Goal: Information Seeking & Learning: Learn about a topic

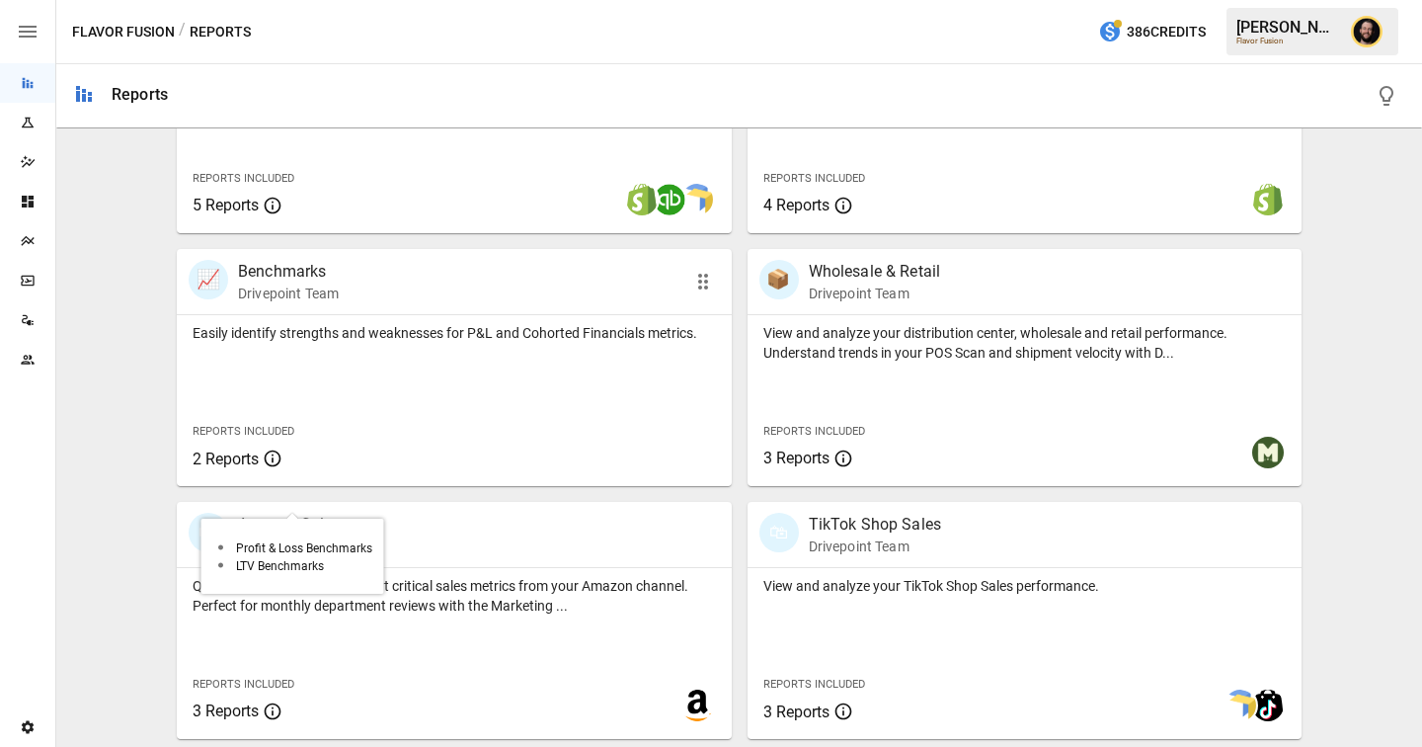
scroll to position [1201, 0]
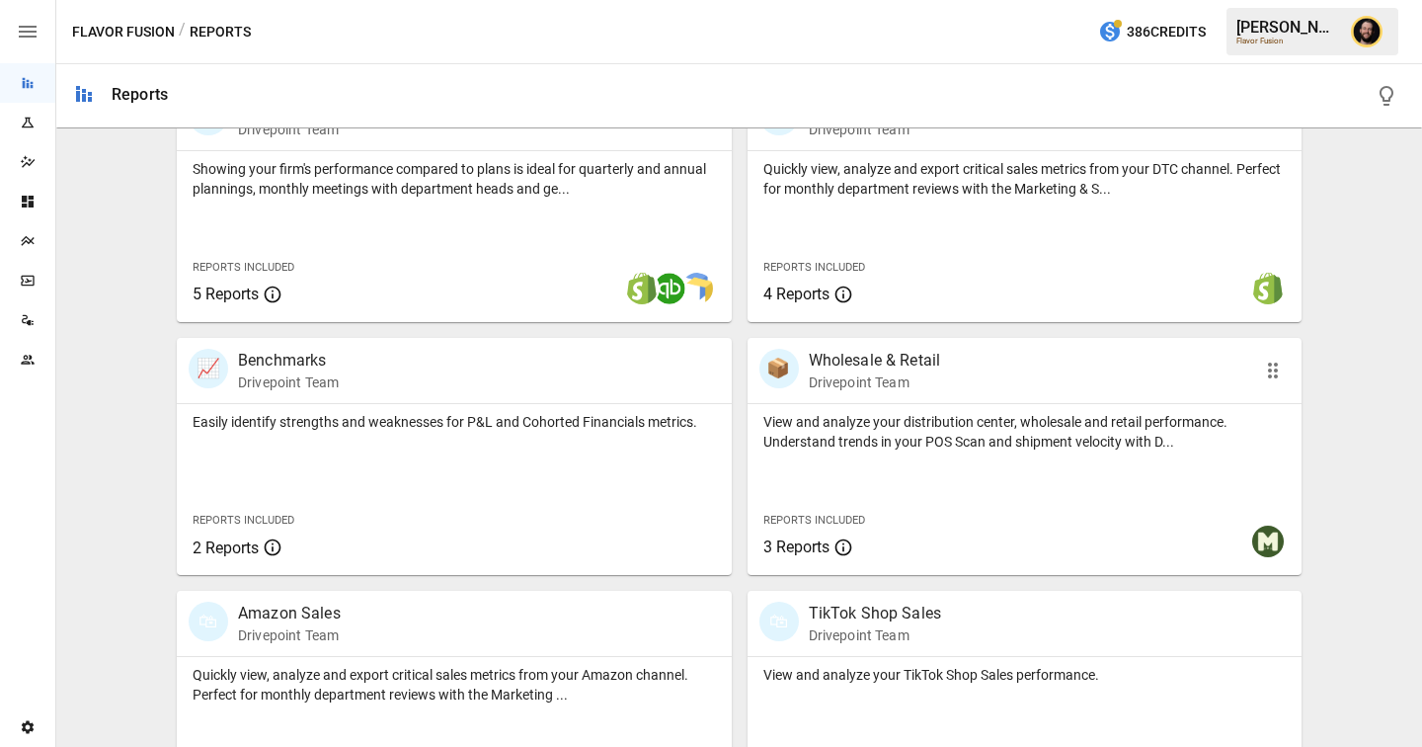
click at [968, 529] on div "Reports Included 3 Reports" at bounding box center [863, 532] width 231 height 85
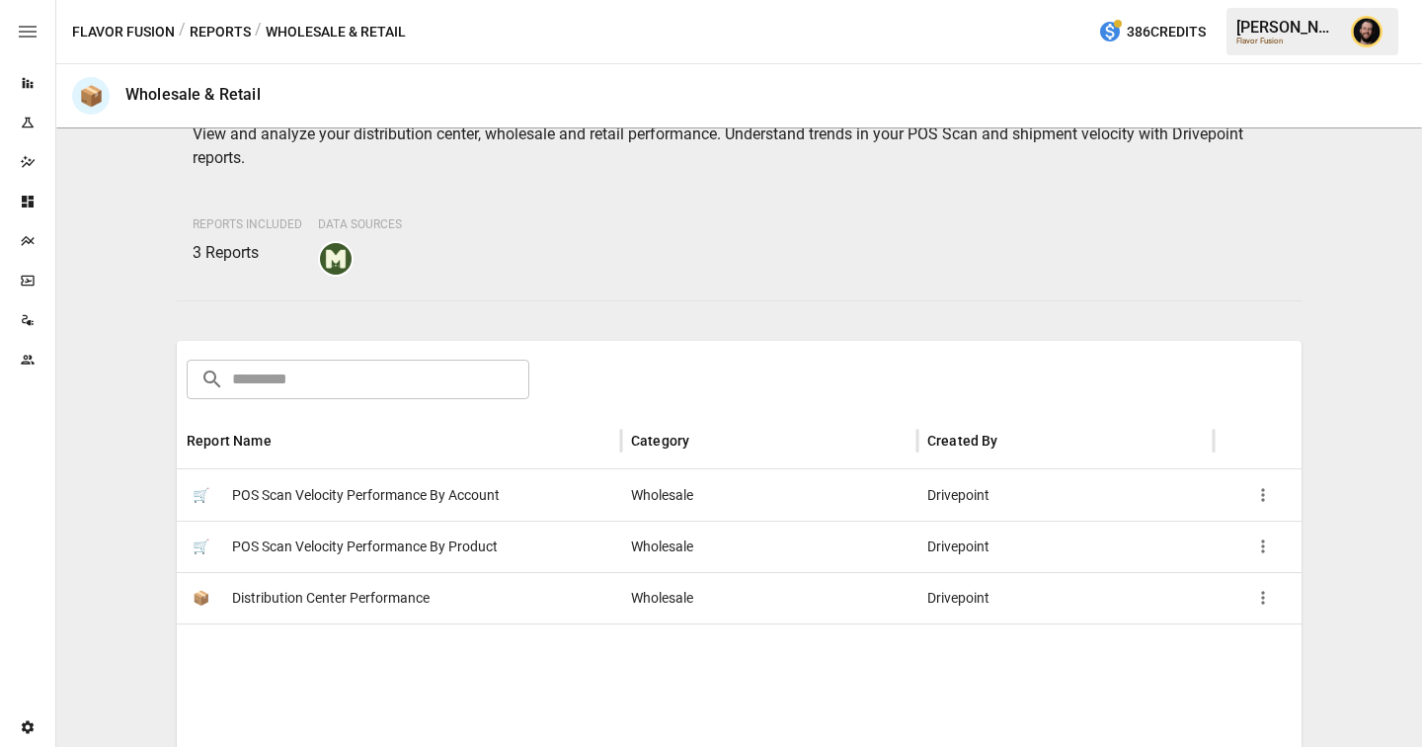
scroll to position [164, 0]
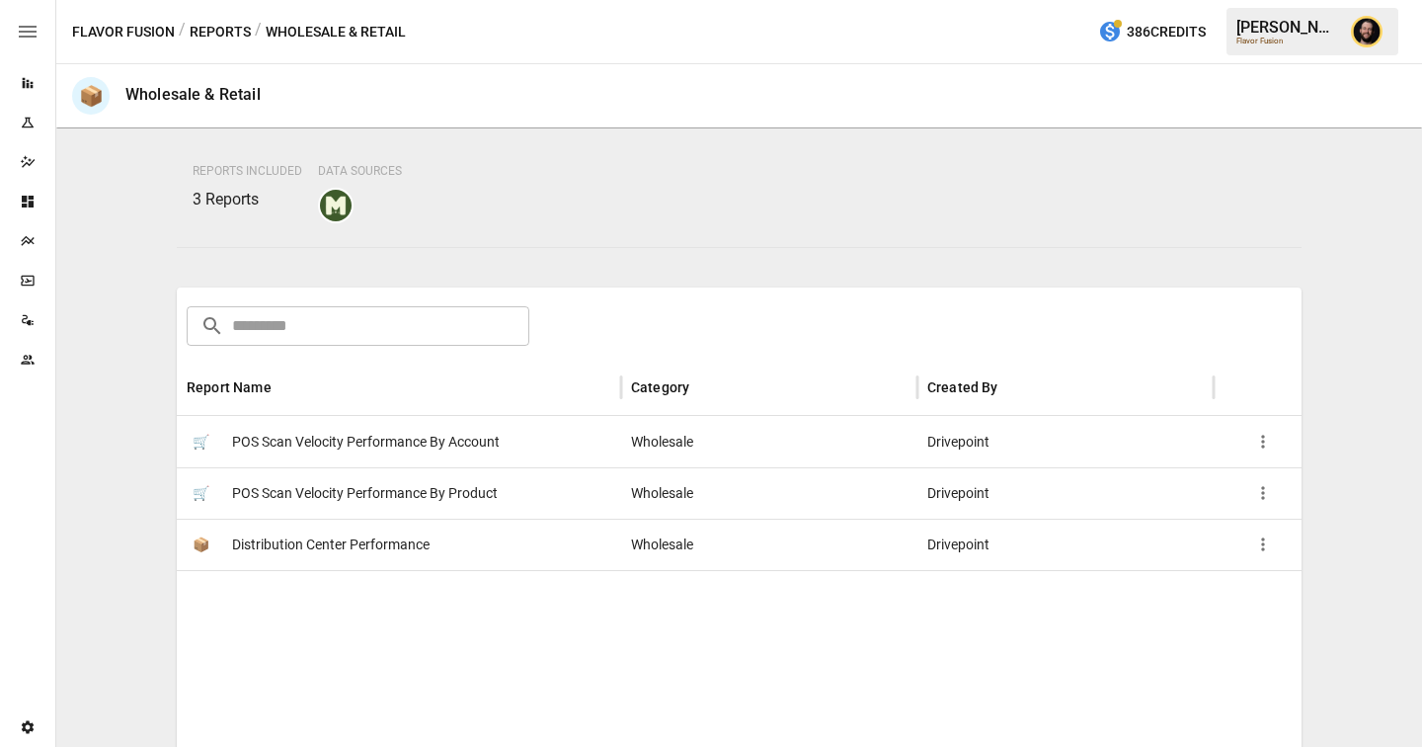
click at [340, 546] on span "Distribution Center Performance" at bounding box center [331, 545] width 198 height 50
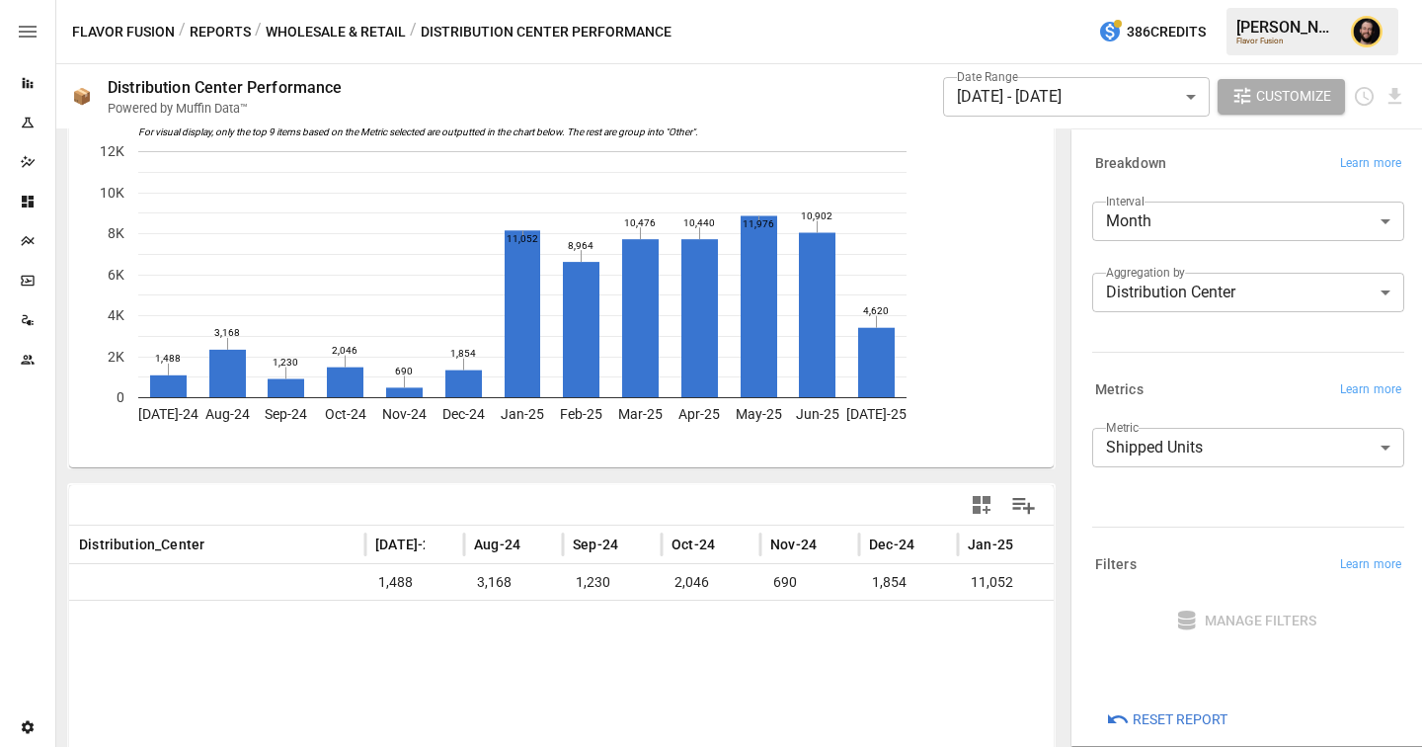
scroll to position [73, 0]
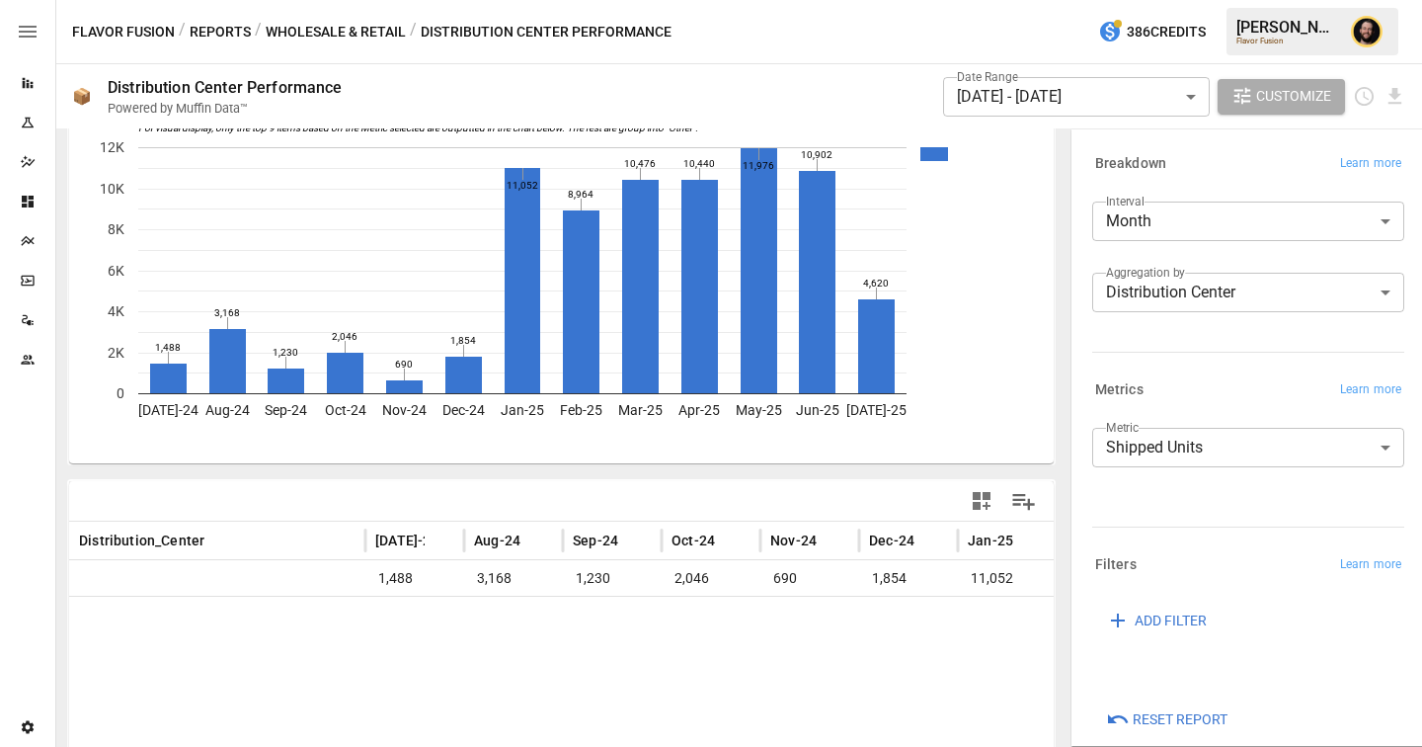
click at [1204, 0] on body "Reports Experiments Dazzler Studio Dashboards Plans SmartModel ™ Data Sources T…" at bounding box center [711, 0] width 1422 height 0
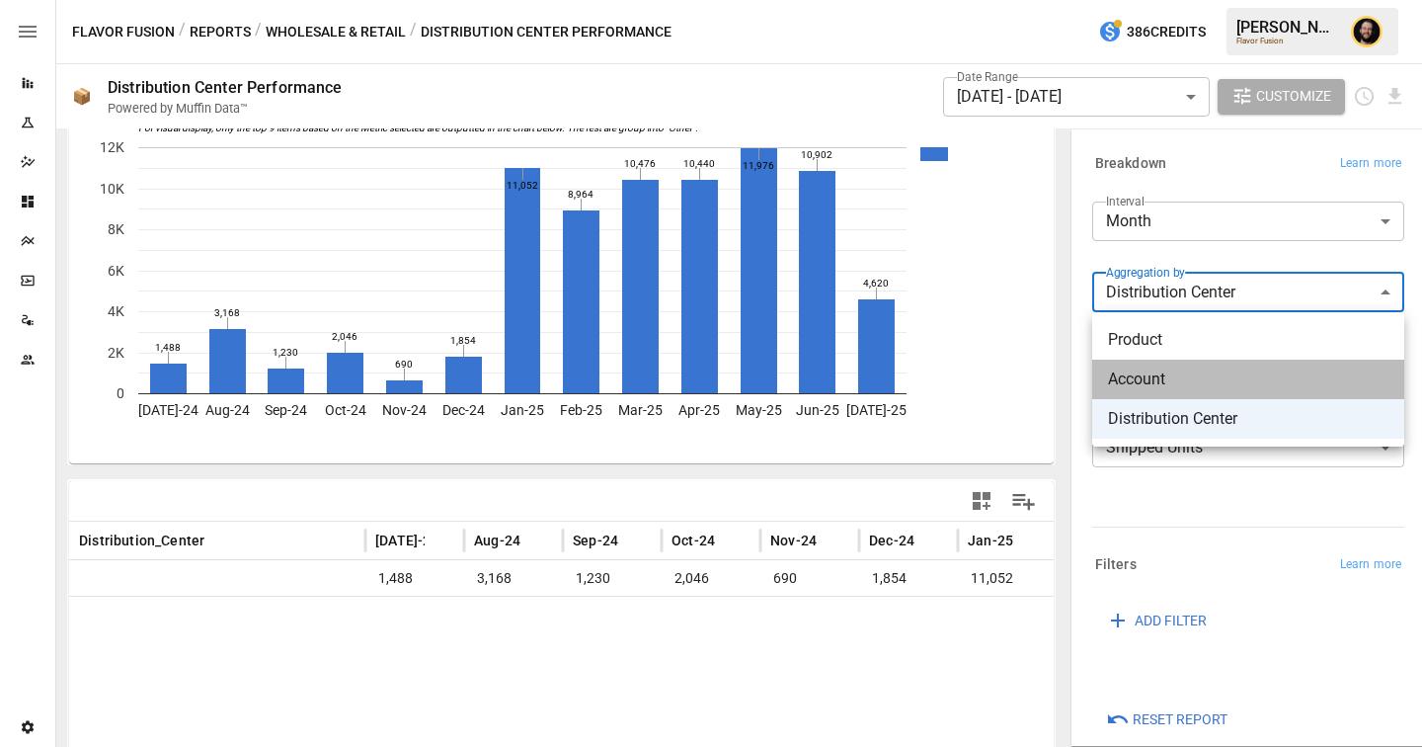
click at [1170, 386] on span "Account" at bounding box center [1248, 379] width 281 height 24
type input "*******"
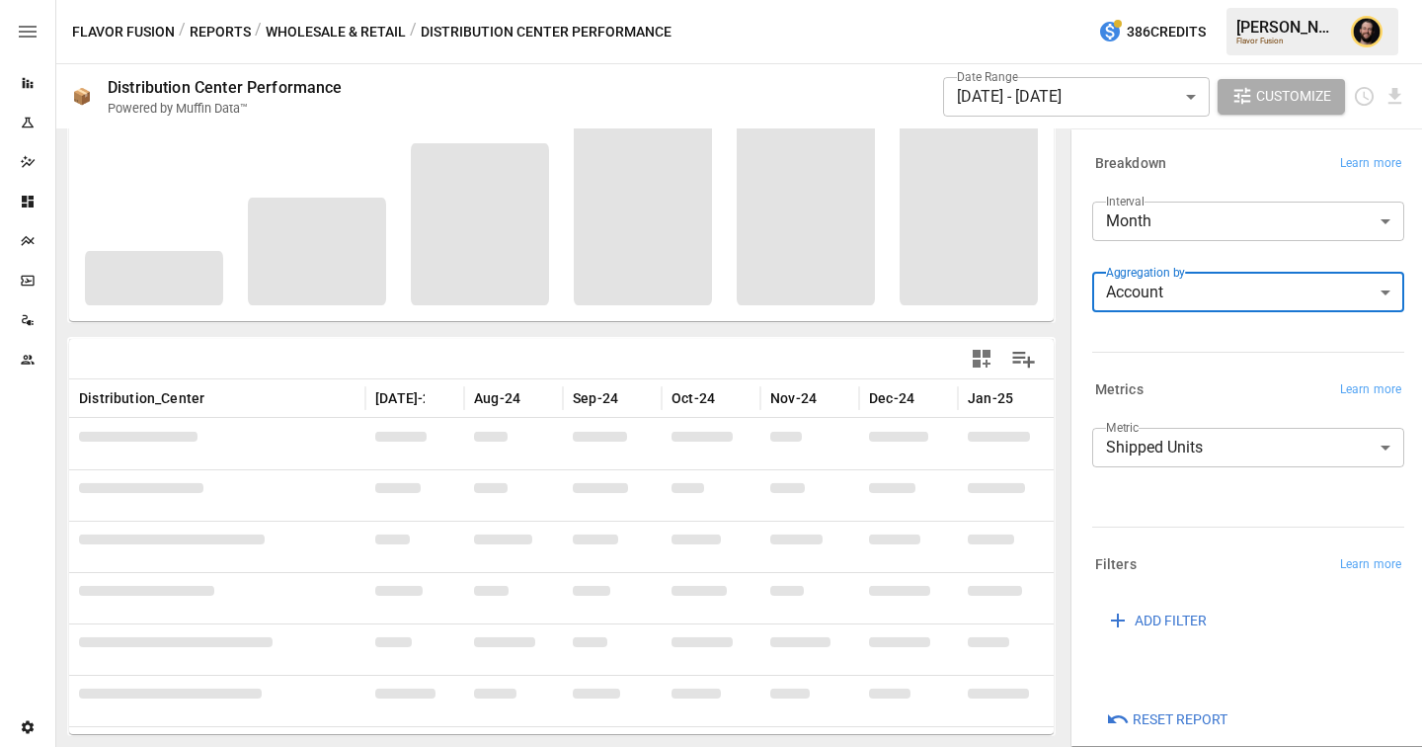
scroll to position [22, 0]
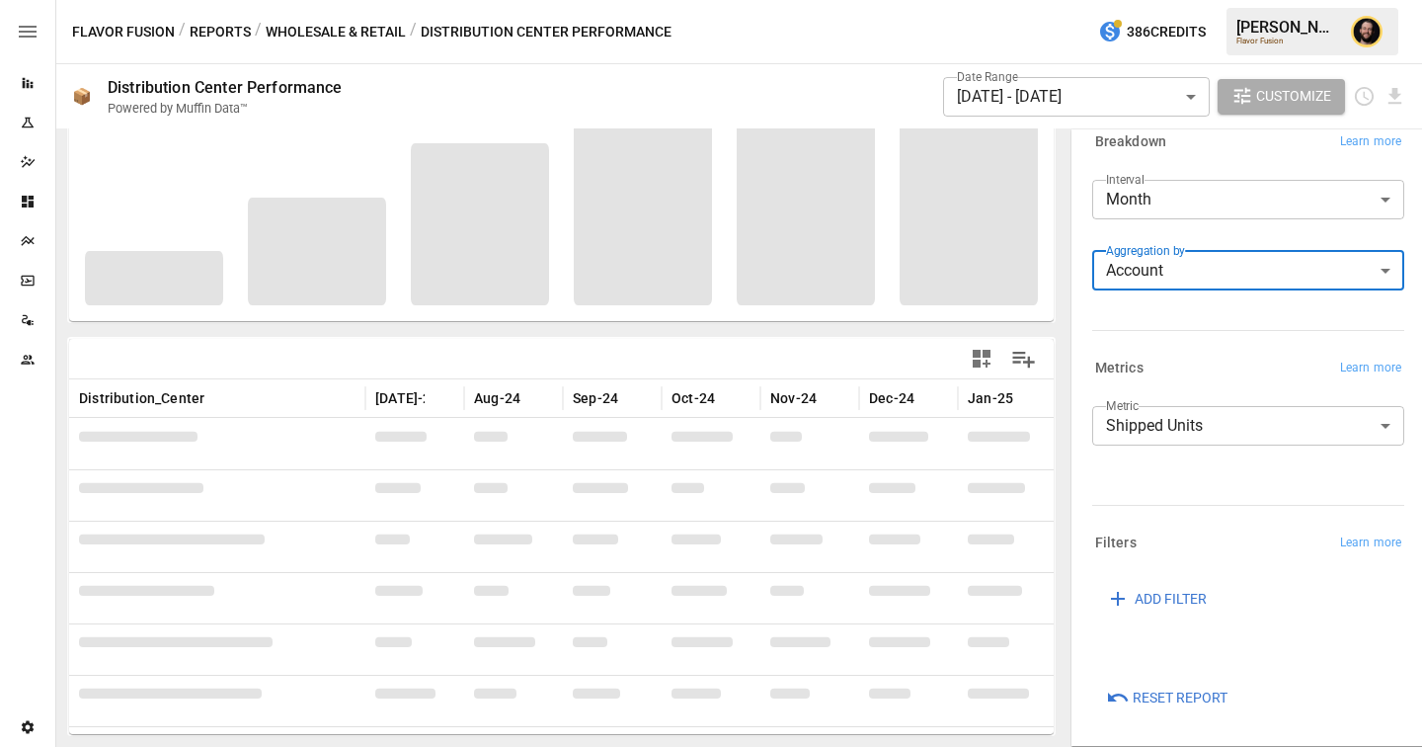
click at [1190, 0] on body "Reports Experiments Dazzler Studio Dashboards Plans SmartModel ™ Data Sources T…" at bounding box center [711, 0] width 1422 height 0
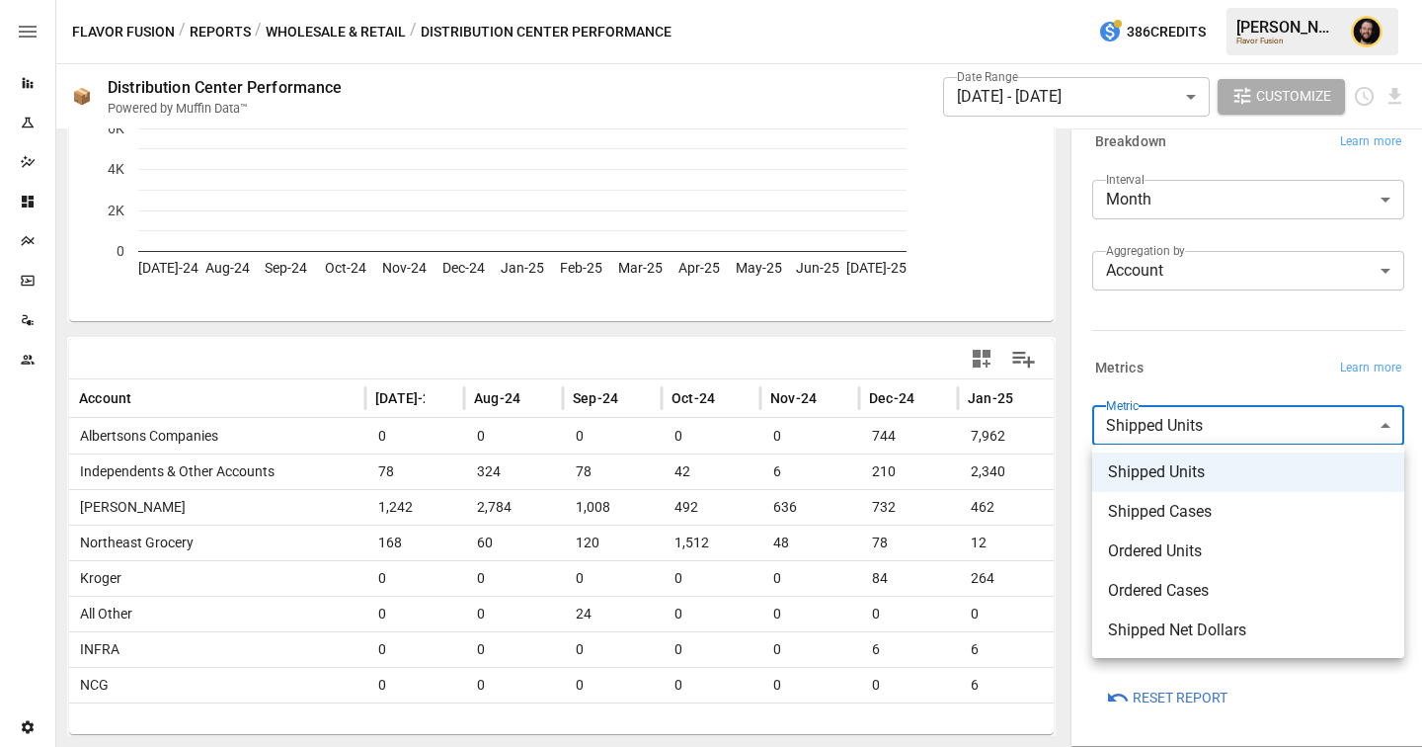
scroll to position [73, 0]
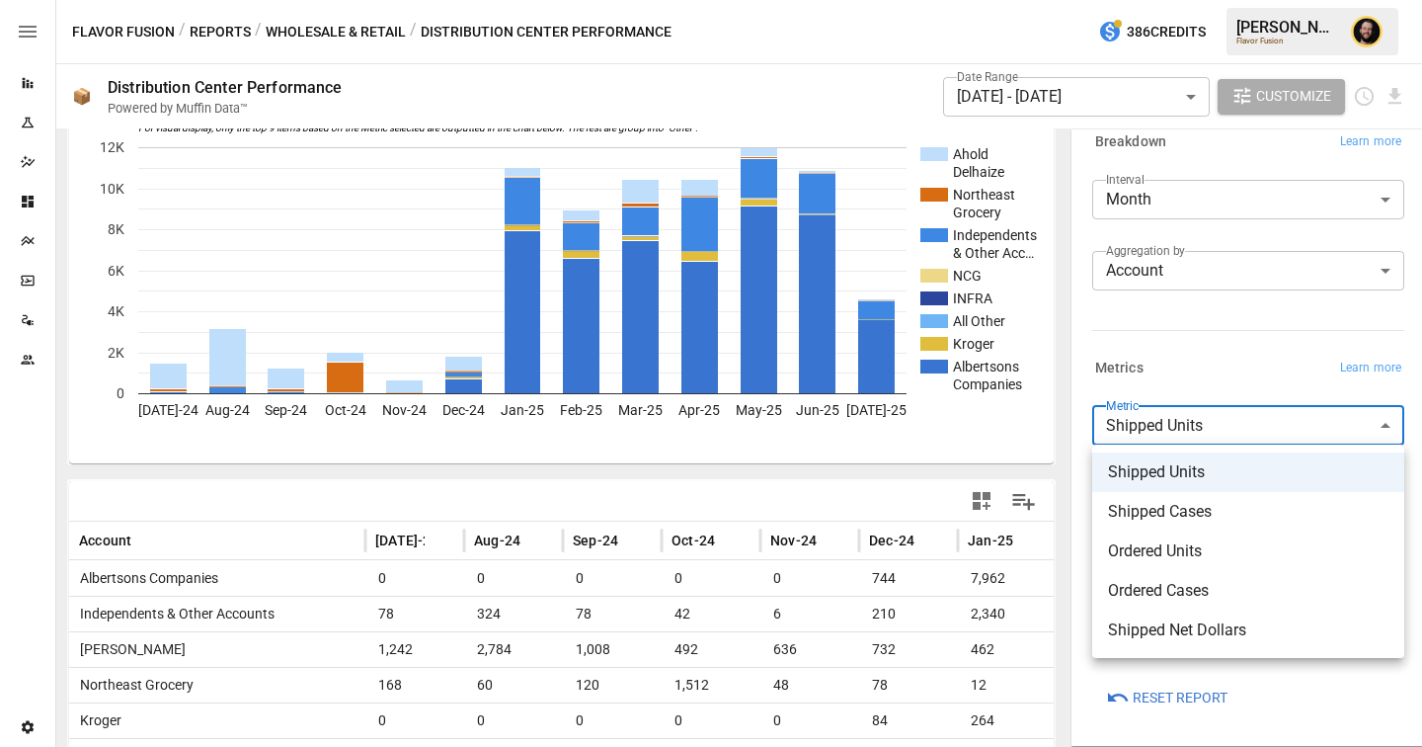
click at [1155, 342] on div at bounding box center [711, 373] width 1422 height 747
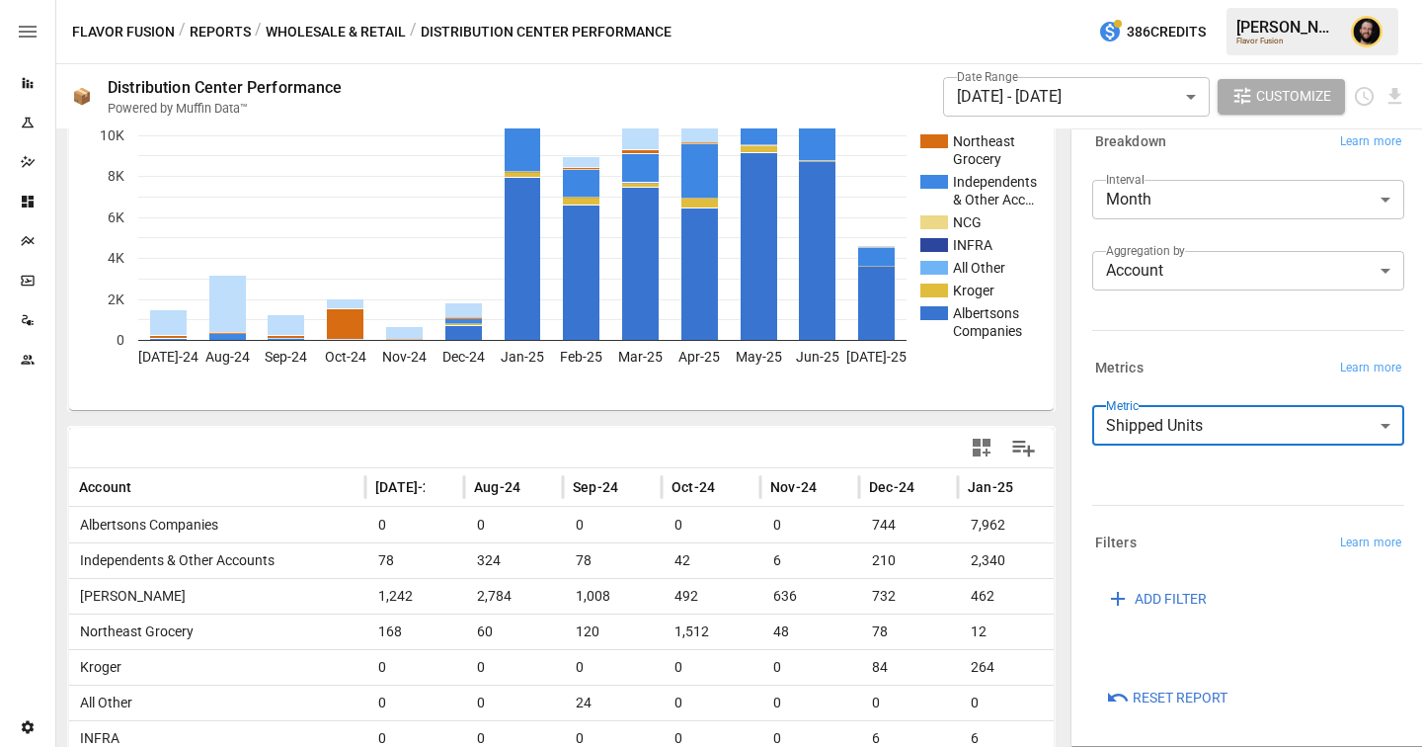
scroll to position [130, 0]
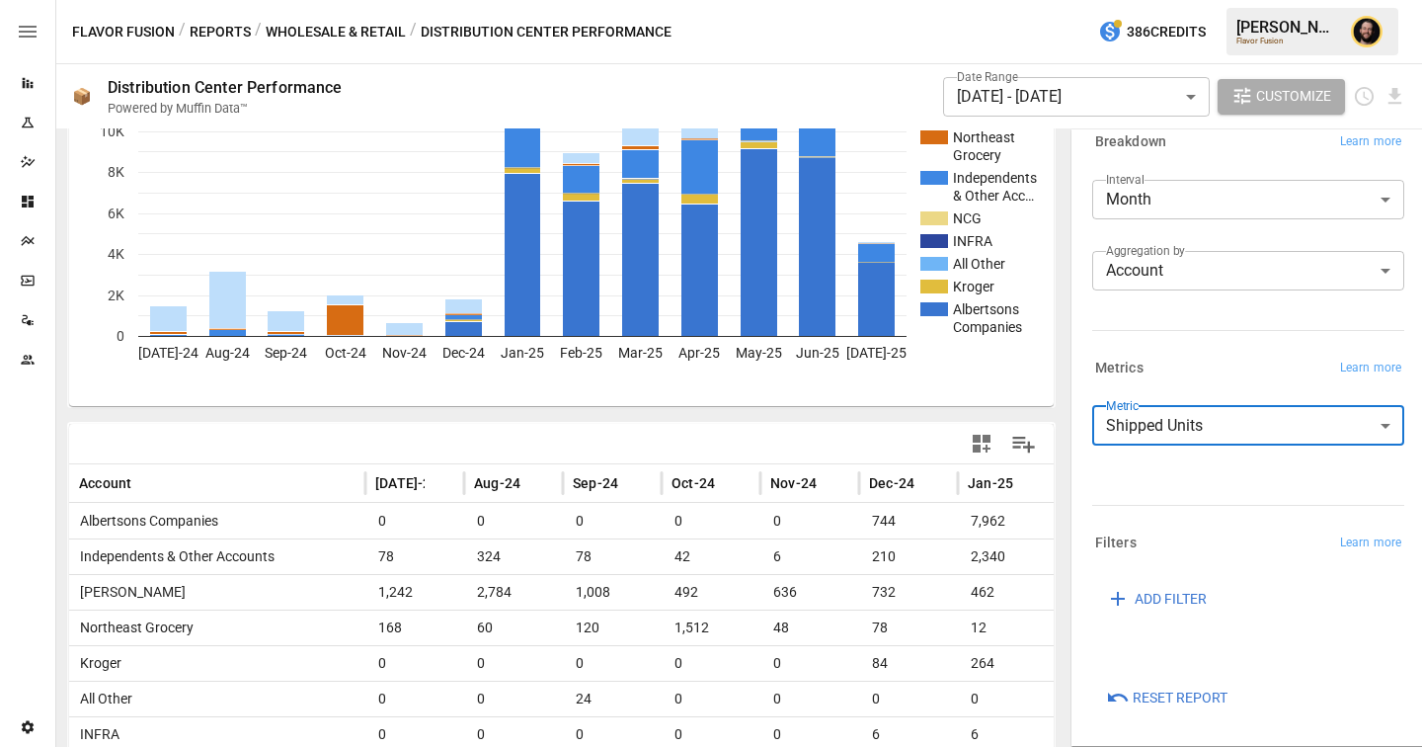
click at [366, 35] on button "Wholesale & Retail" at bounding box center [336, 32] width 140 height 25
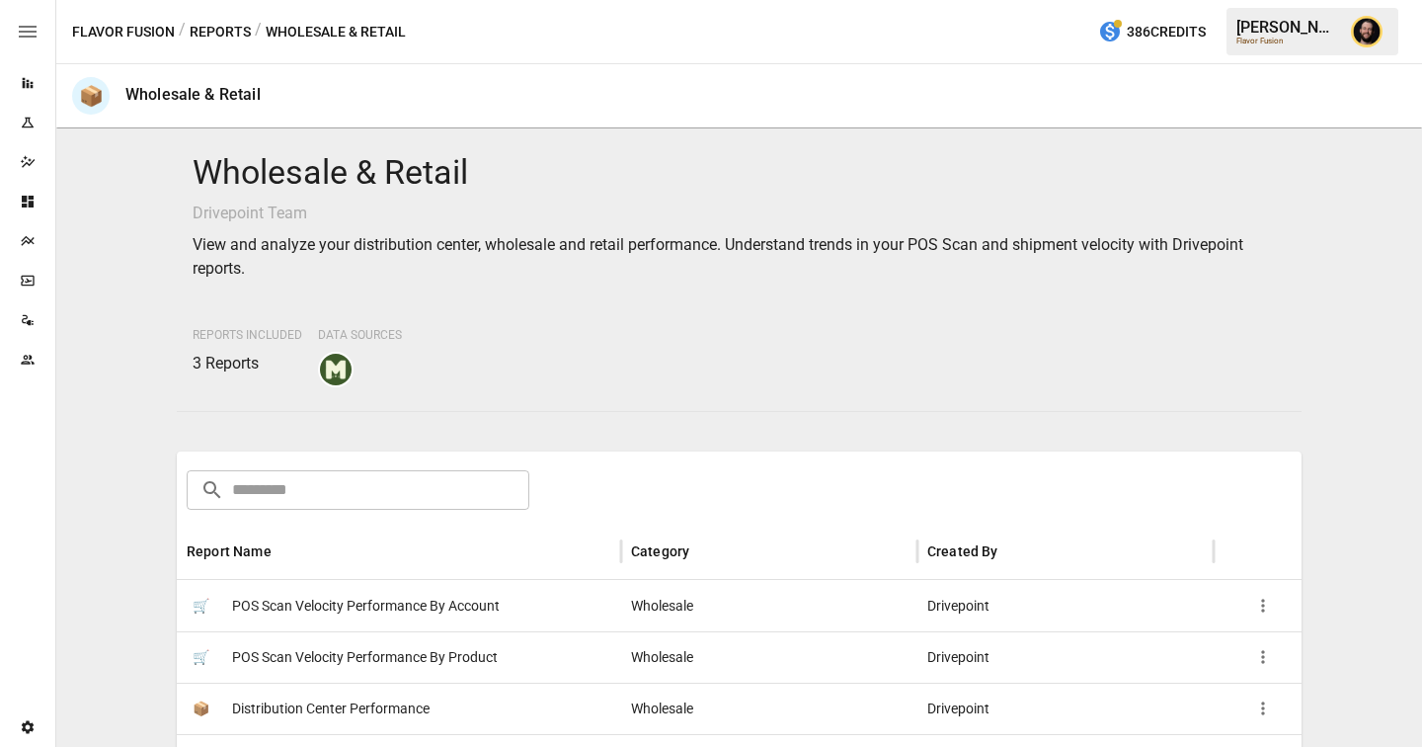
scroll to position [154, 0]
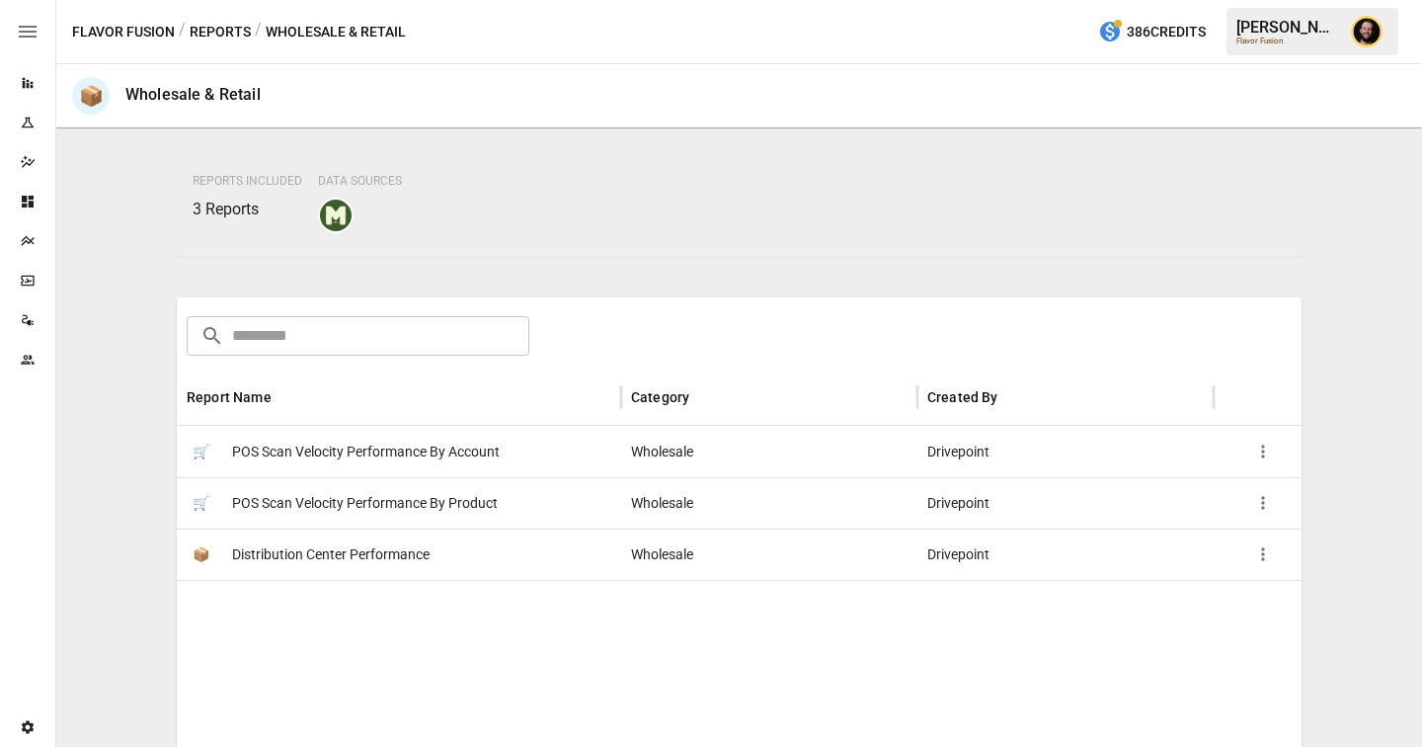
click at [476, 456] on span "POS Scan Velocity Performance By Account" at bounding box center [366, 452] width 268 height 50
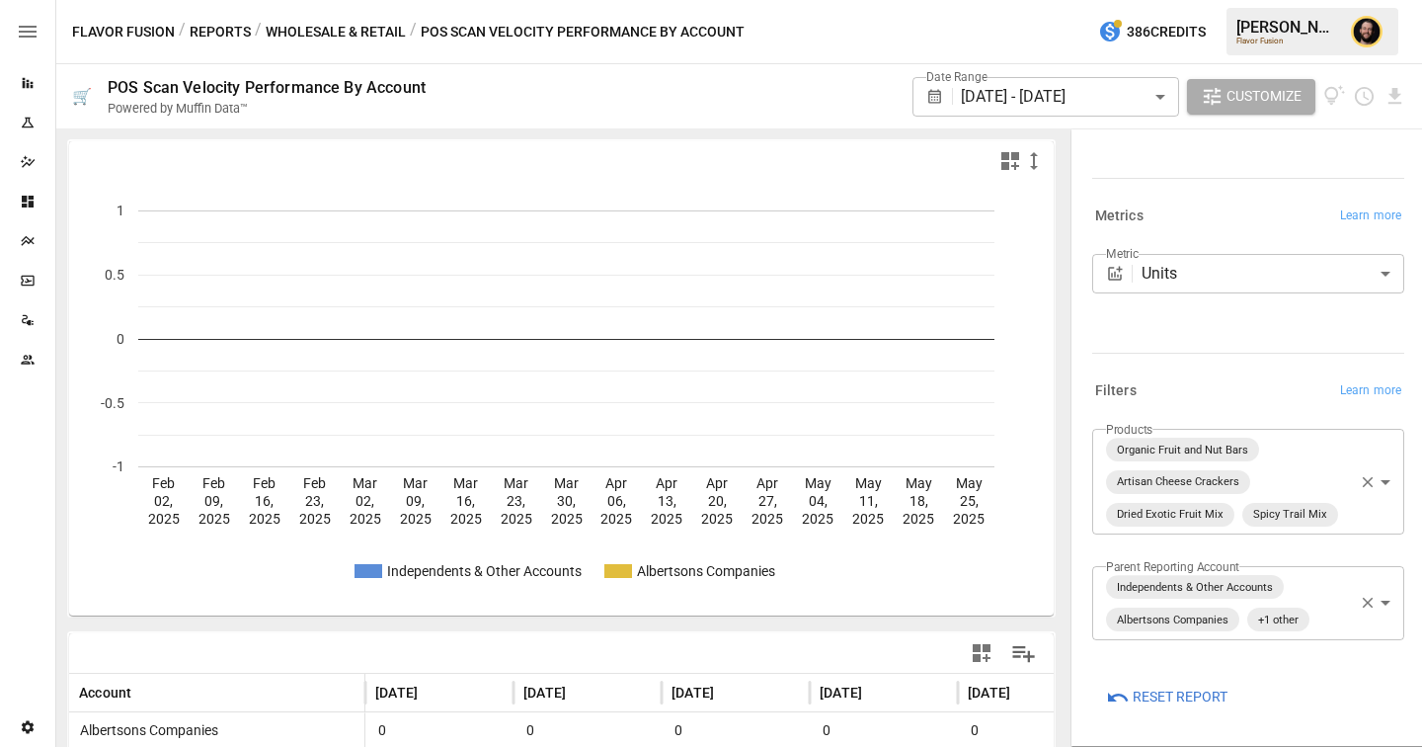
scroll to position [238, 0]
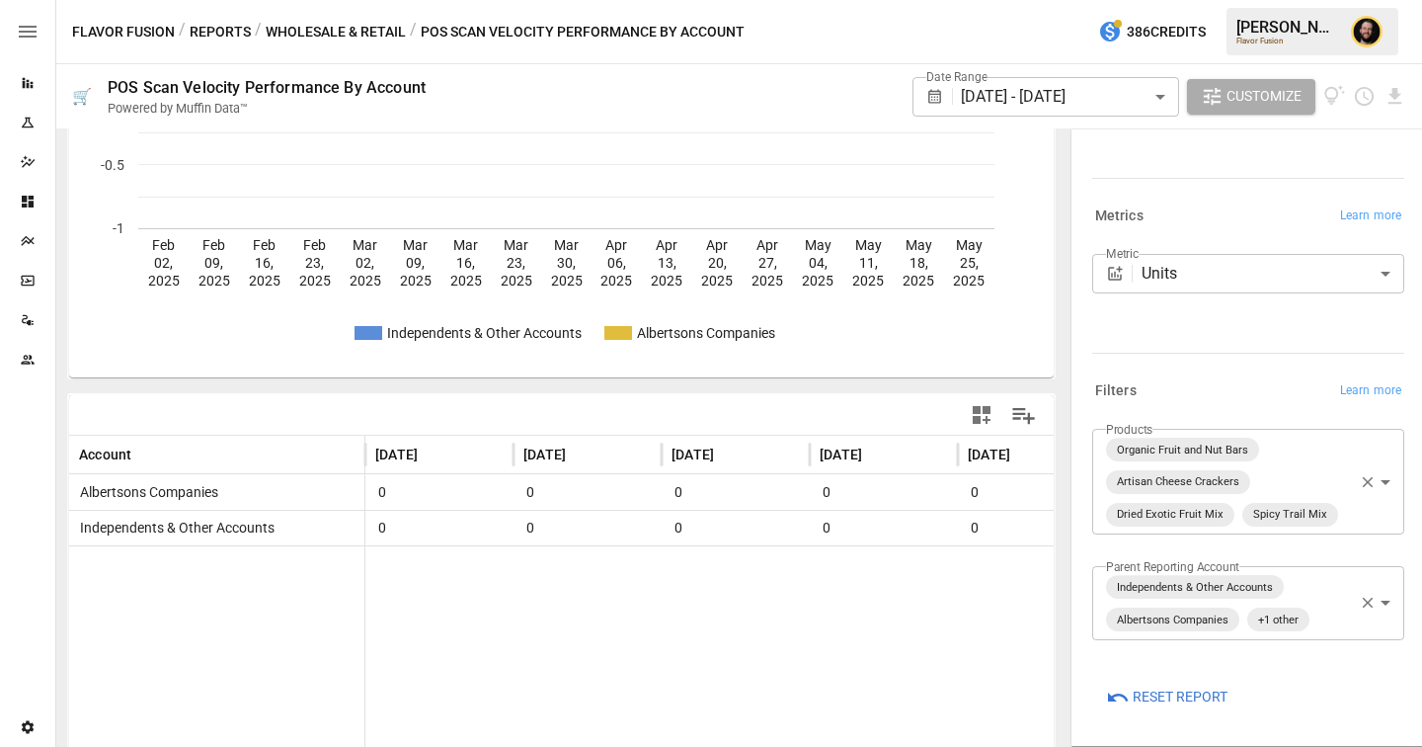
click at [1211, 294] on div "**********" at bounding box center [1245, 277] width 320 height 63
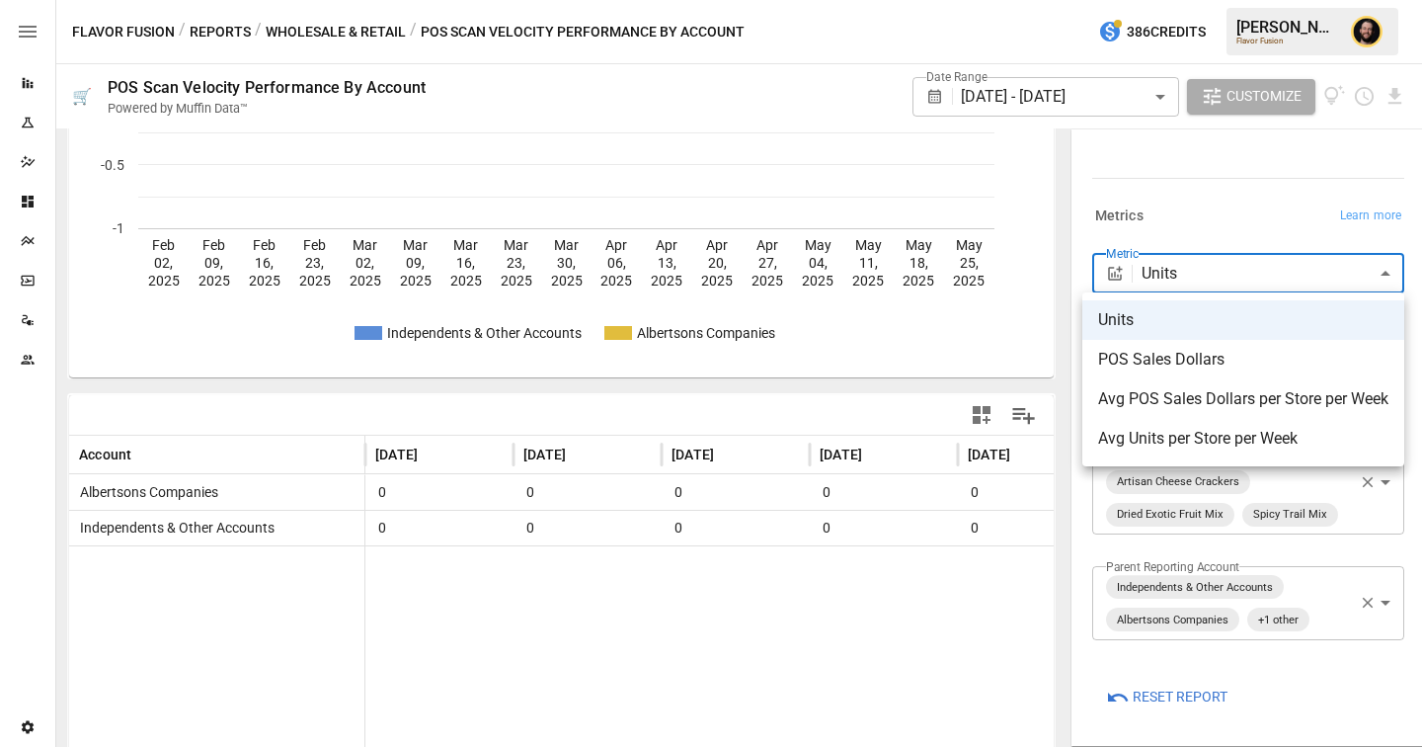
click at [1188, 0] on body "**********" at bounding box center [711, 0] width 1422 height 0
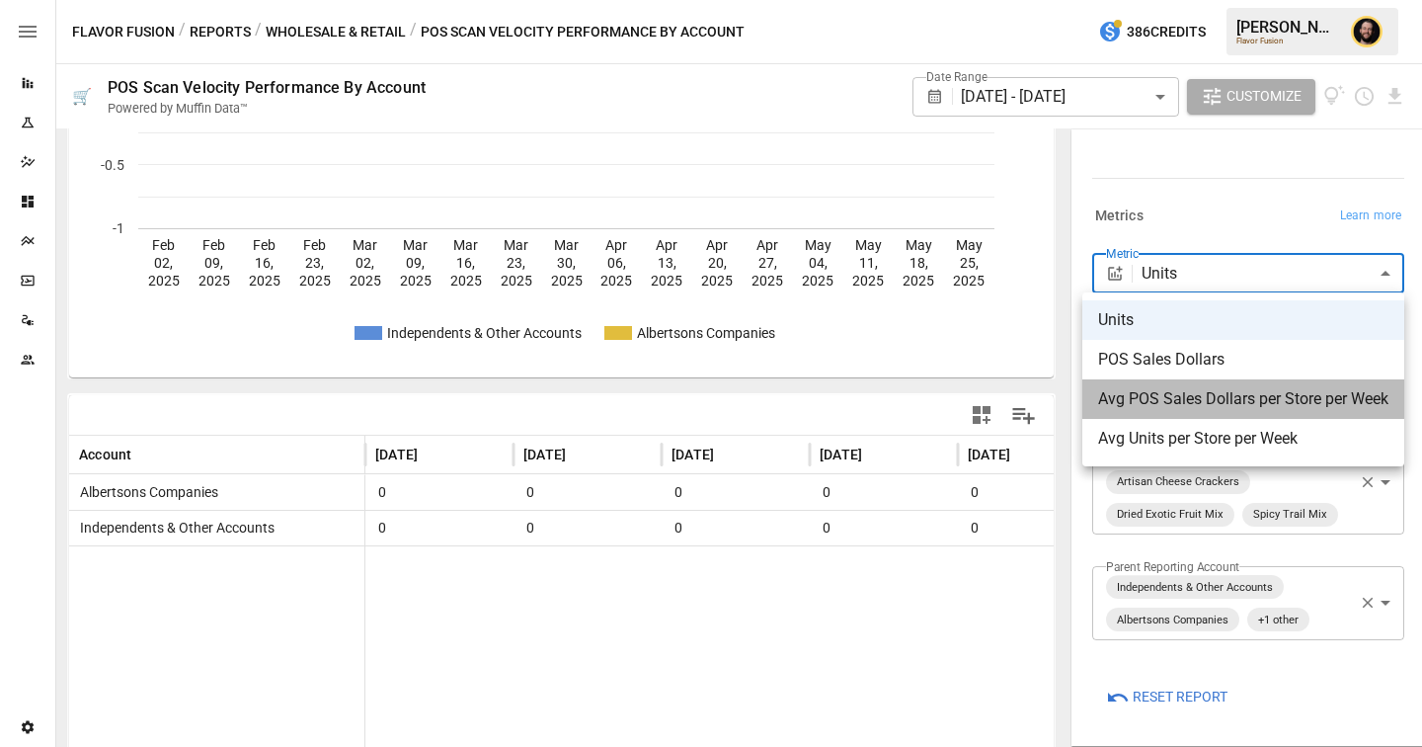
click at [1190, 392] on span "Avg POS Sales Dollars per Store per Week" at bounding box center [1243, 399] width 290 height 24
type input "**********"
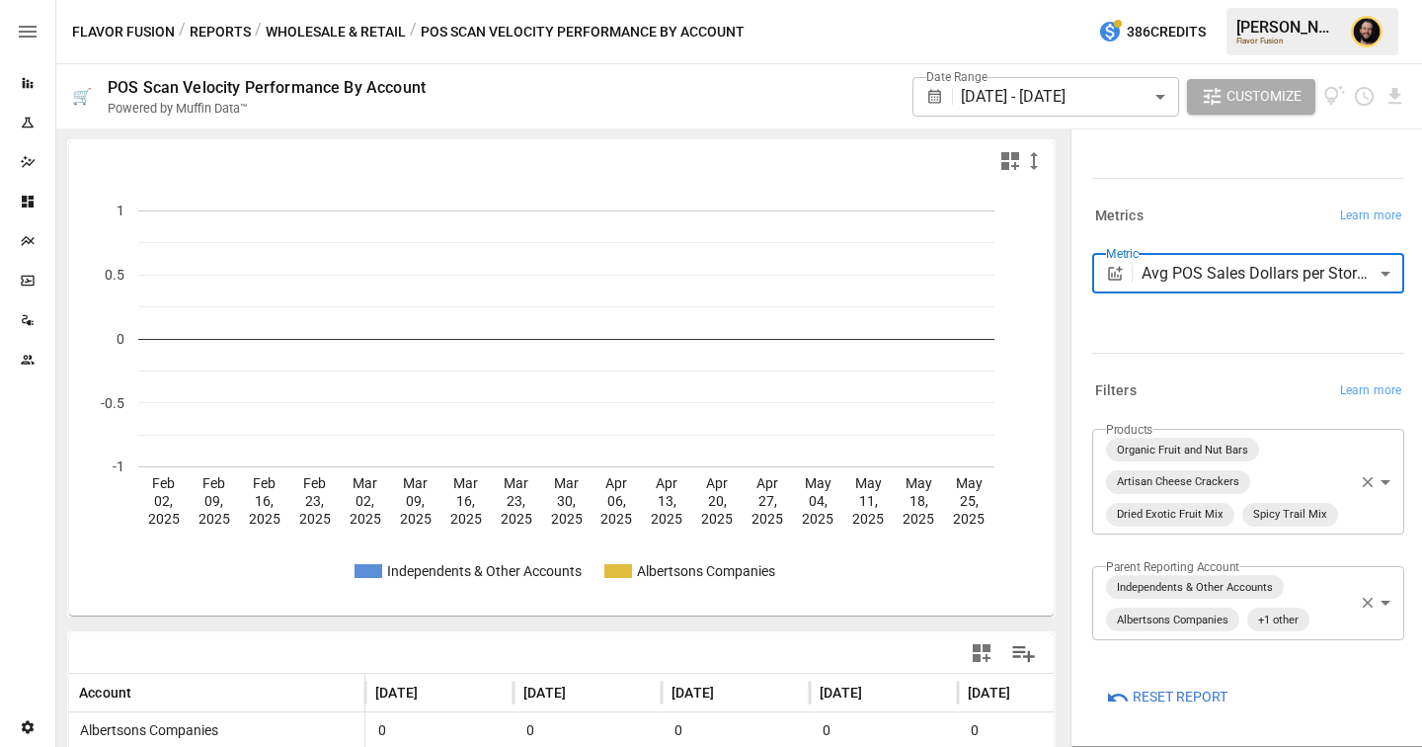
click at [1233, 0] on body "**********" at bounding box center [711, 0] width 1422 height 0
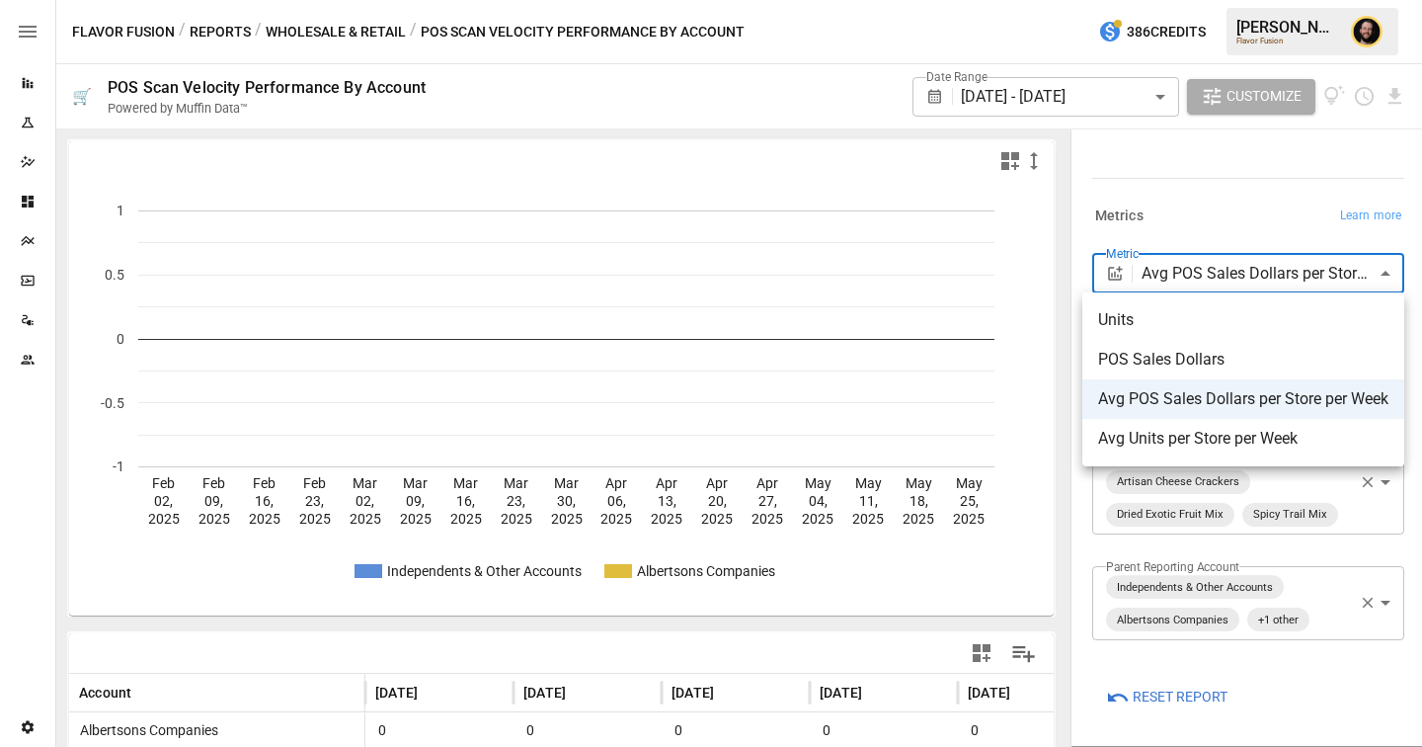
click at [1243, 212] on div at bounding box center [711, 373] width 1422 height 747
click at [1228, 0] on body "**********" at bounding box center [711, 0] width 1422 height 0
click at [1333, 600] on div at bounding box center [711, 373] width 1422 height 747
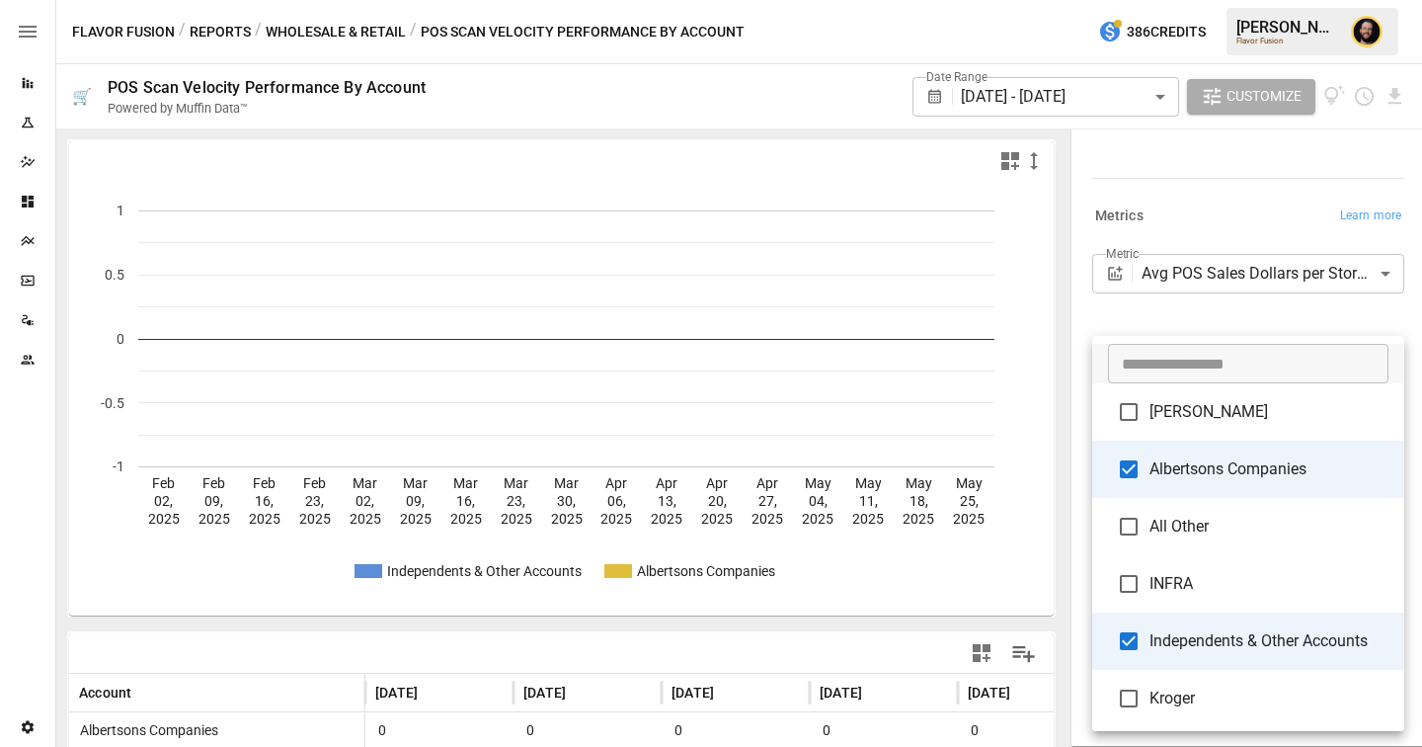
click at [1384, 0] on body "**********" at bounding box center [711, 0] width 1422 height 0
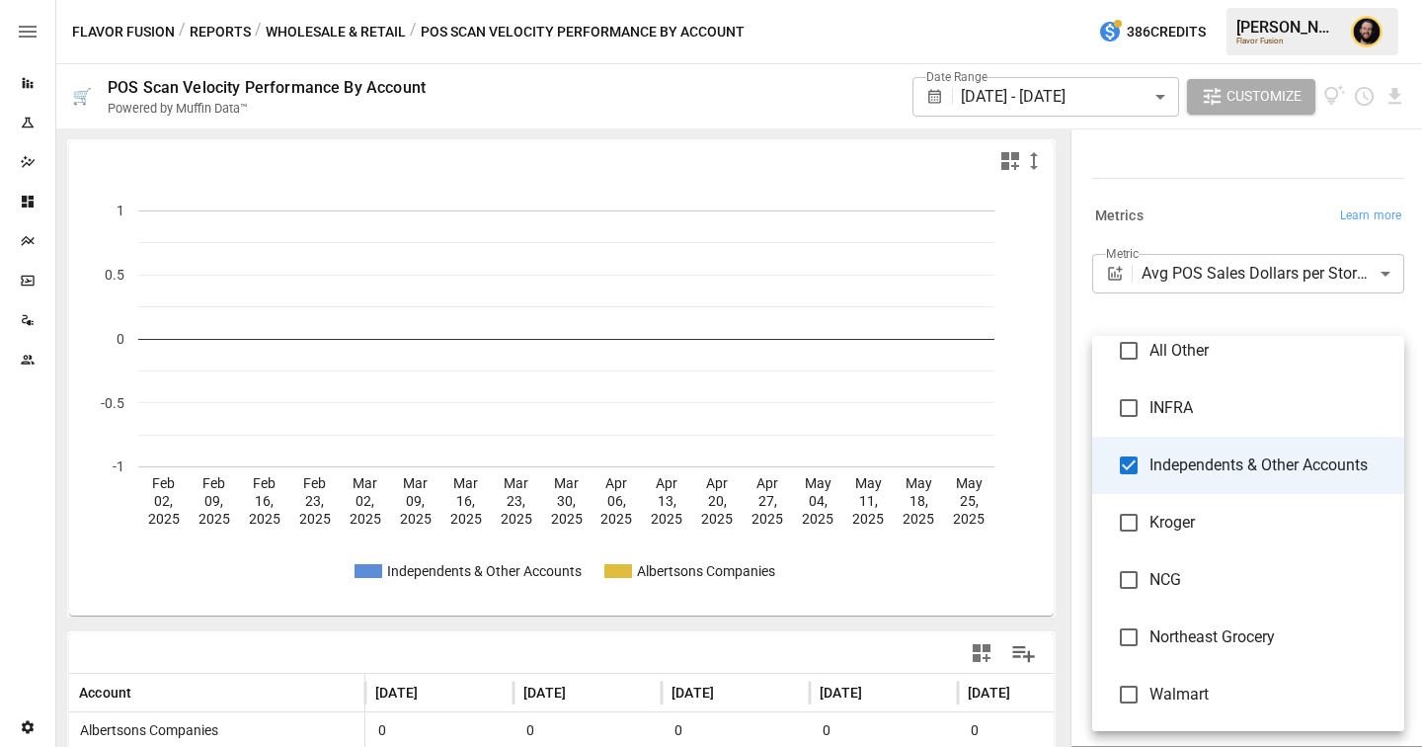
click at [1208, 183] on div at bounding box center [711, 373] width 1422 height 747
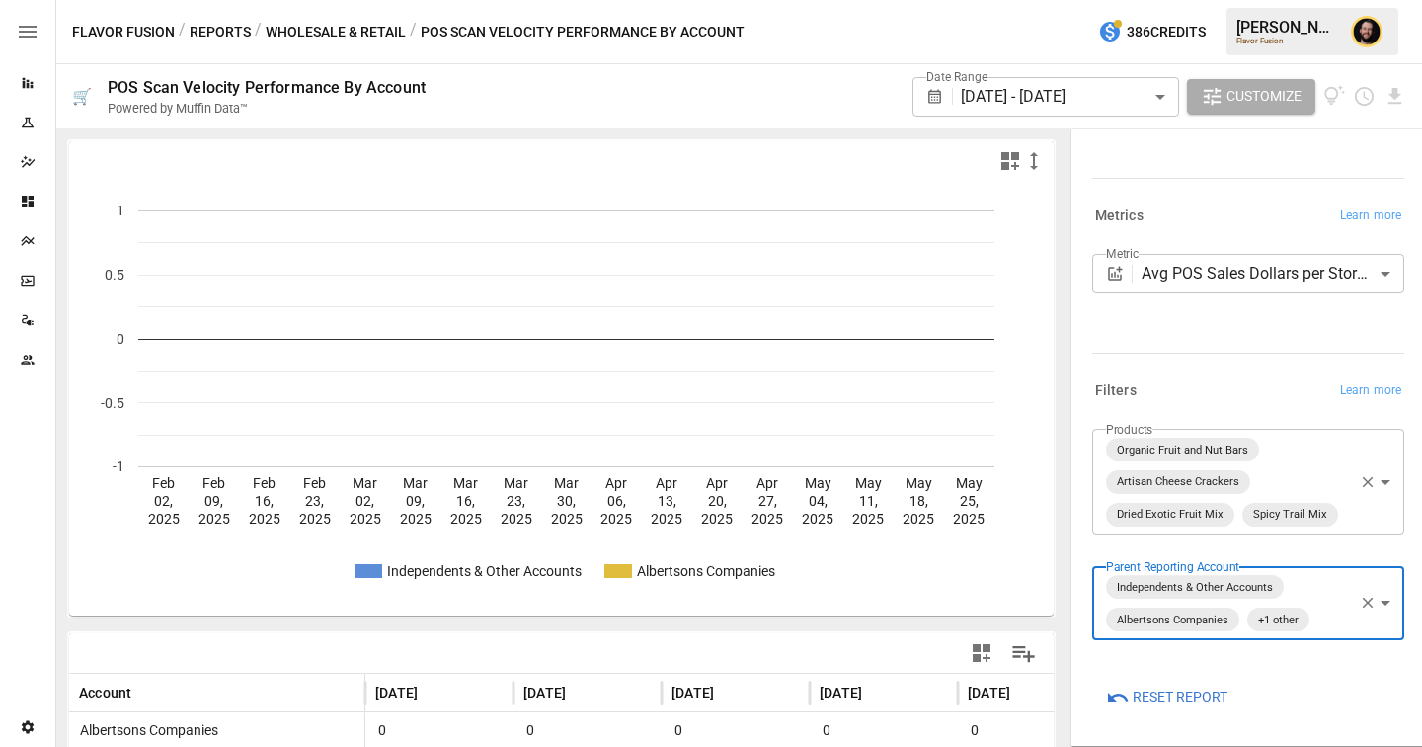
click at [230, 33] on button "Reports" at bounding box center [220, 32] width 61 height 25
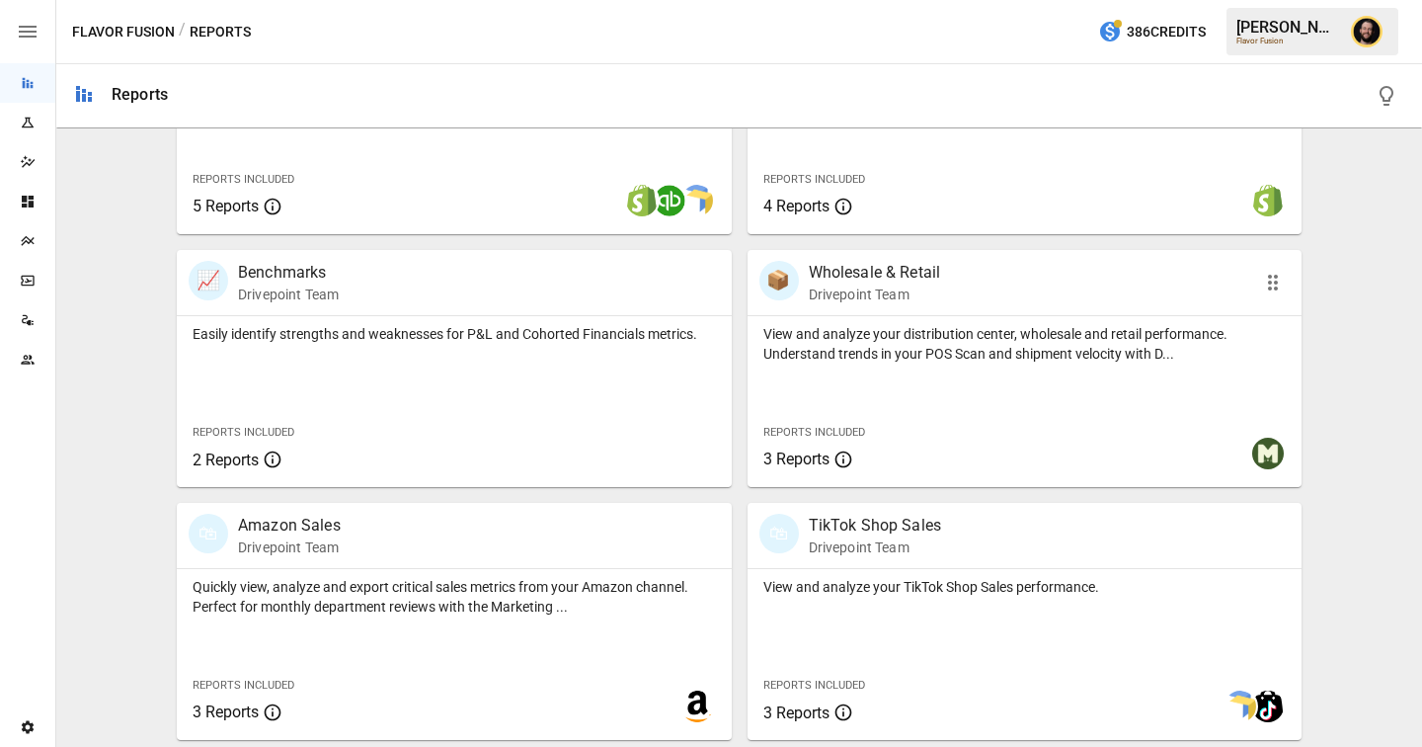
scroll to position [1290, 0]
click at [988, 400] on div "View and analyze your distribution center, wholesale and retail performance. Un…" at bounding box center [1025, 400] width 555 height 171
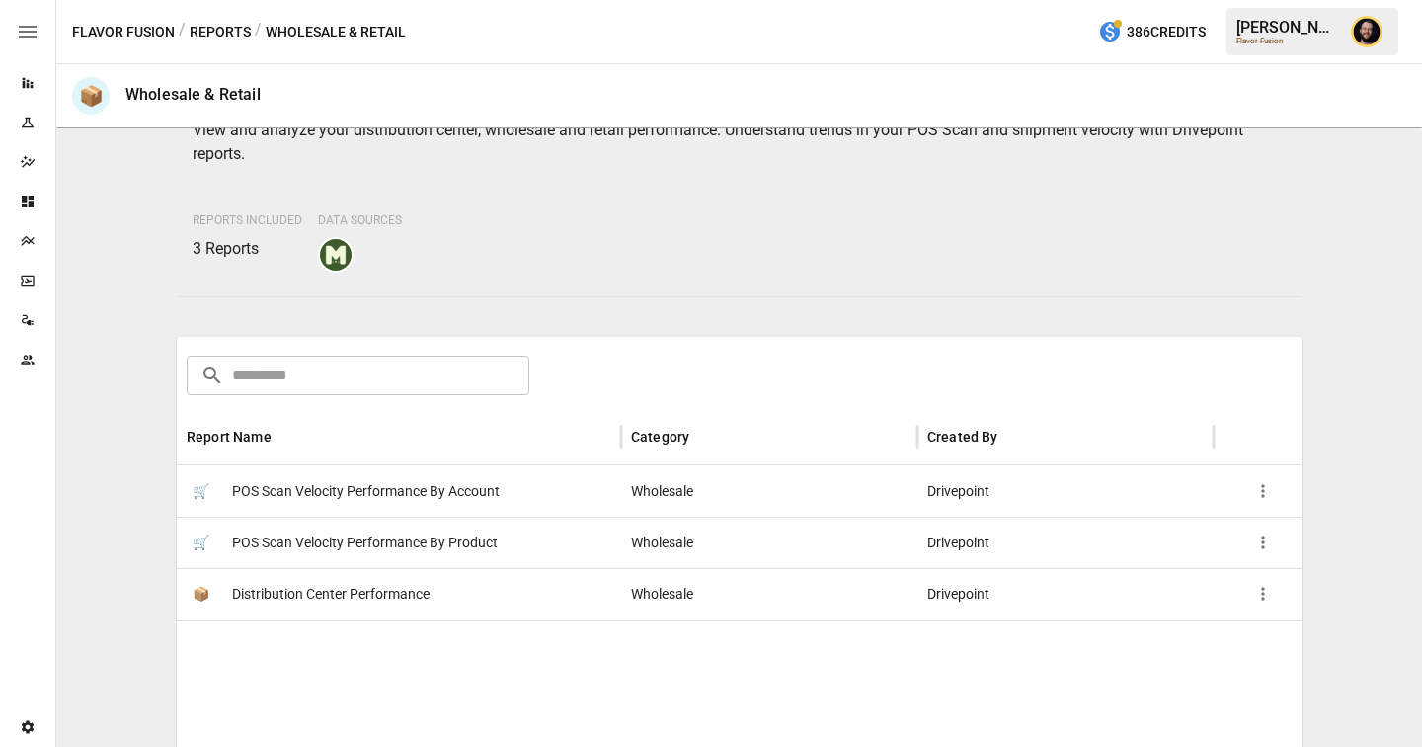
scroll to position [166, 0]
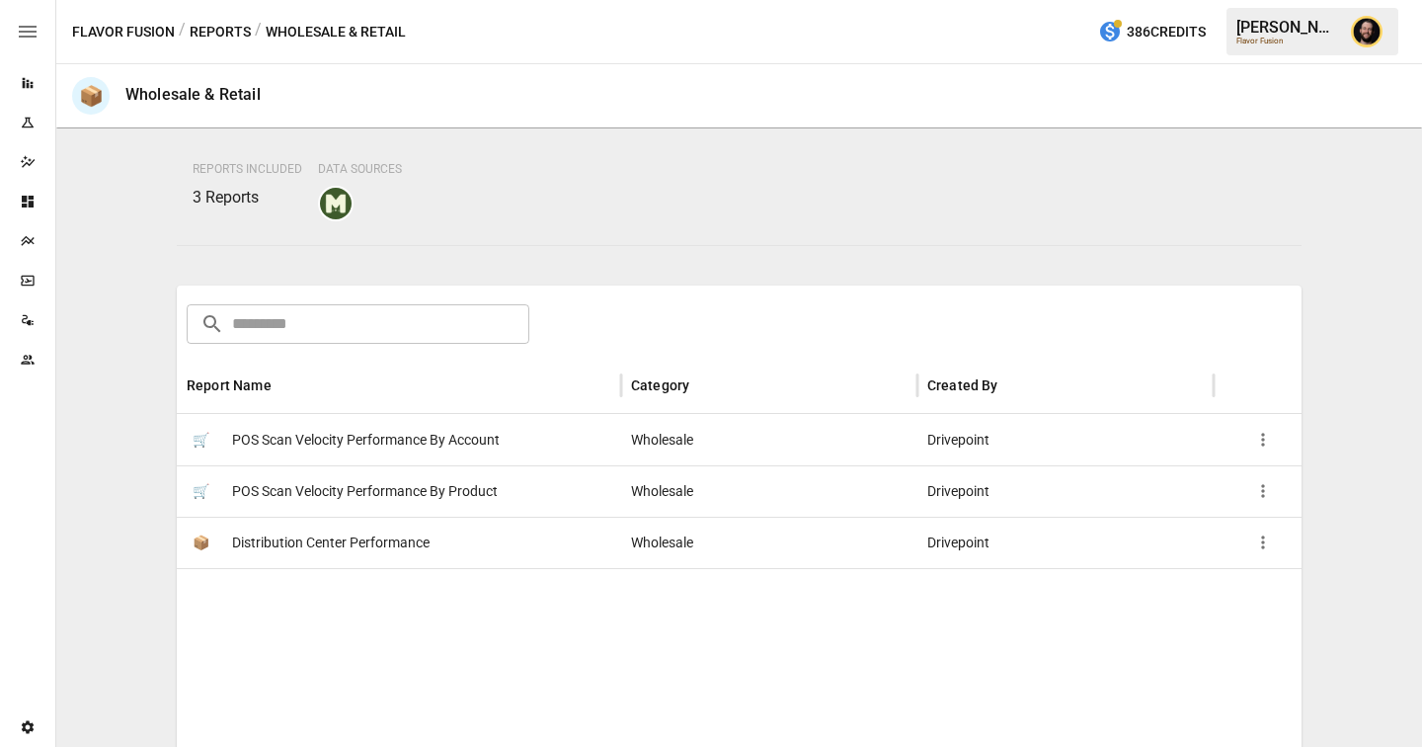
click at [378, 492] on span "POS Scan Velocity Performance By Product" at bounding box center [365, 491] width 266 height 50
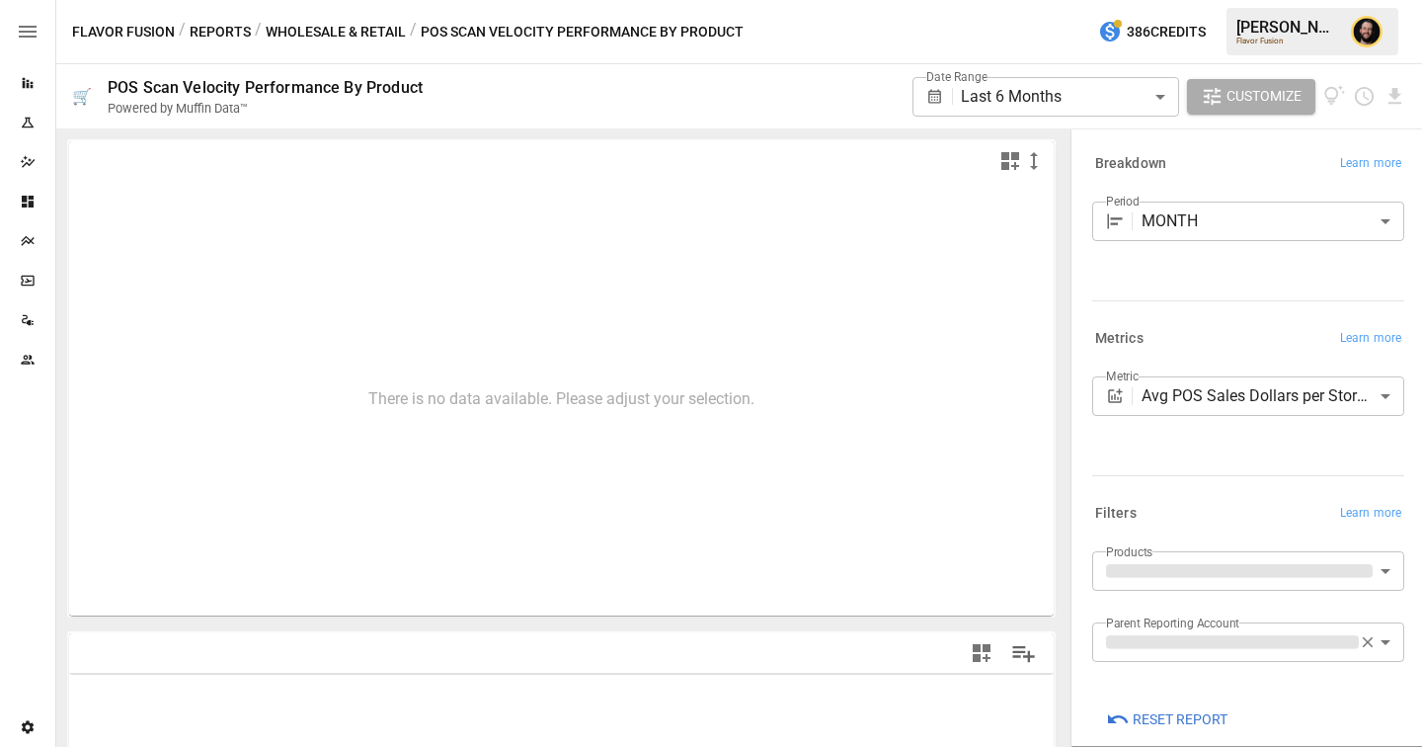
scroll to position [305, 0]
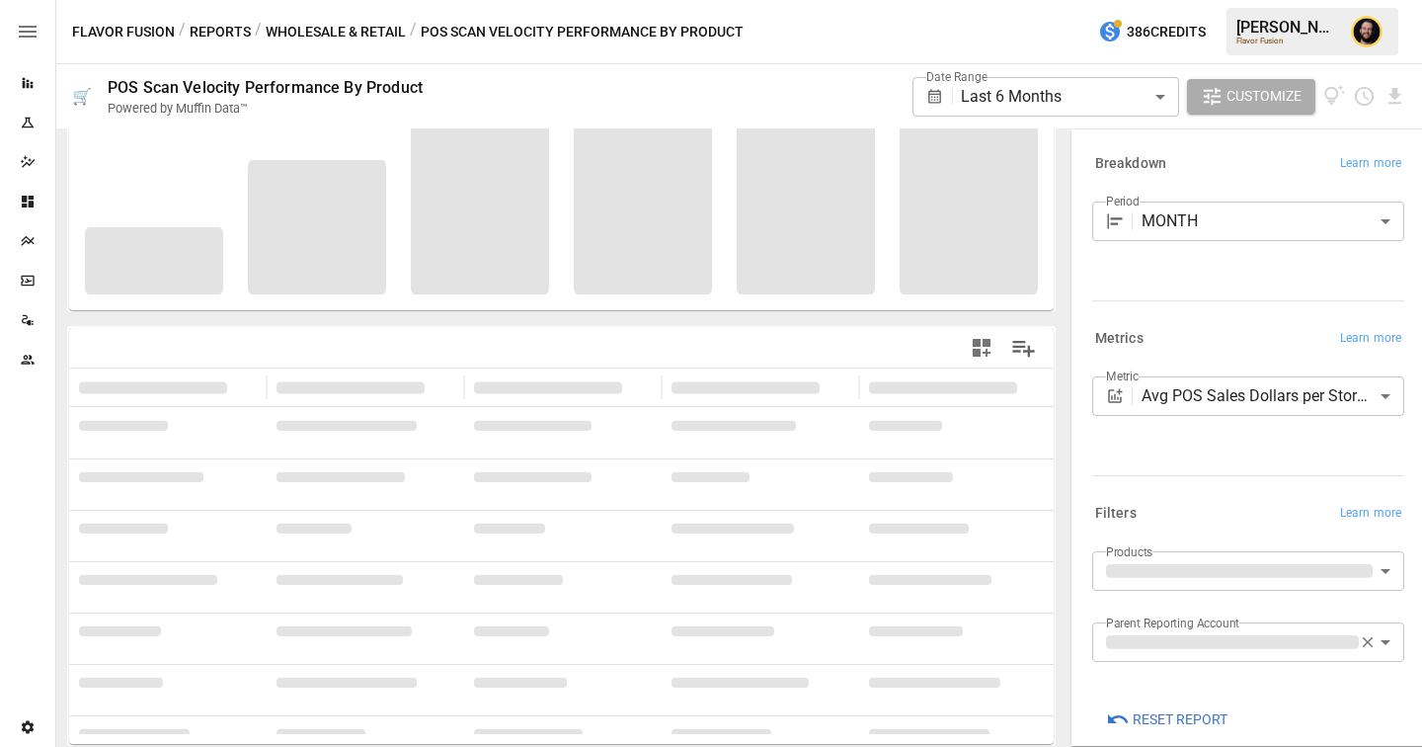
click at [1271, 0] on body "**********" at bounding box center [711, 0] width 1422 height 0
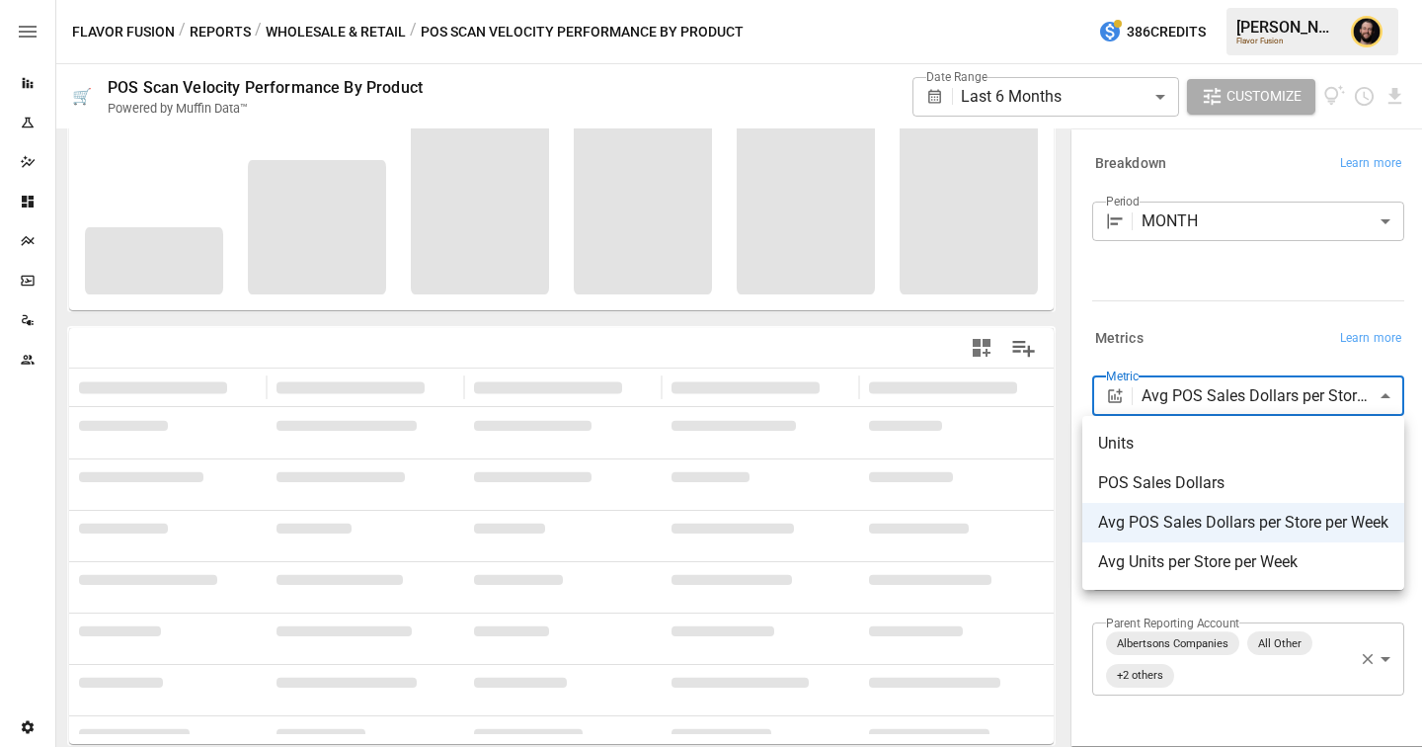
click at [1193, 328] on div at bounding box center [711, 373] width 1422 height 747
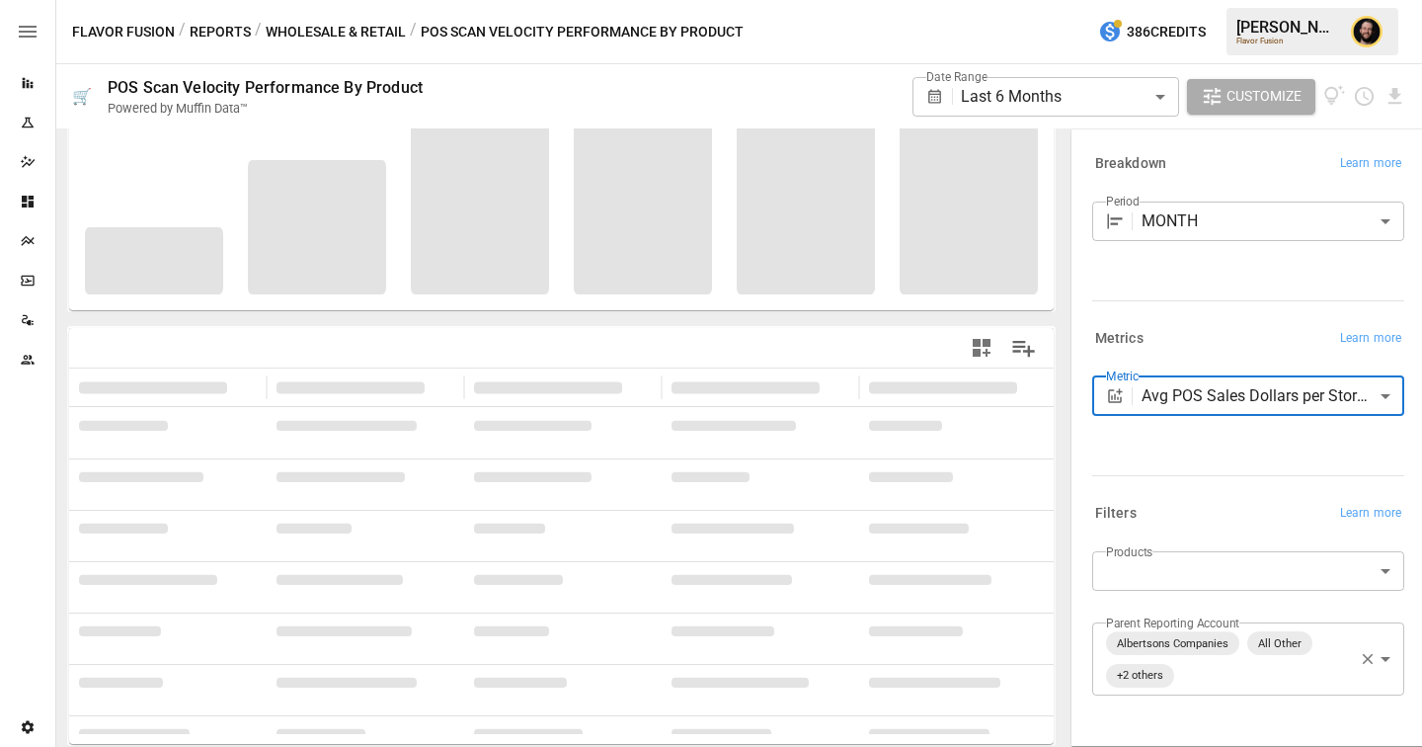
scroll to position [91, 0]
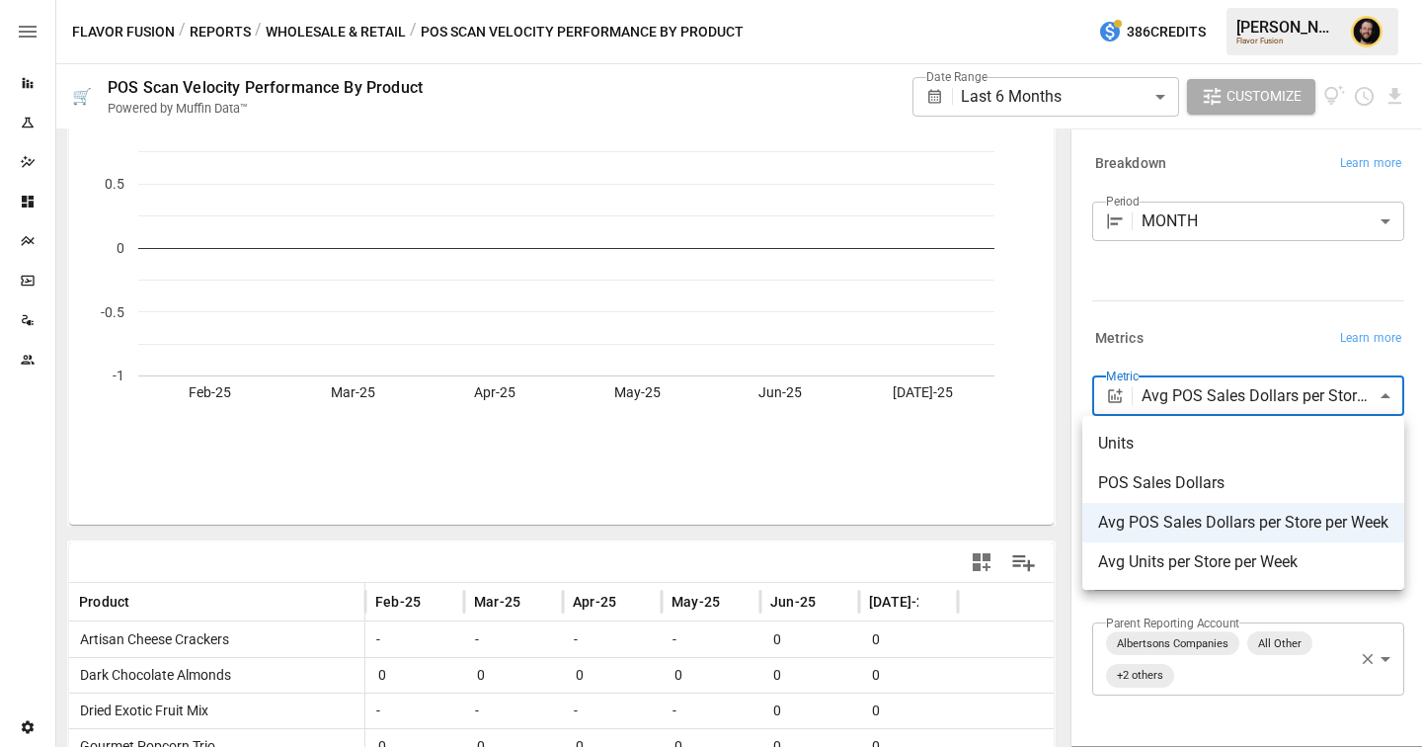
click at [1206, 0] on body "**********" at bounding box center [711, 0] width 1422 height 0
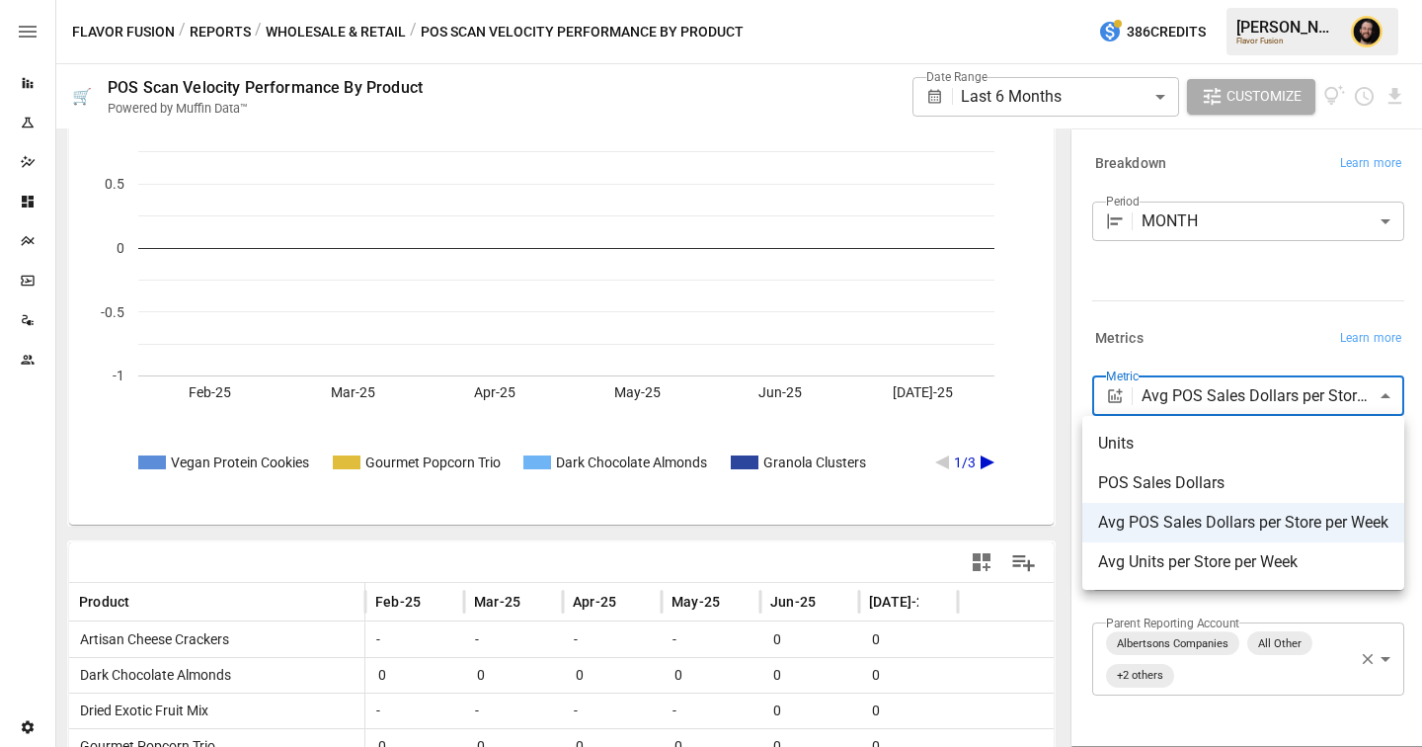
click at [1218, 317] on div at bounding box center [711, 373] width 1422 height 747
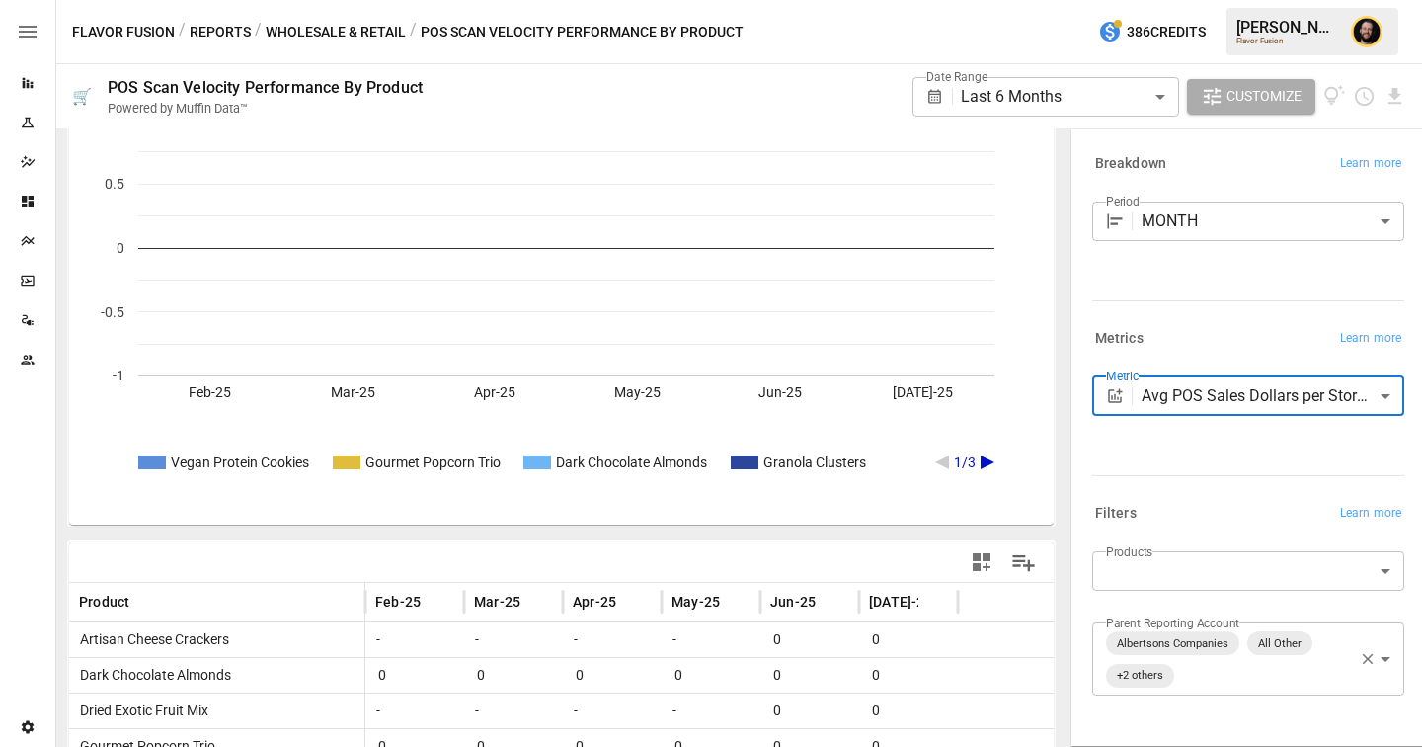
scroll to position [56, 0]
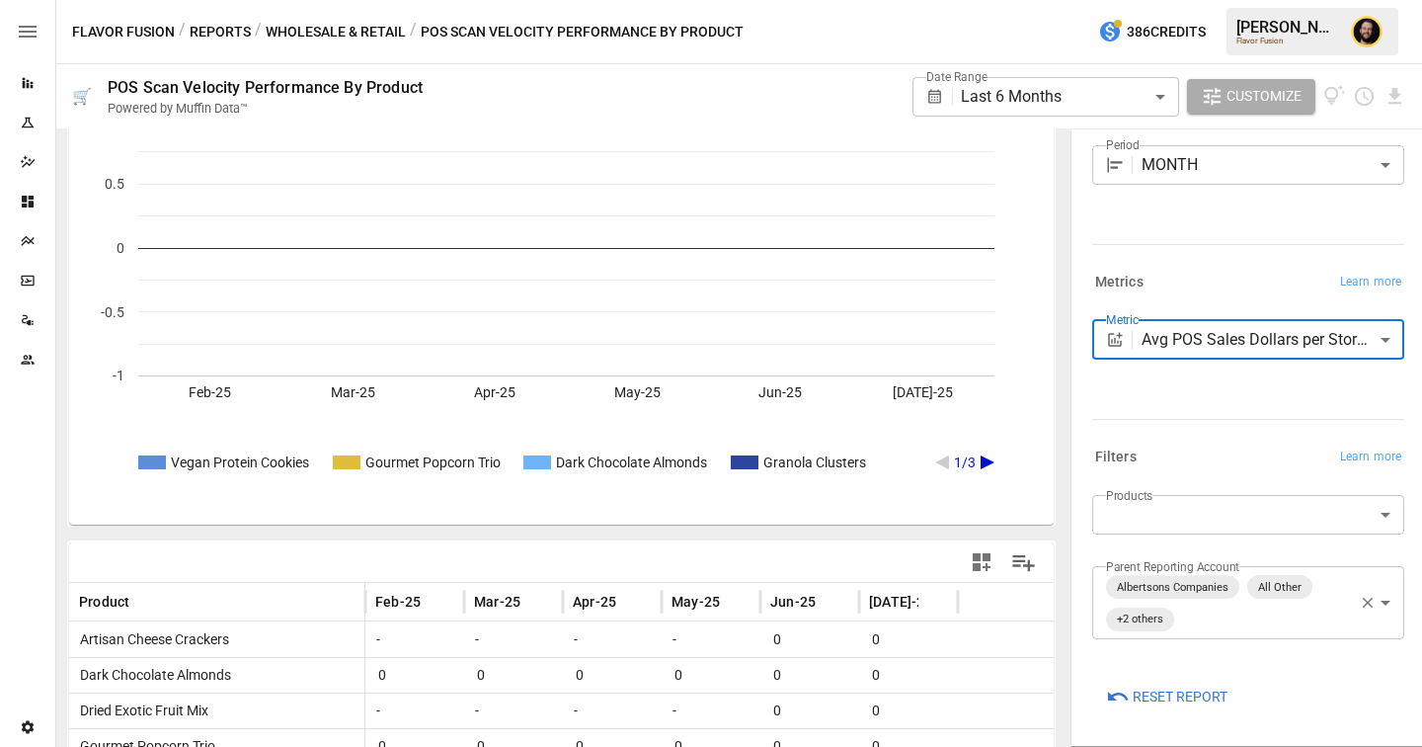
click at [1210, 0] on body "**********" at bounding box center [711, 0] width 1422 height 0
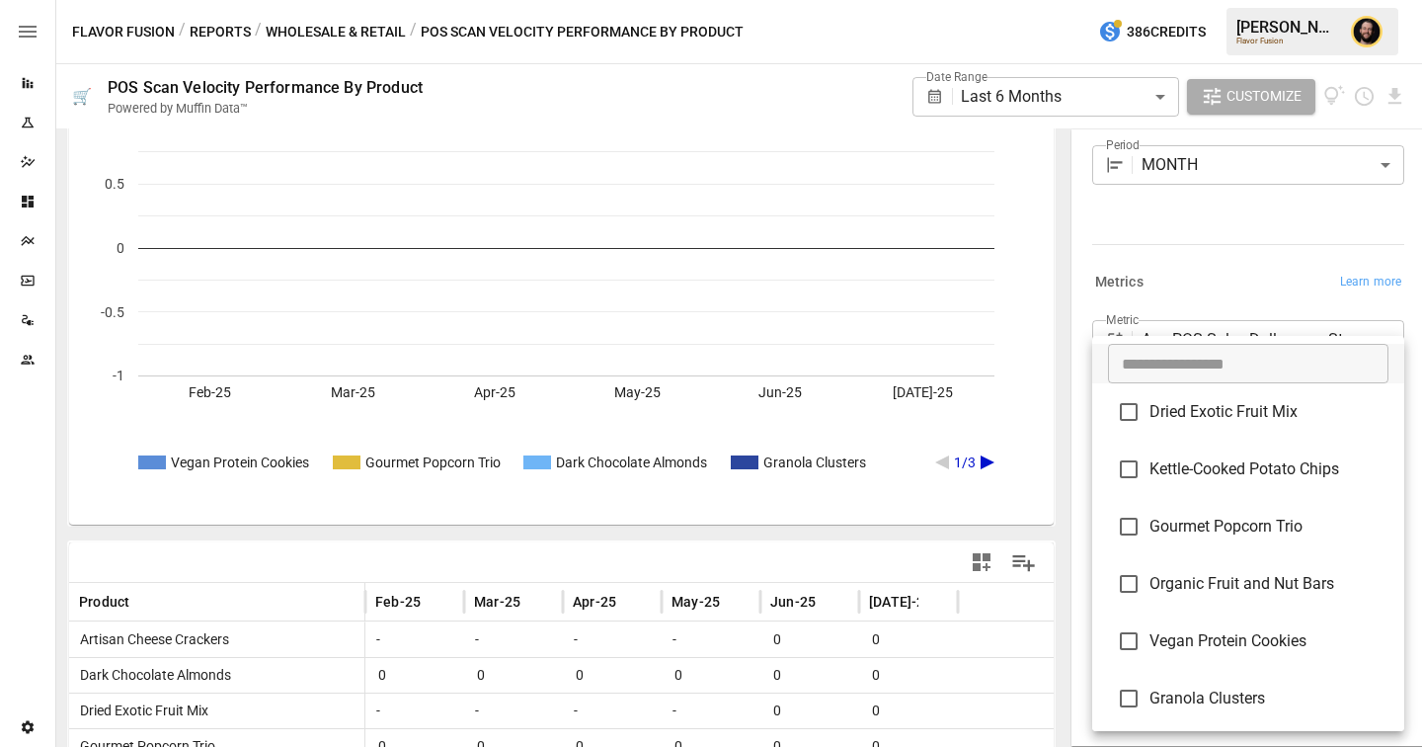
click at [1250, 257] on div at bounding box center [711, 373] width 1422 height 747
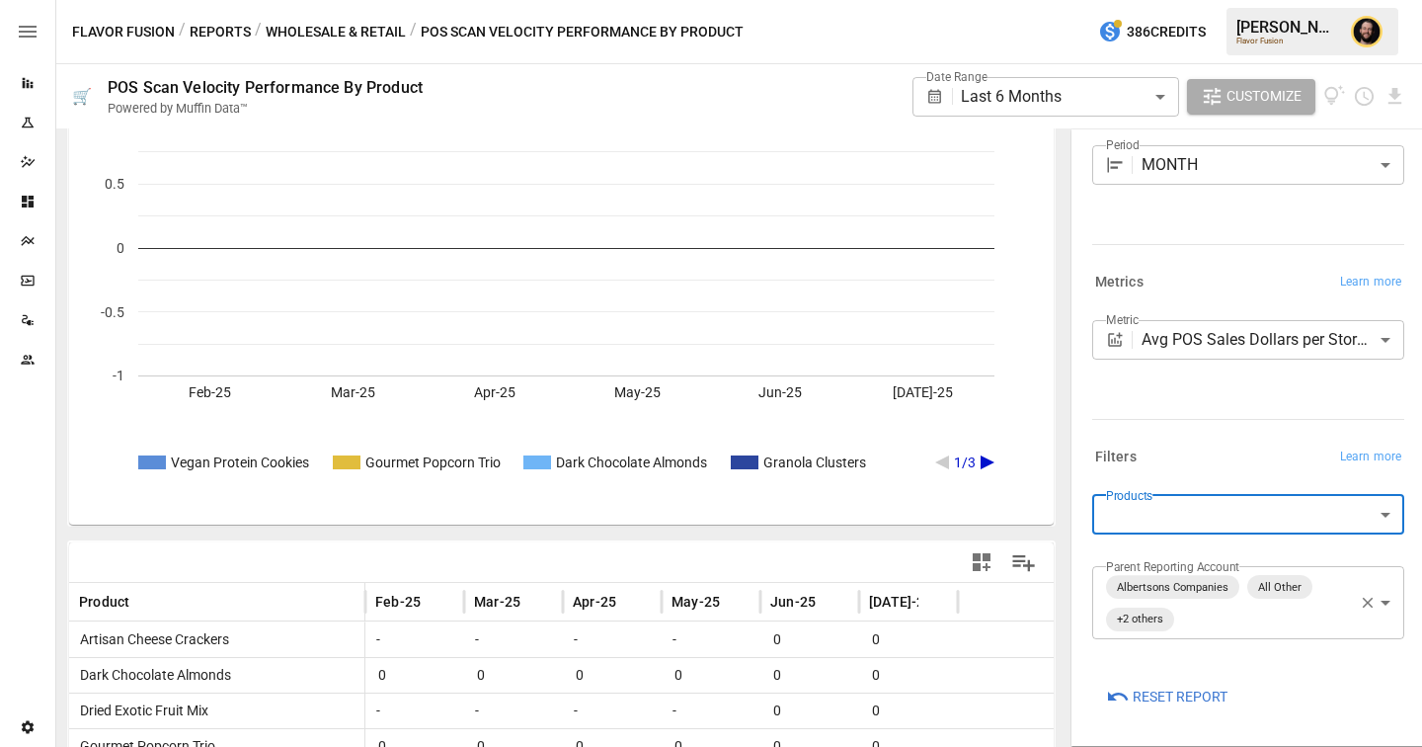
click at [1224, 0] on body "**********" at bounding box center [711, 0] width 1422 height 0
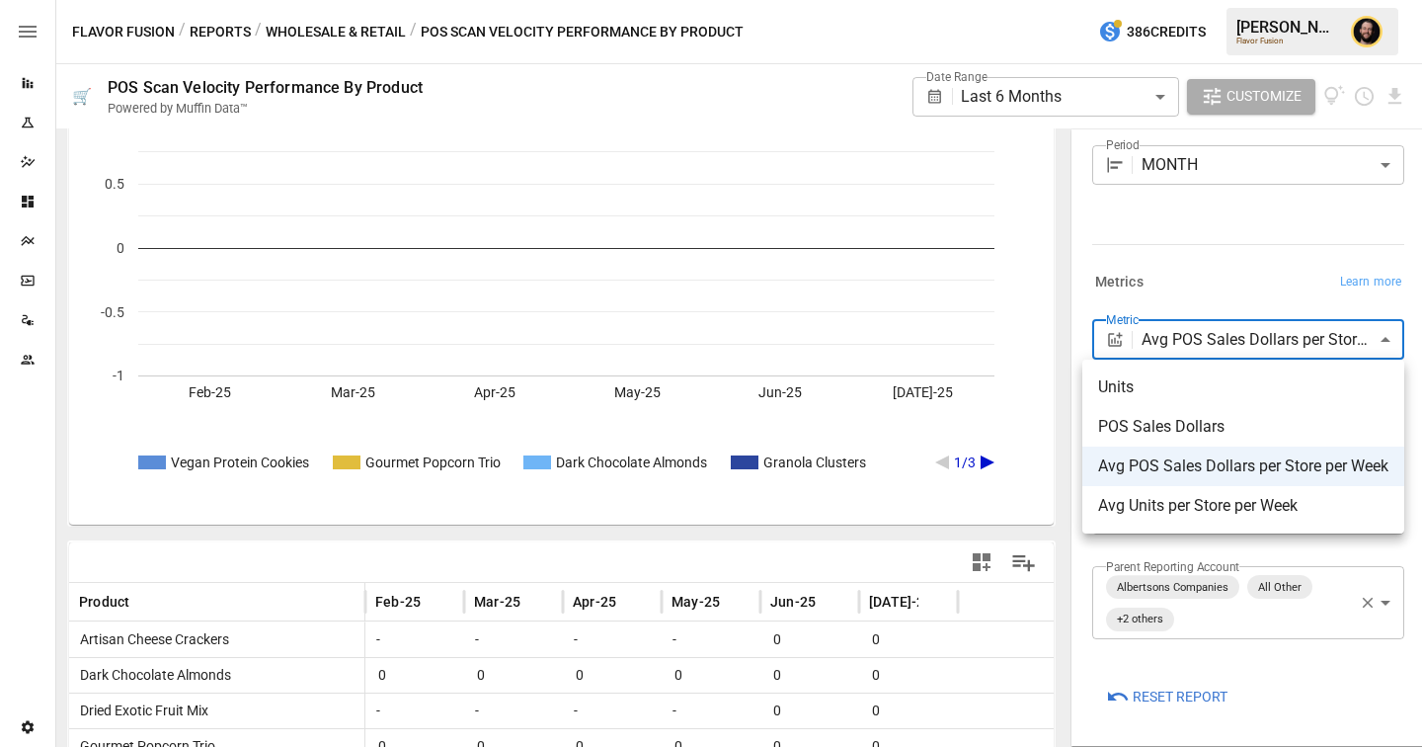
click at [32, 241] on div at bounding box center [711, 373] width 1422 height 747
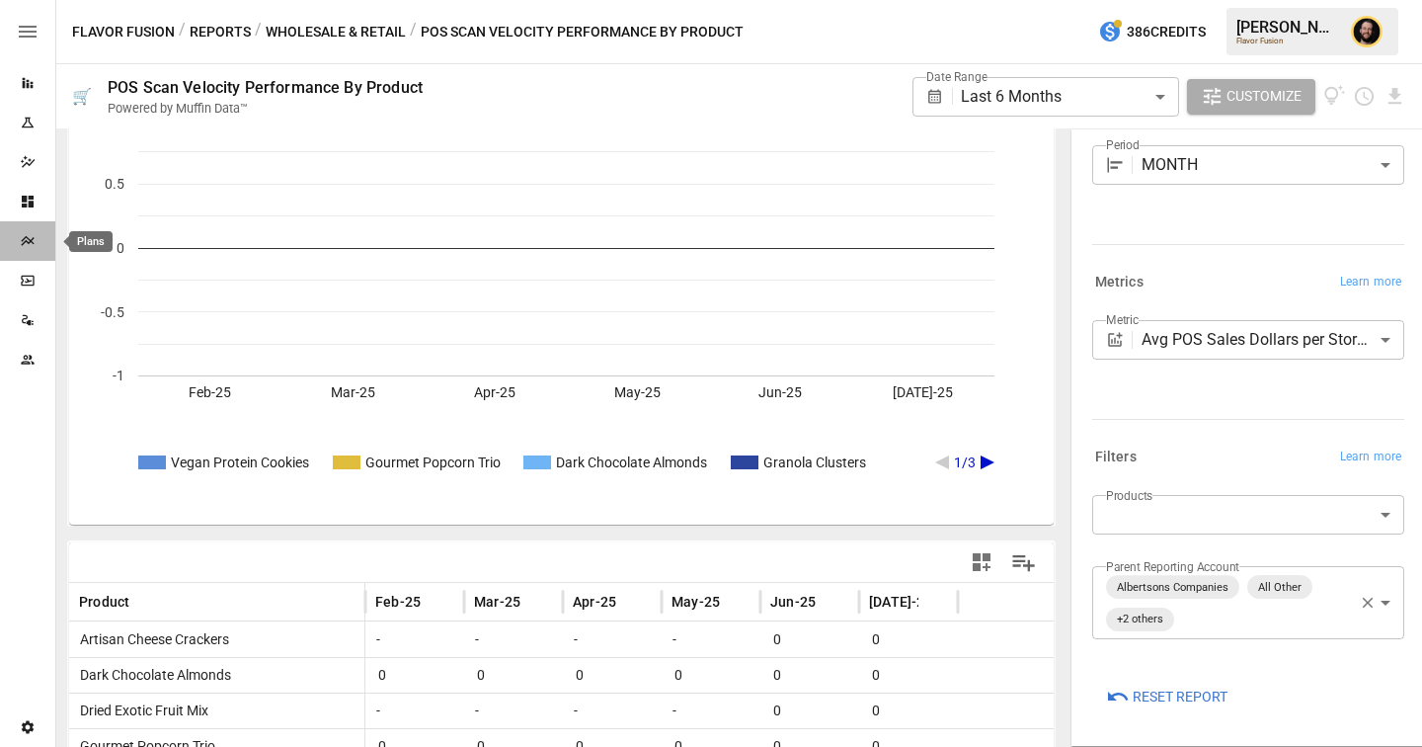
click at [31, 241] on icon "Plans" at bounding box center [27, 241] width 13 height 10
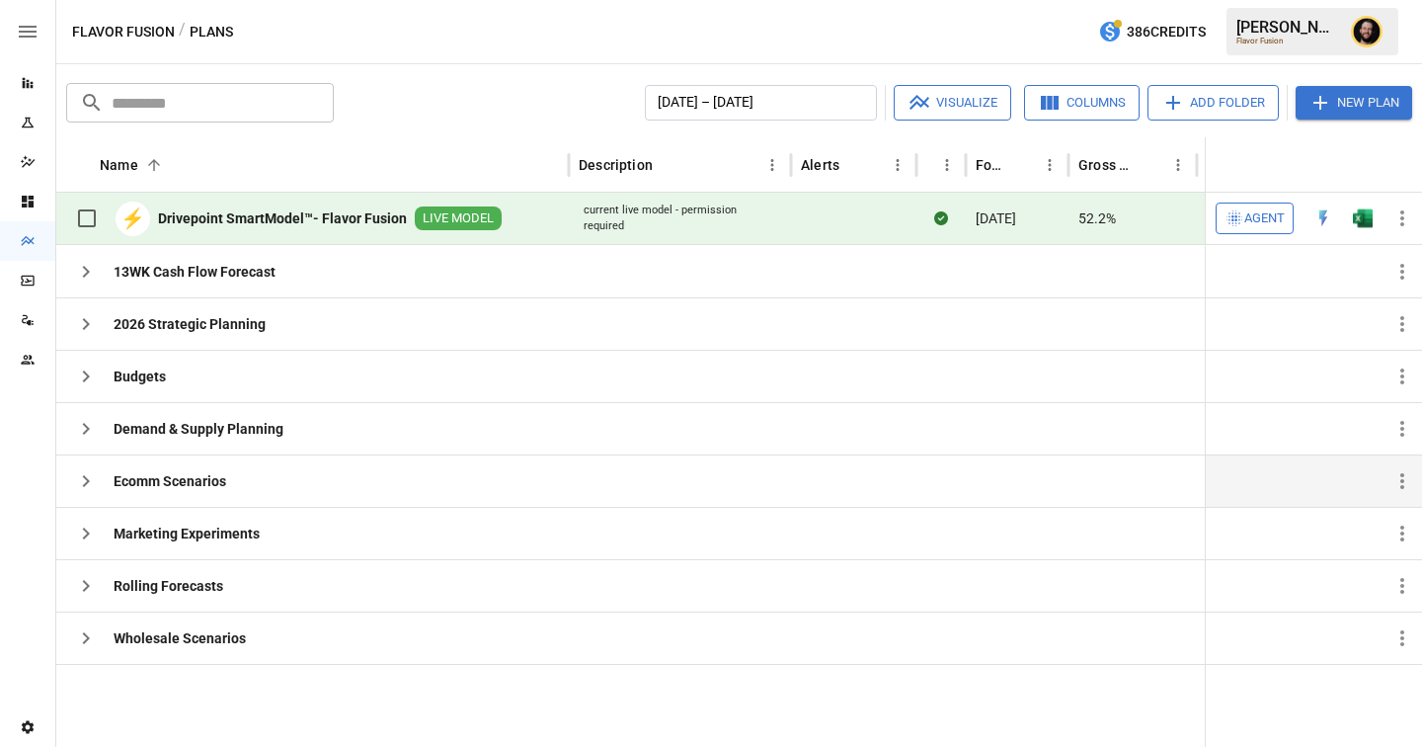
click at [87, 478] on icon "button" at bounding box center [86, 481] width 7 height 12
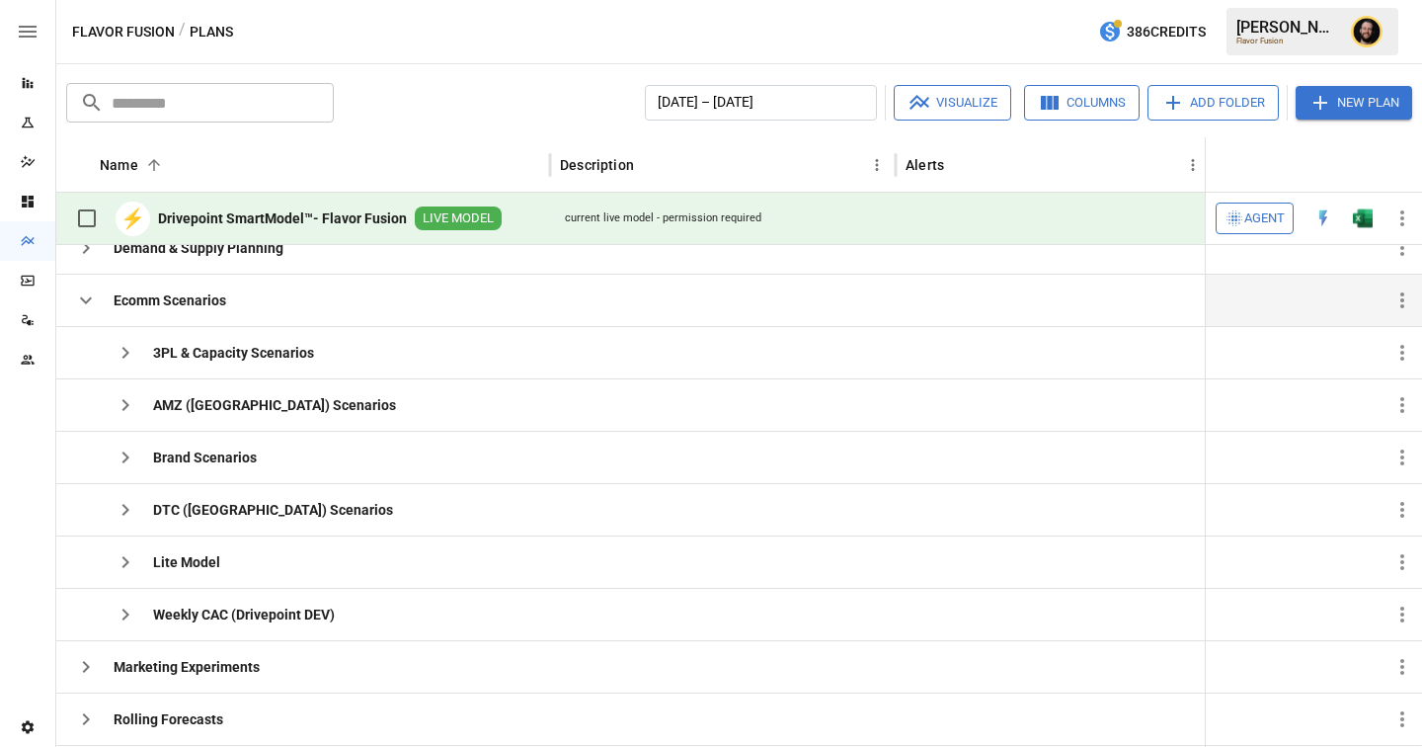
scroll to position [160, 0]
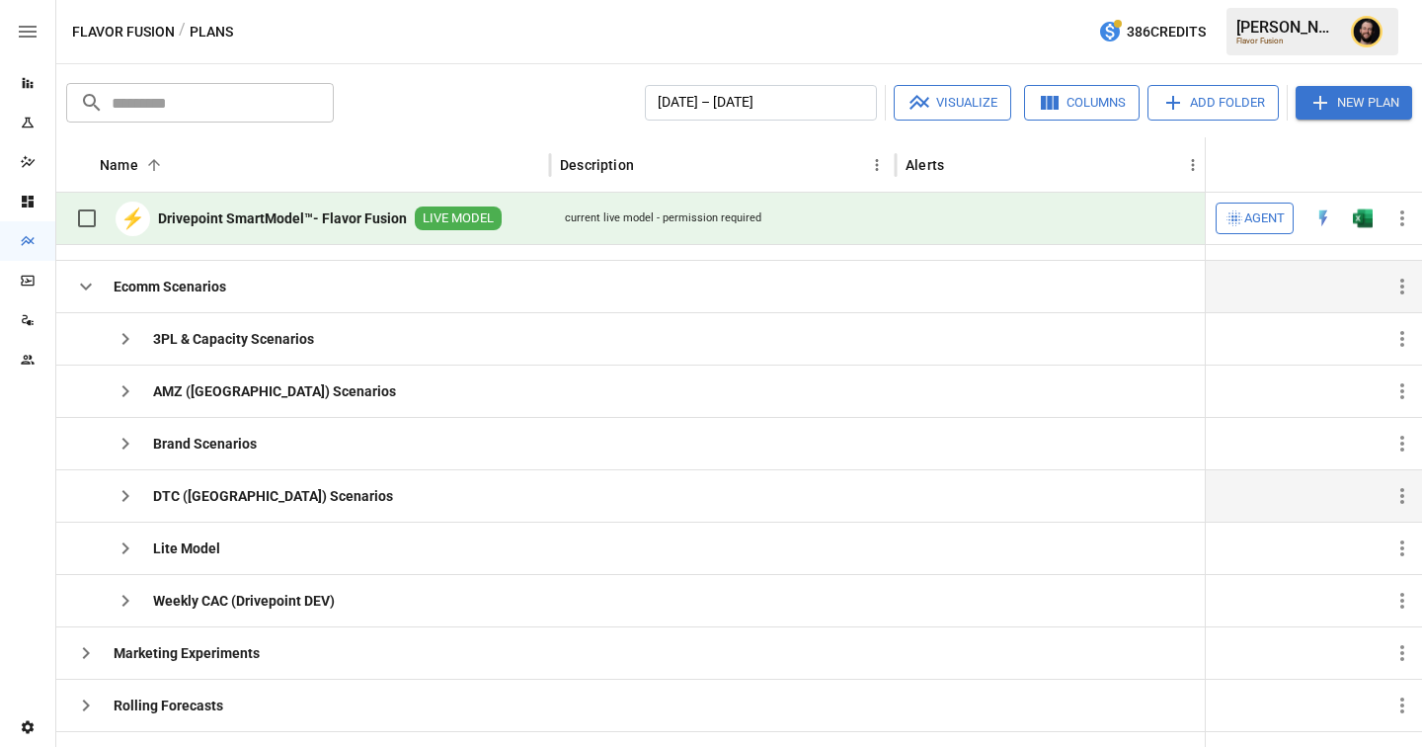
click at [123, 491] on icon "button" at bounding box center [125, 496] width 7 height 12
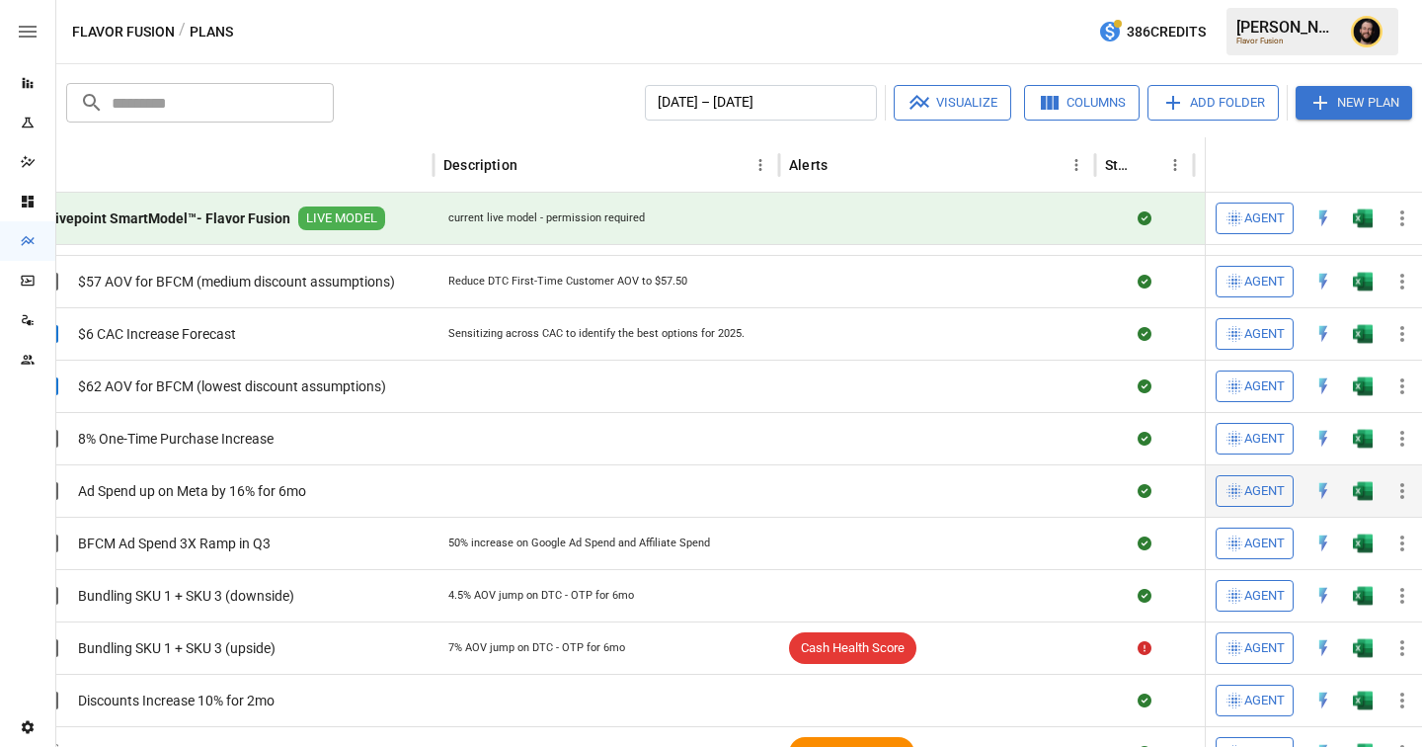
scroll to position [0, 0]
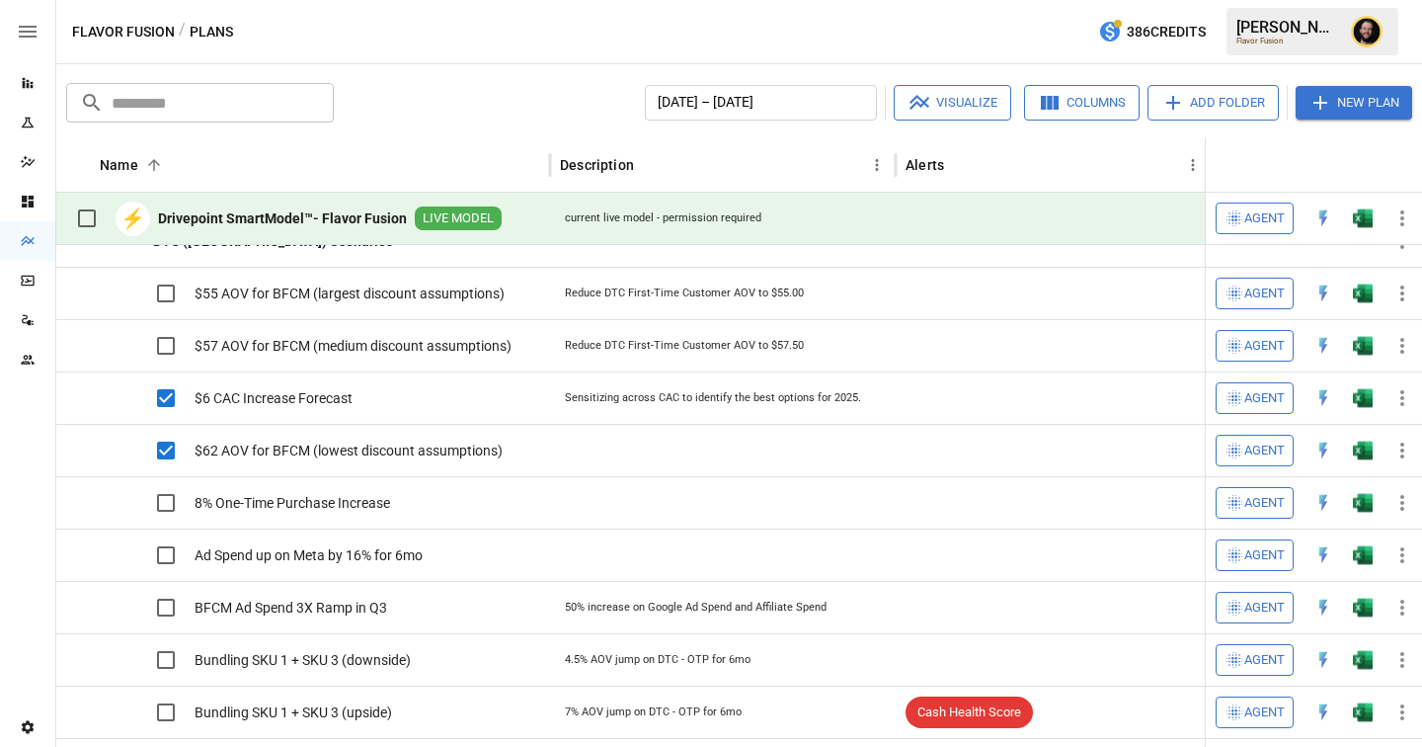
click at [31, 72] on div "Reports" at bounding box center [27, 83] width 55 height 40
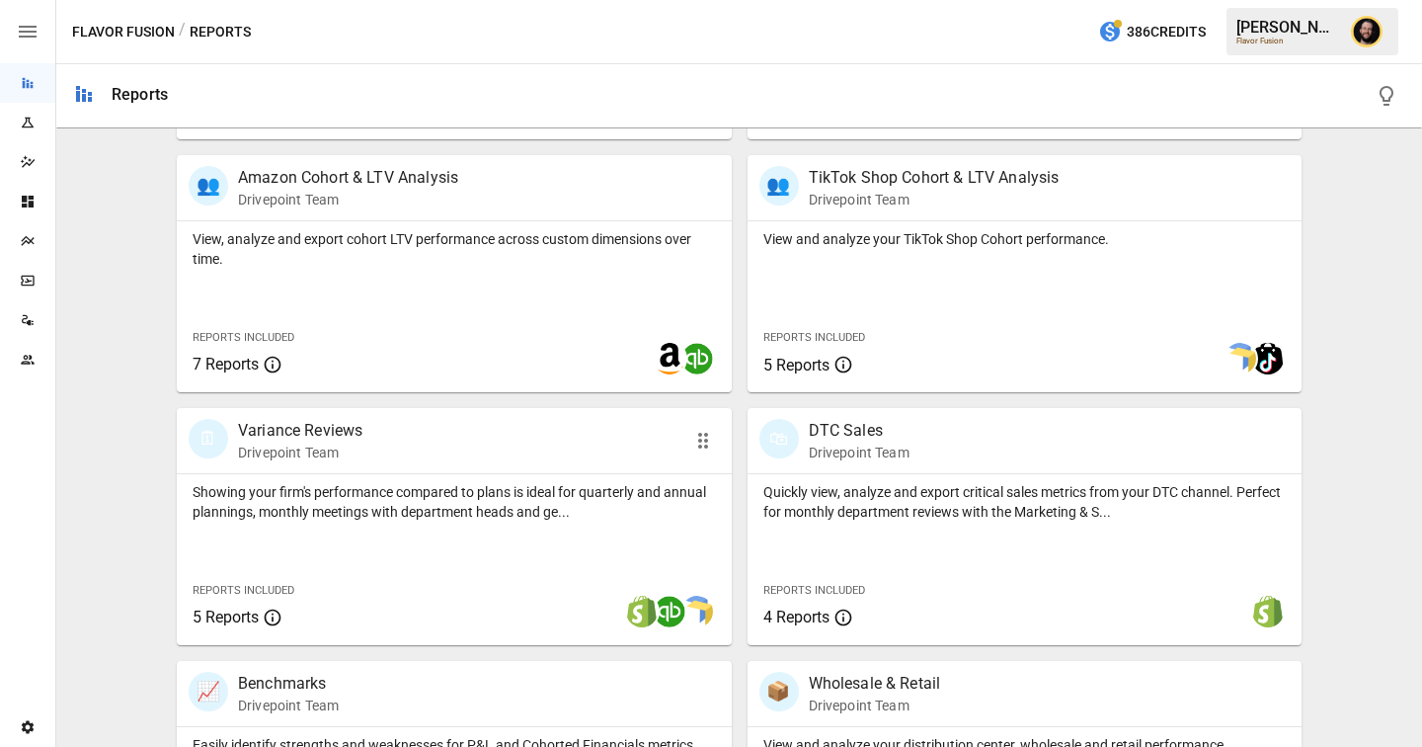
click at [369, 519] on p "Showing your firm's performance compared to plans is ideal for quarterly and an…" at bounding box center [455, 502] width 524 height 40
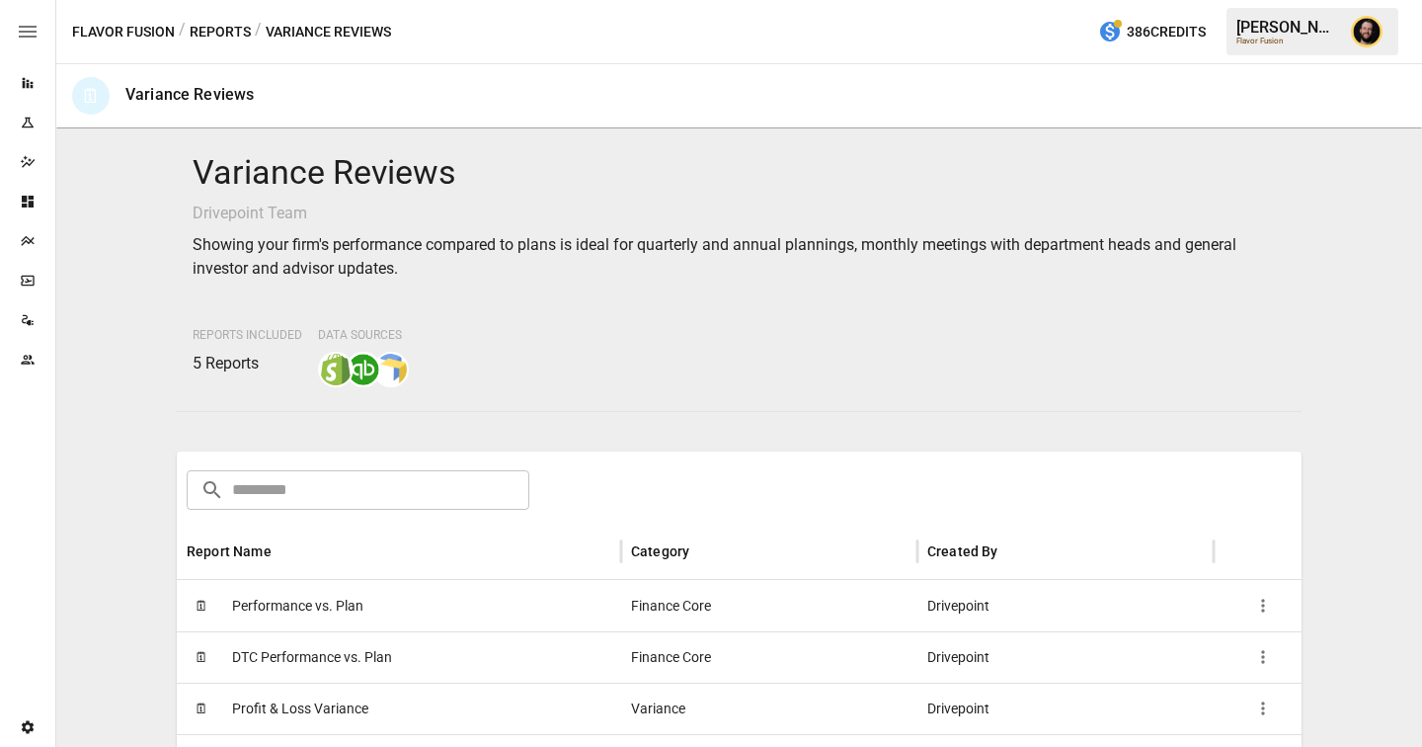
click at [335, 593] on span "Performance vs. Plan" at bounding box center [297, 606] width 131 height 50
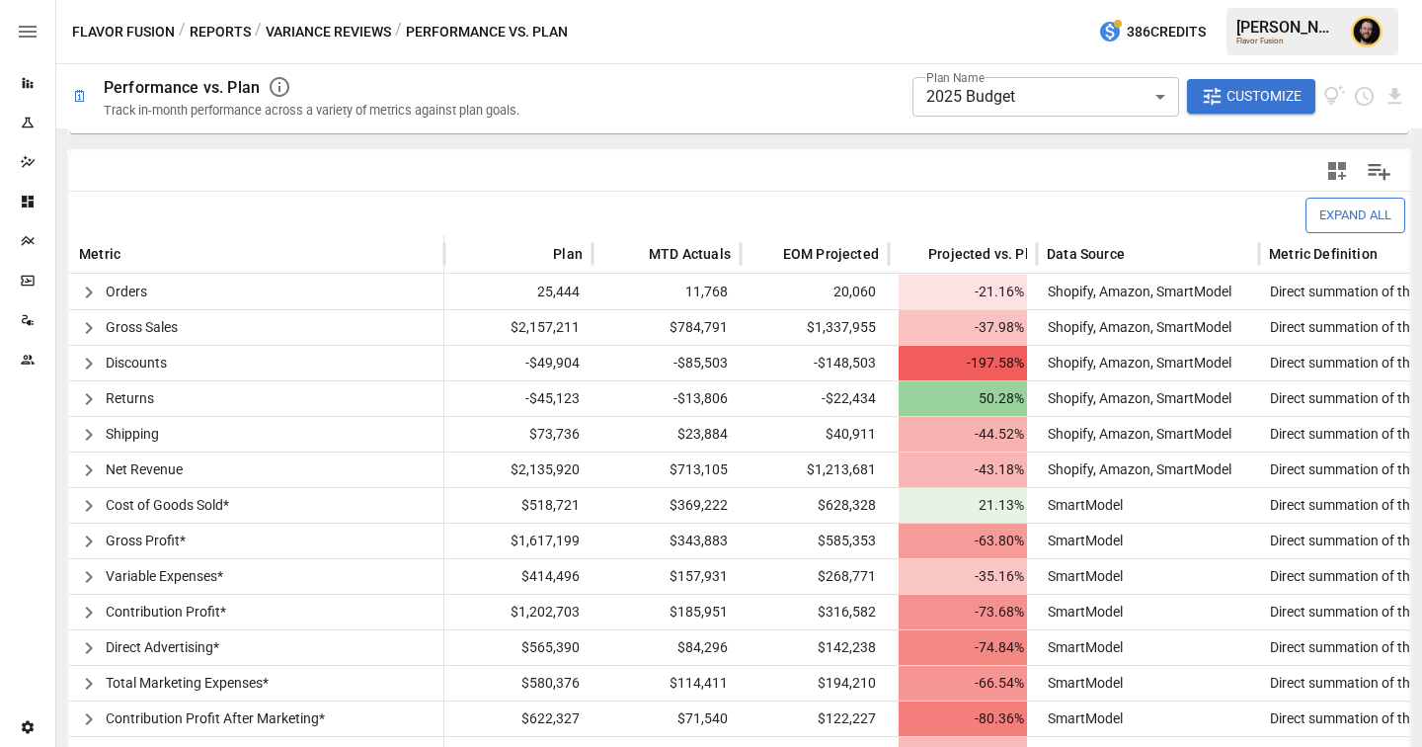
scroll to position [407, 0]
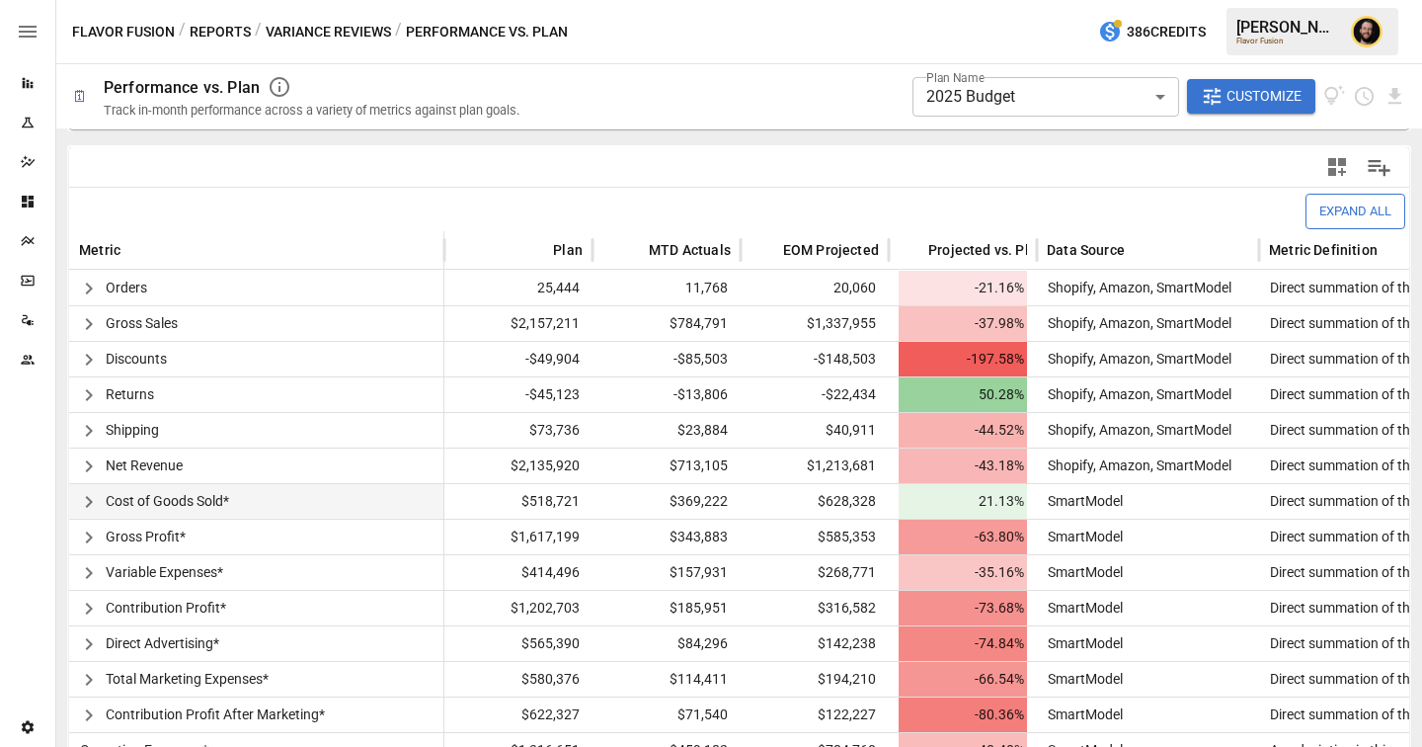
click at [93, 496] on icon "button" at bounding box center [89, 502] width 24 height 24
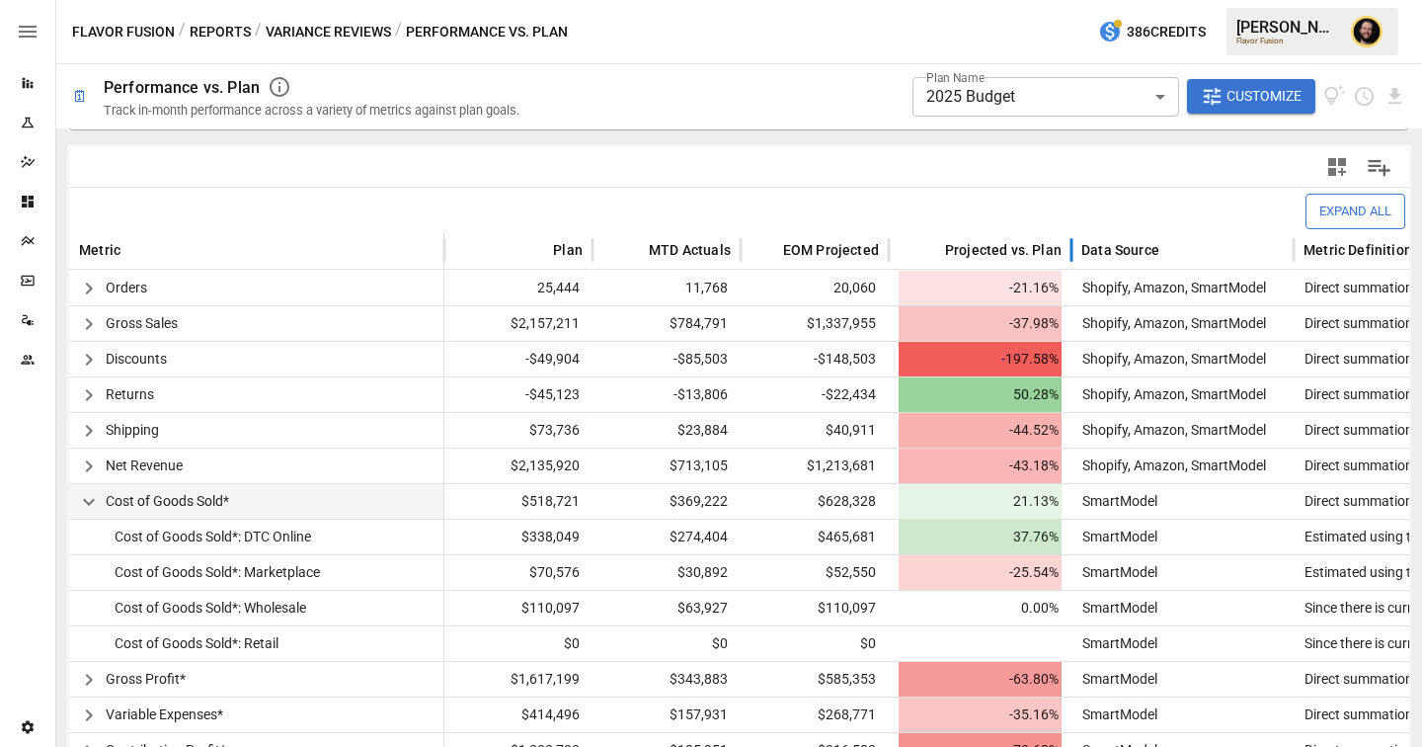
drag, startPoint x: 1037, startPoint y: 243, endPoint x: 1081, endPoint y: 250, distance: 44.0
click at [1077, 250] on div at bounding box center [1072, 250] width 10 height 39
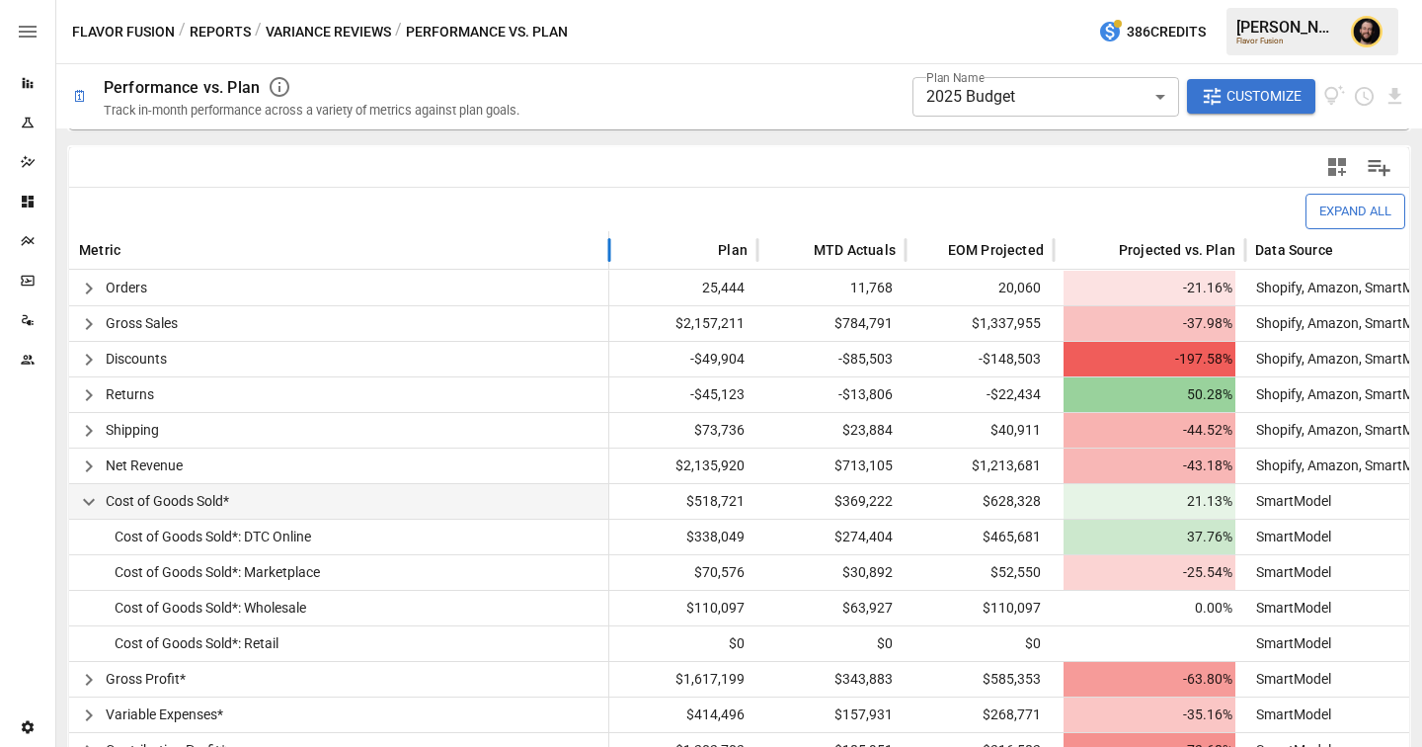
drag, startPoint x: 440, startPoint y: 250, endPoint x: 604, endPoint y: 259, distance: 164.2
click at [605, 259] on div at bounding box center [610, 250] width 10 height 39
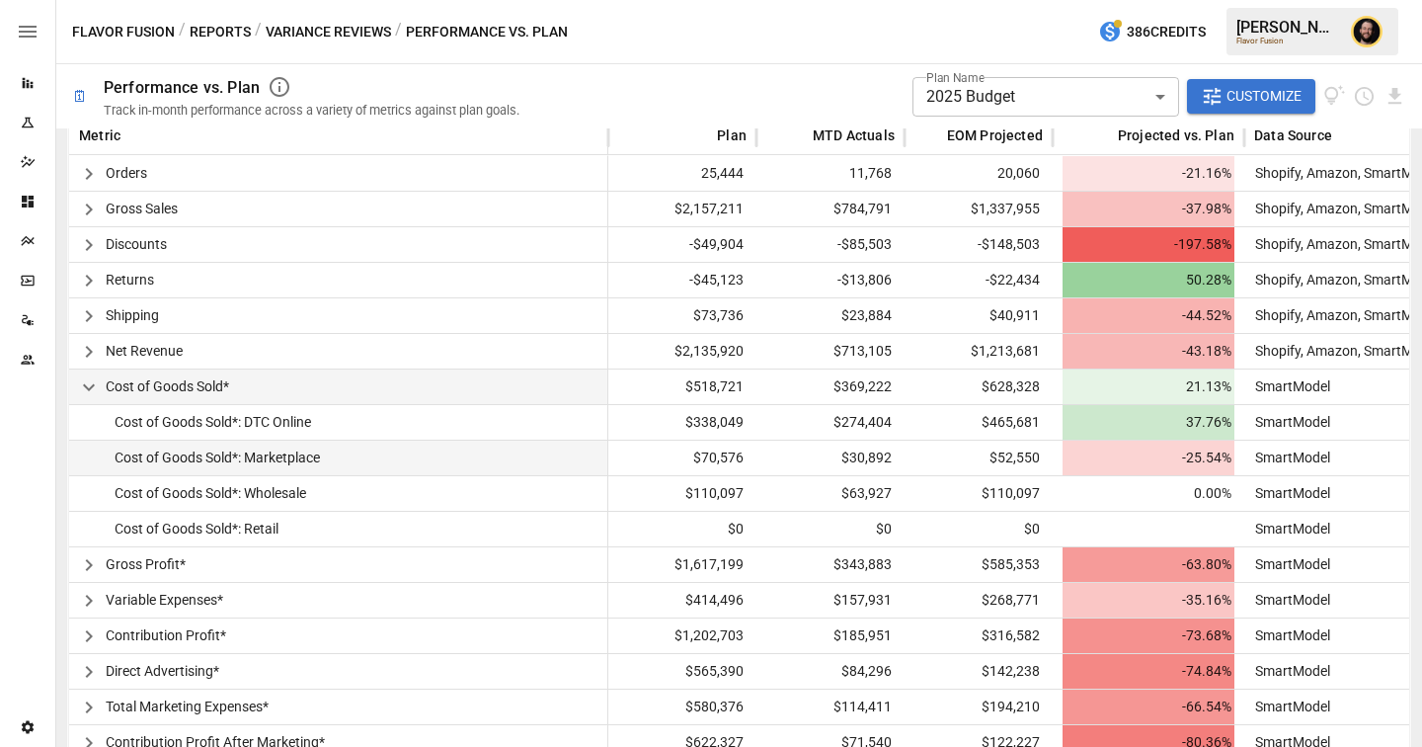
scroll to position [654, 0]
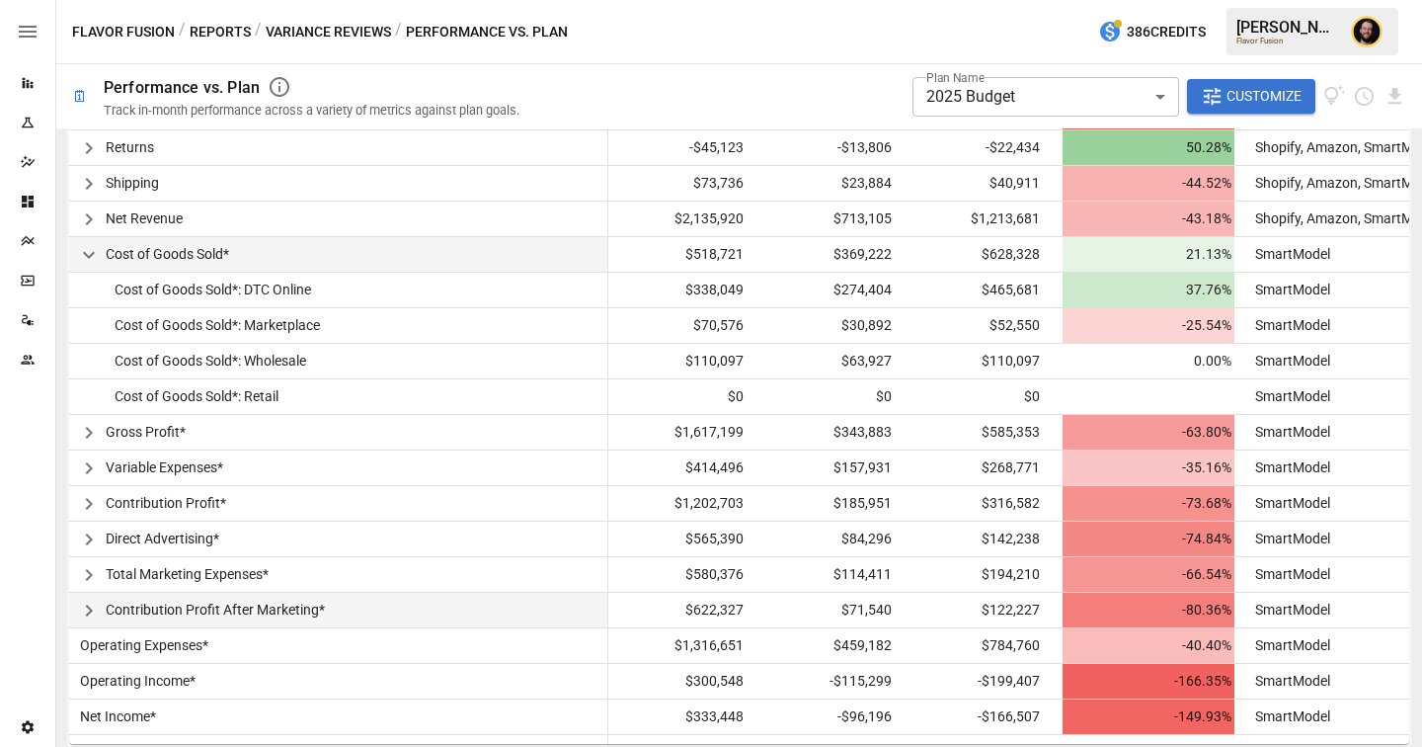
click at [87, 604] on icon "button" at bounding box center [89, 611] width 24 height 24
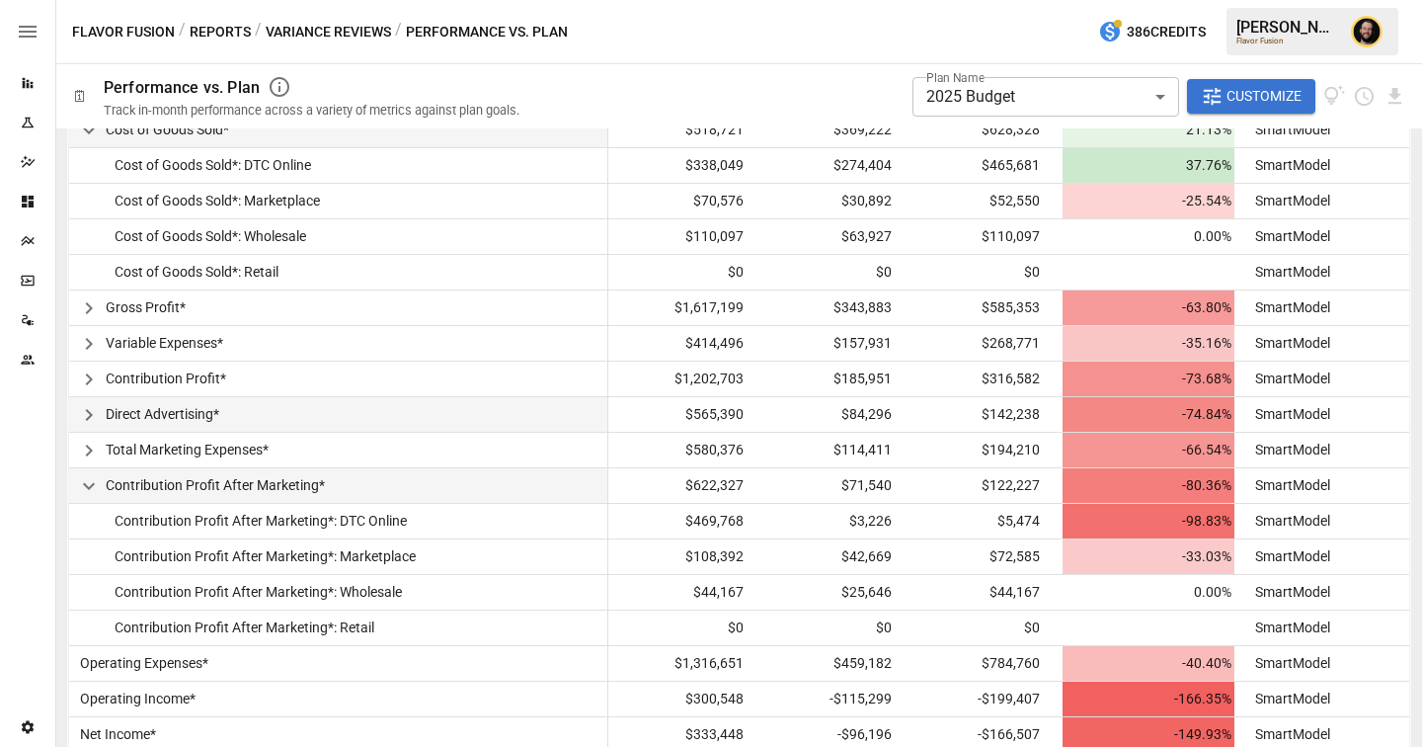
scroll to position [796, 0]
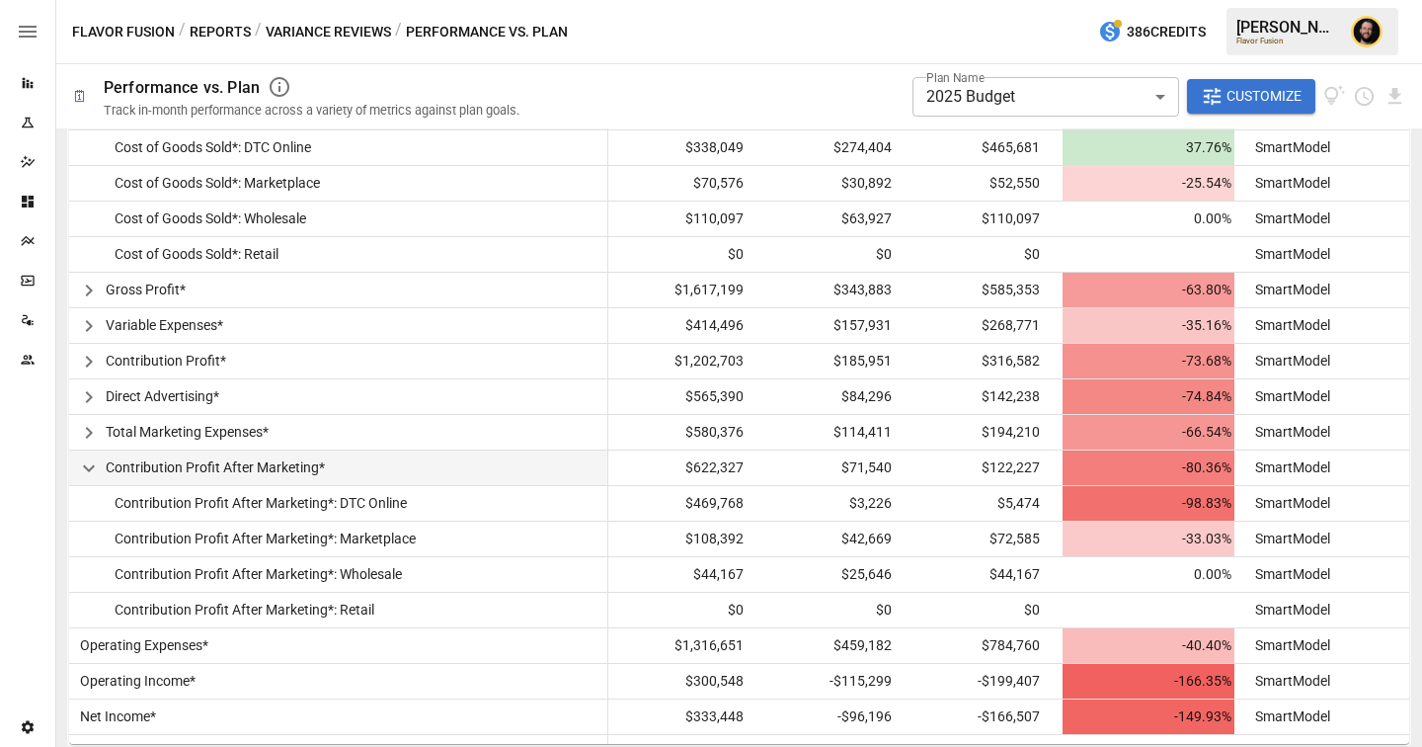
click at [1049, 0] on body "**********" at bounding box center [711, 0] width 1422 height 0
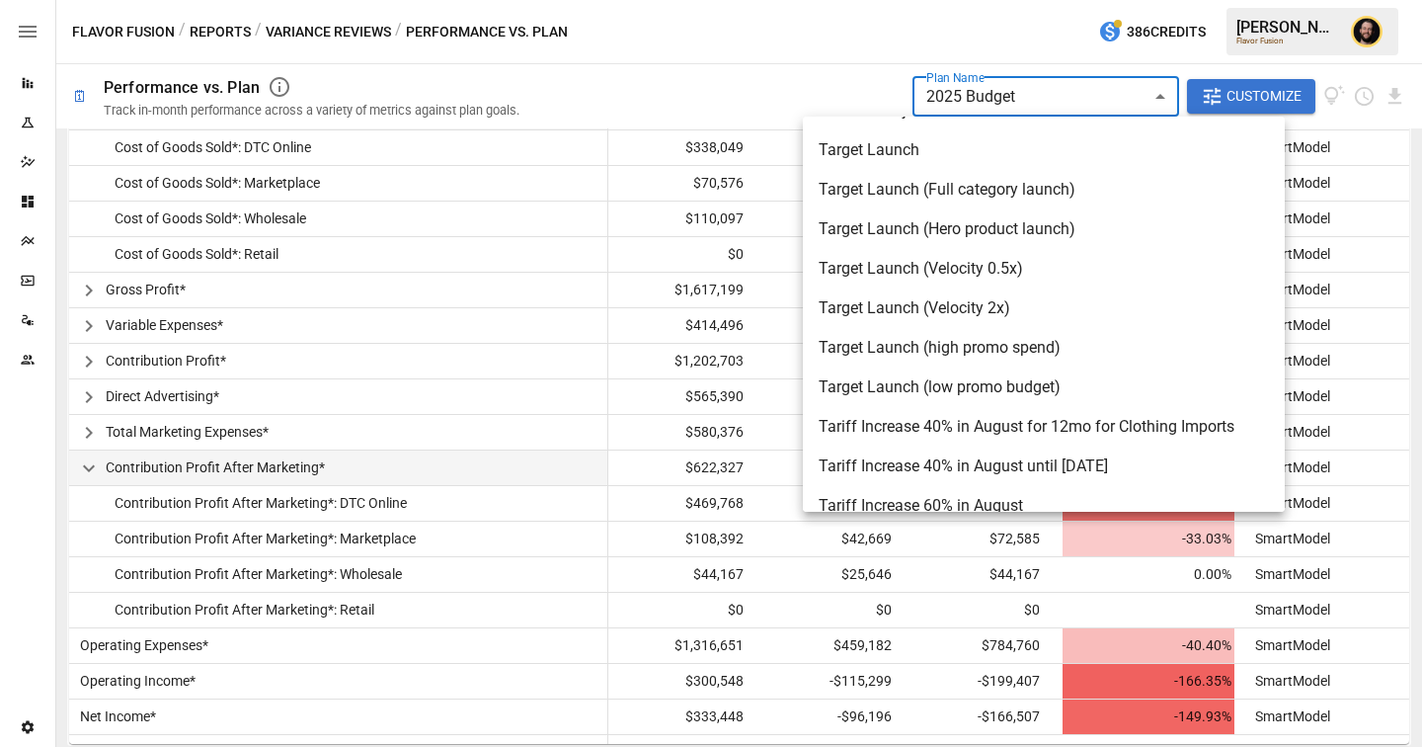
scroll to position [3247, 0]
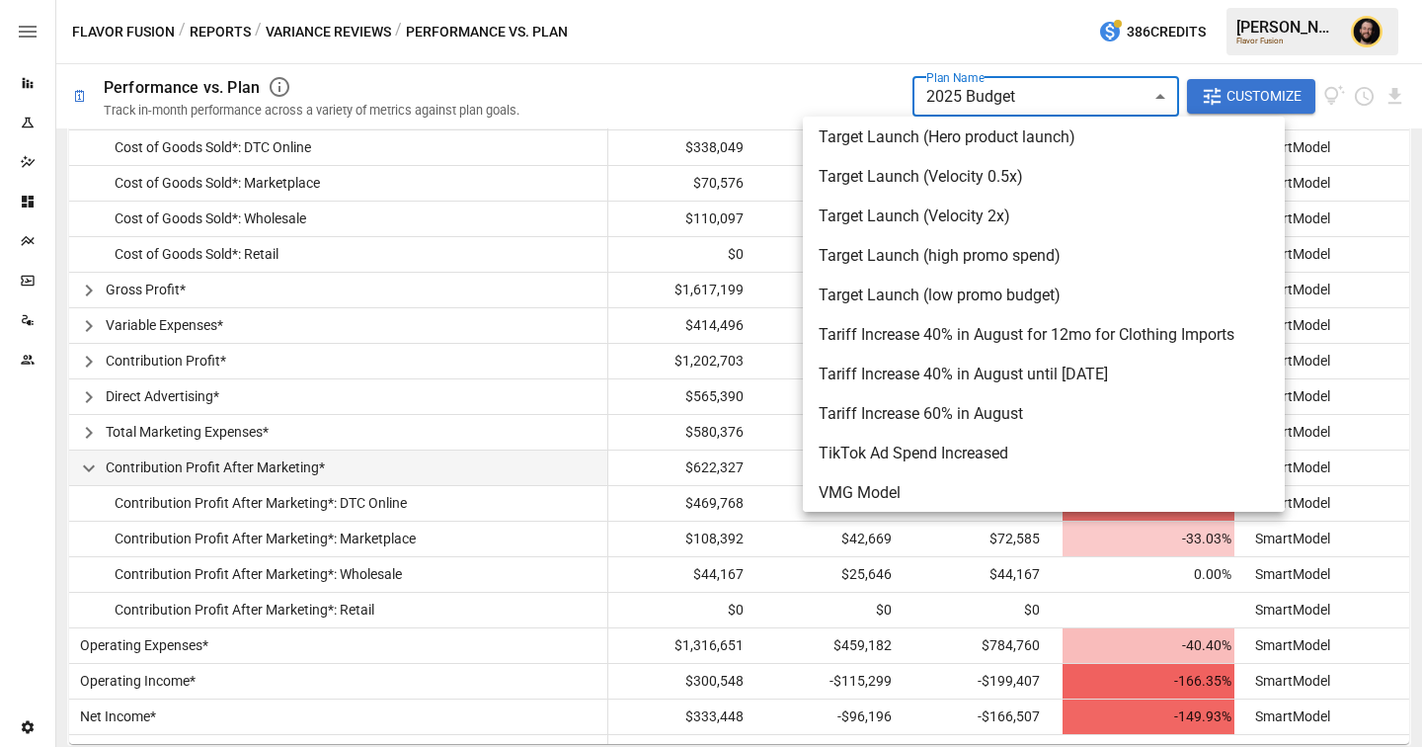
click at [720, 84] on div at bounding box center [711, 373] width 1422 height 747
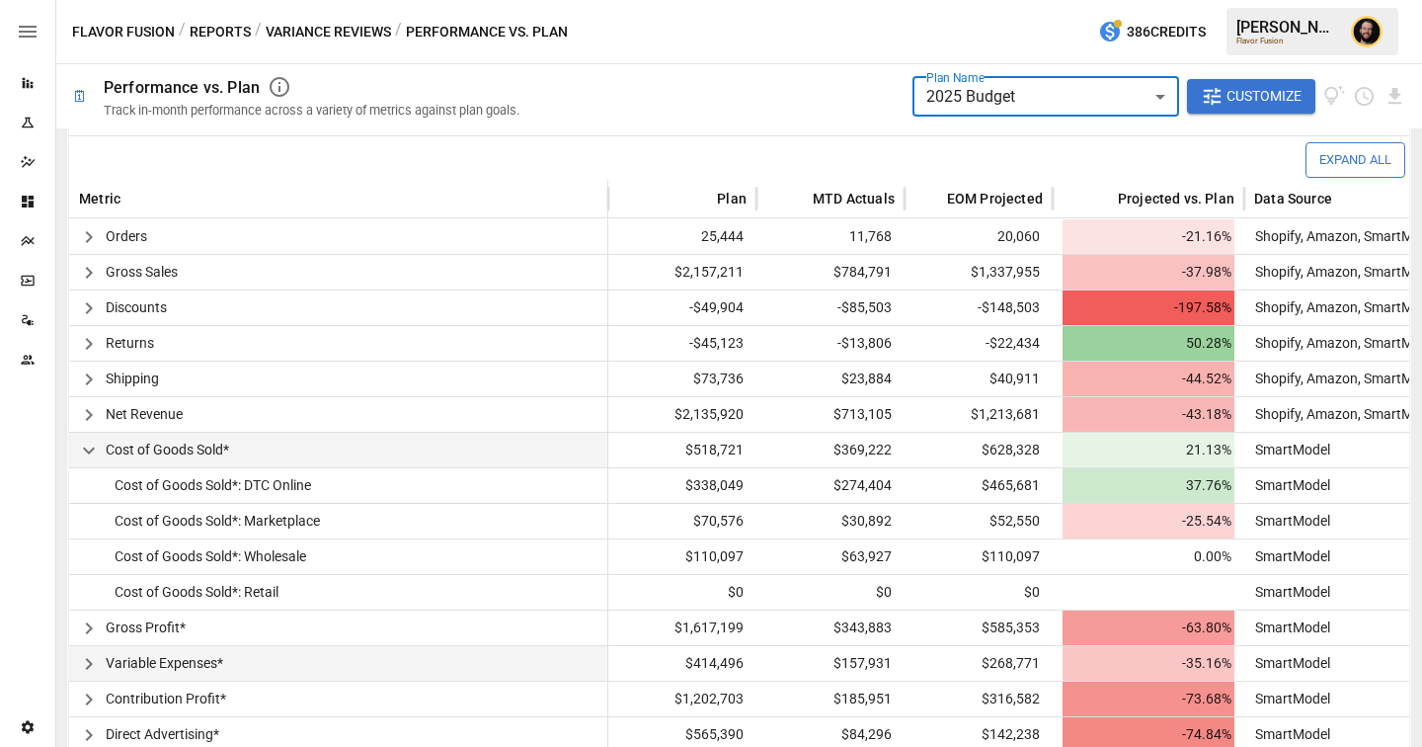
scroll to position [469, 0]
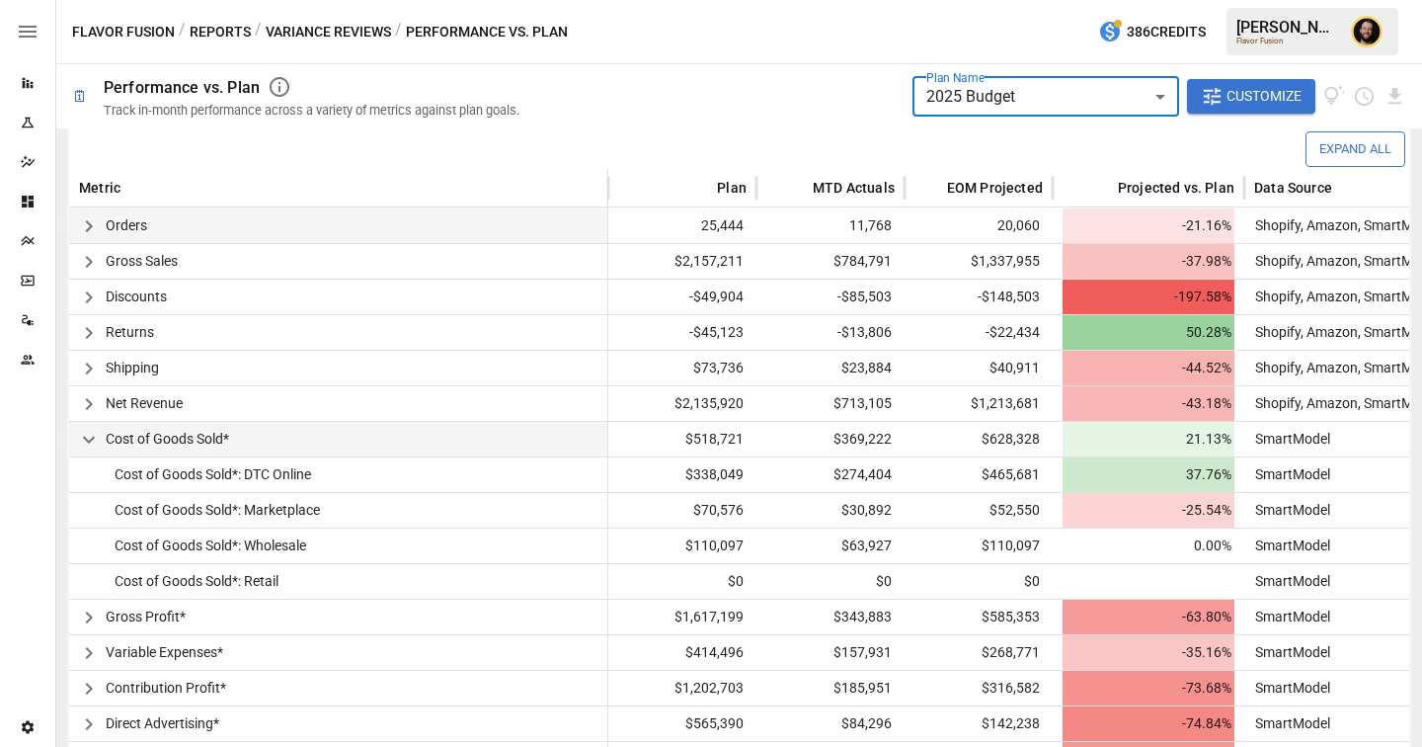
click at [85, 223] on icon "button" at bounding box center [89, 226] width 24 height 24
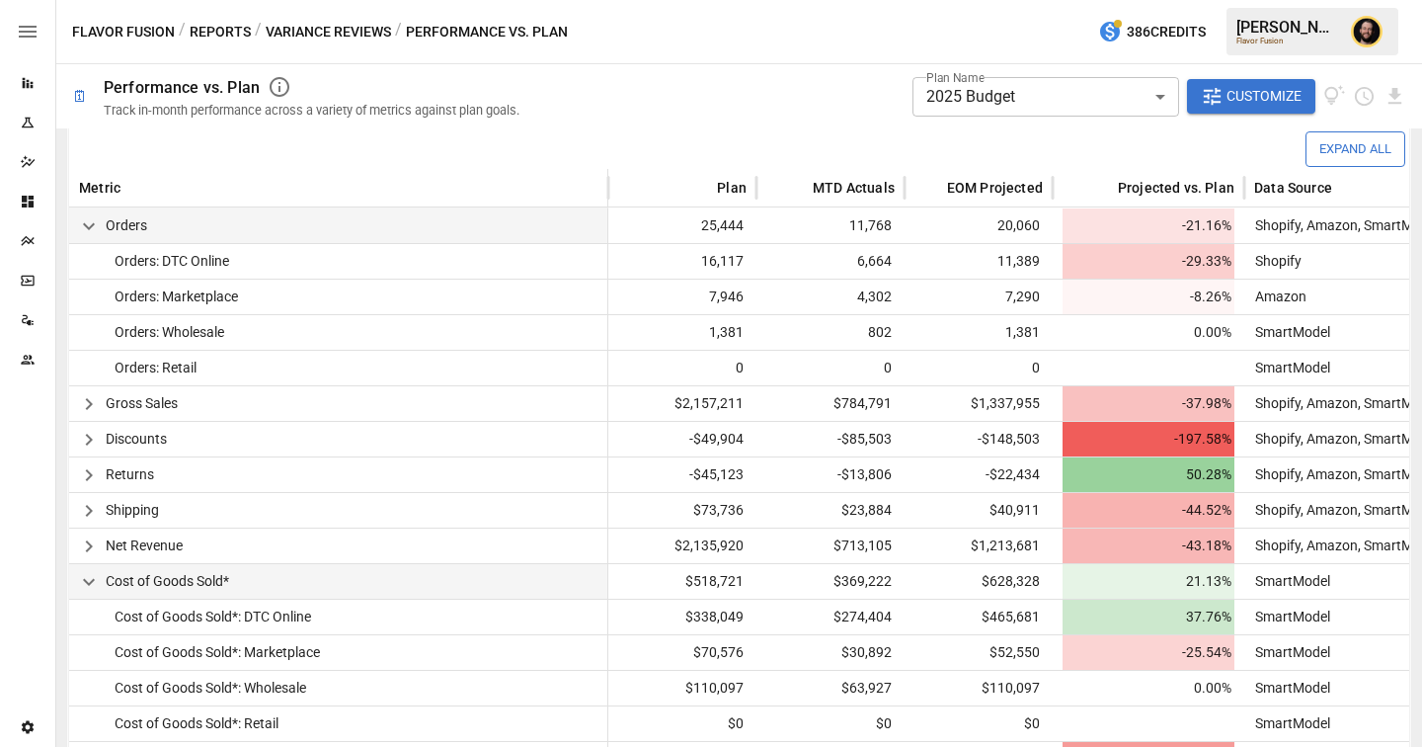
click at [89, 226] on icon "button" at bounding box center [89, 226] width 24 height 24
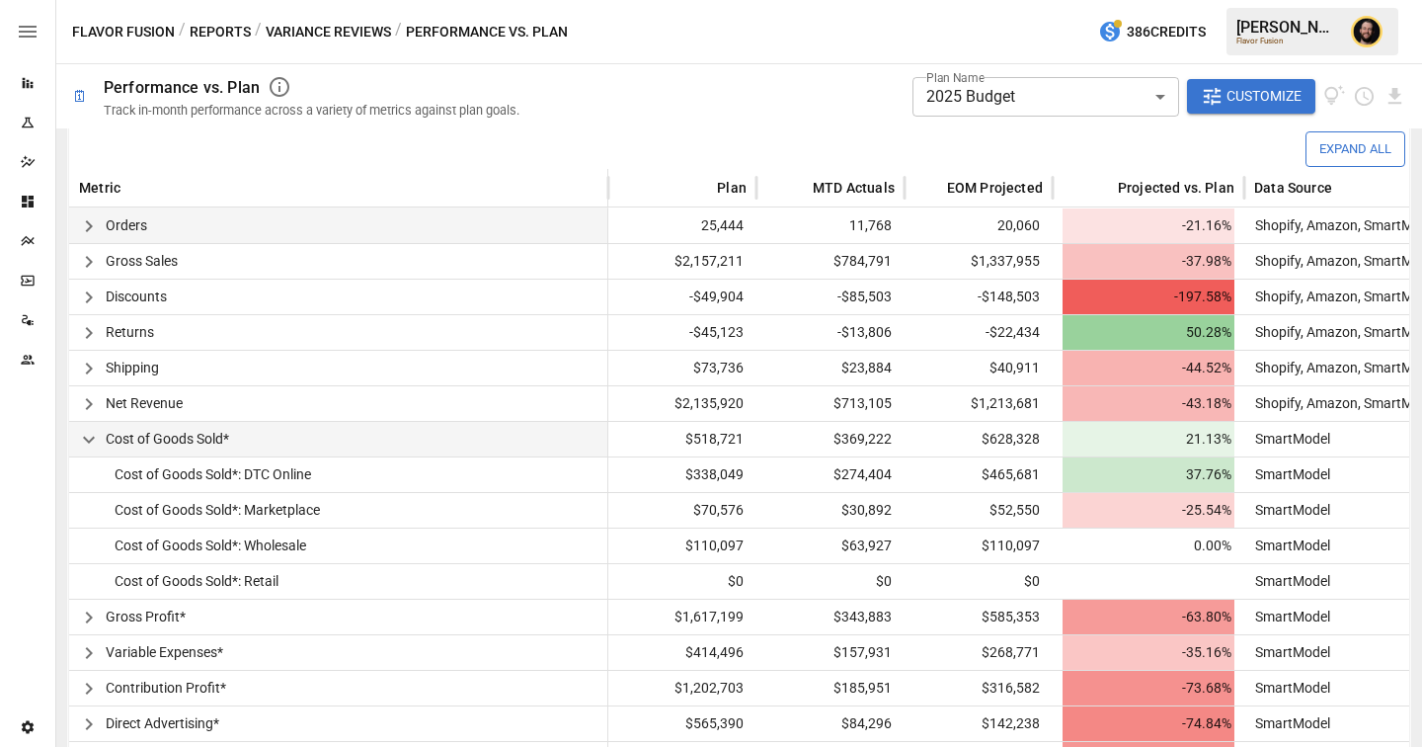
click at [92, 439] on icon "button" at bounding box center [89, 440] width 12 height 7
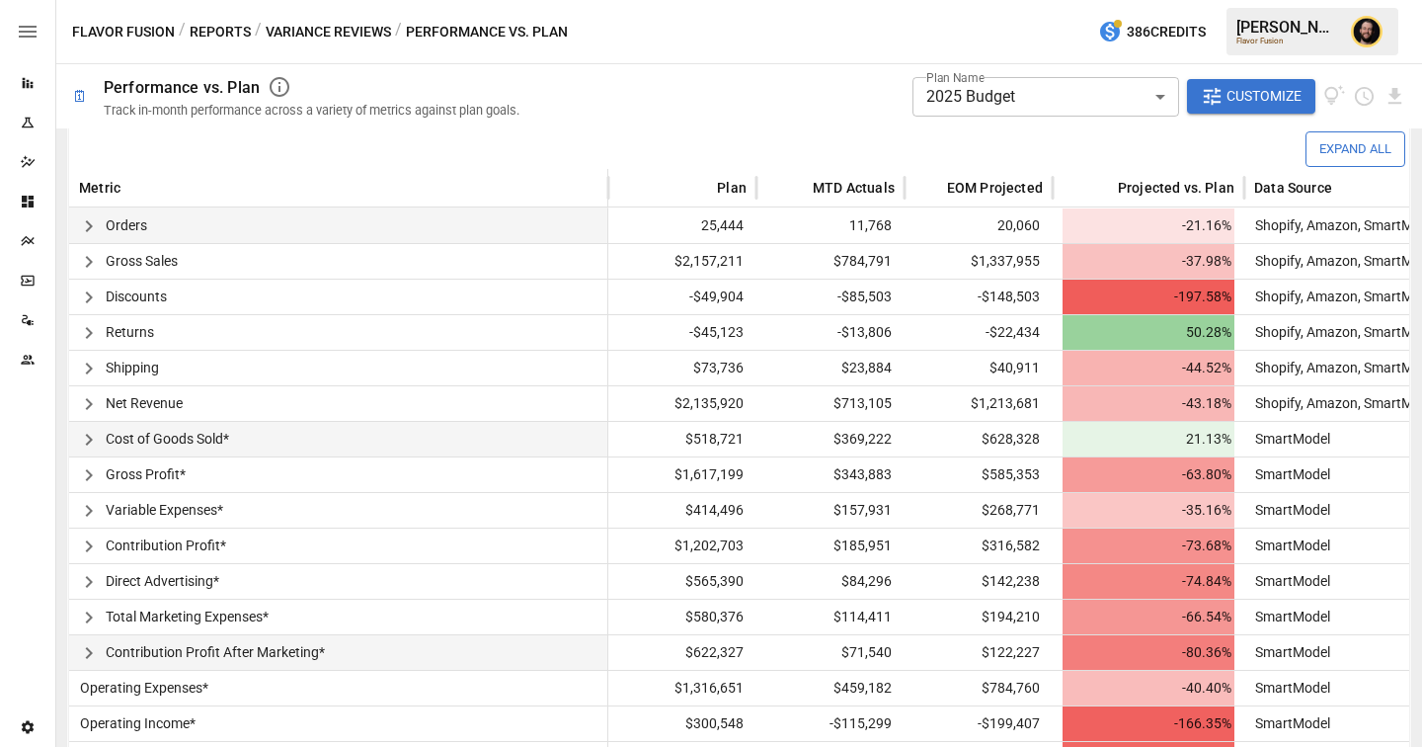
click at [1085, 119] on div "**********" at bounding box center [1046, 96] width 267 height 54
click at [1043, 0] on body "**********" at bounding box center [711, 0] width 1422 height 0
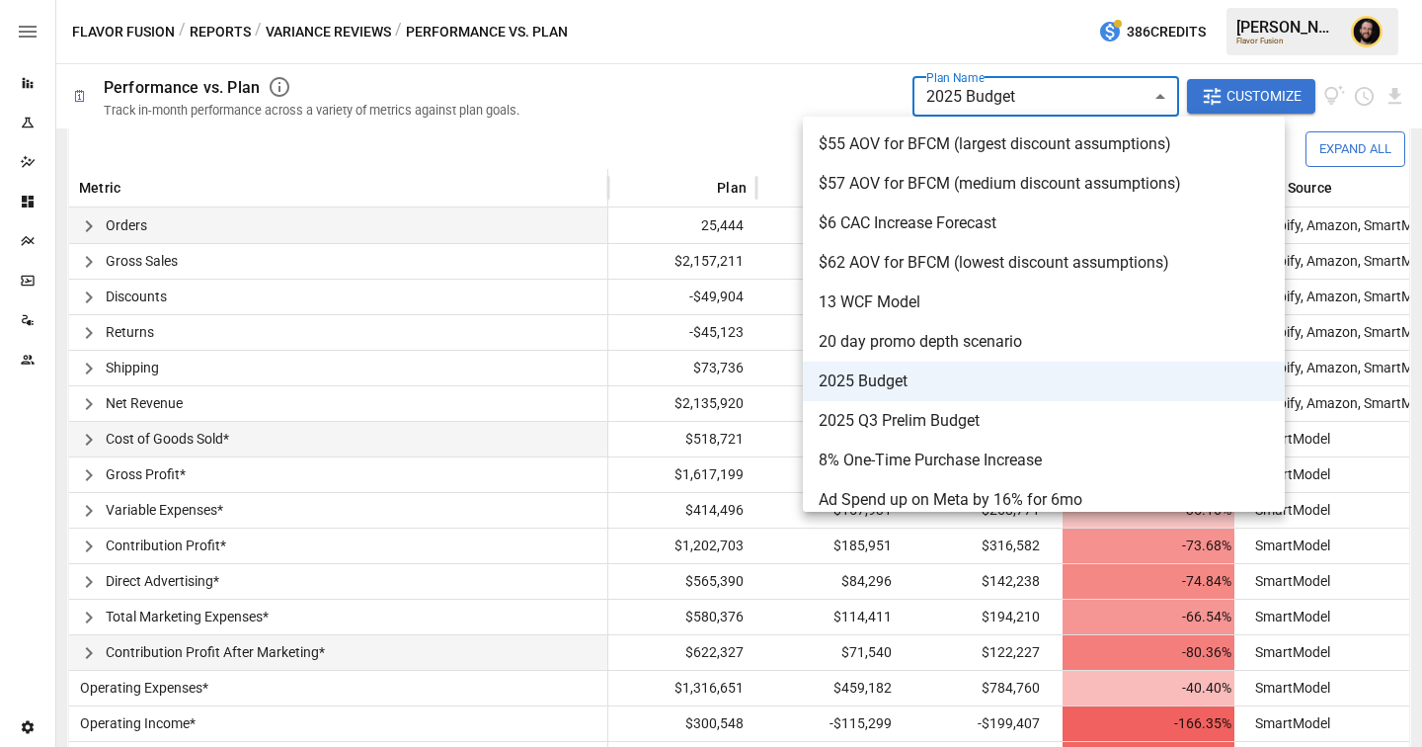
scroll to position [840, 0]
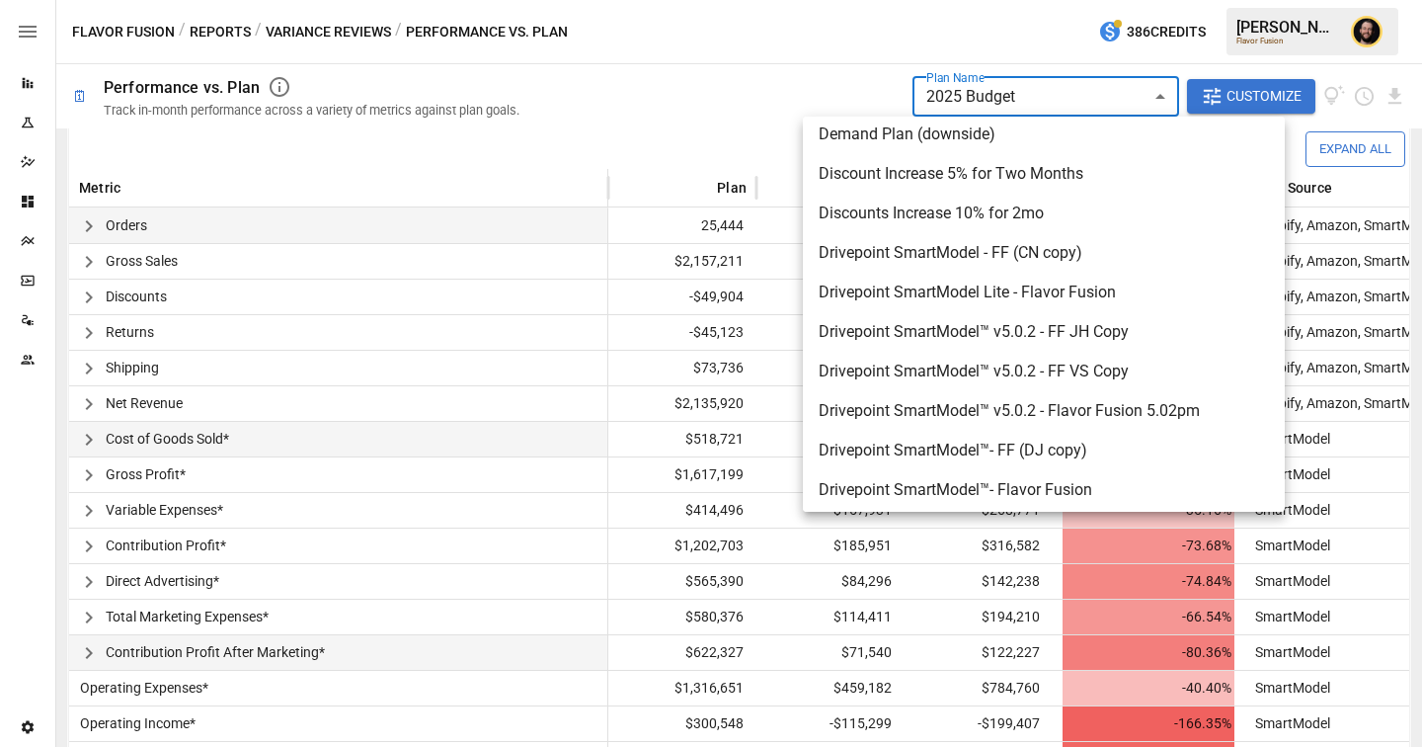
click at [600, 106] on div at bounding box center [711, 373] width 1422 height 747
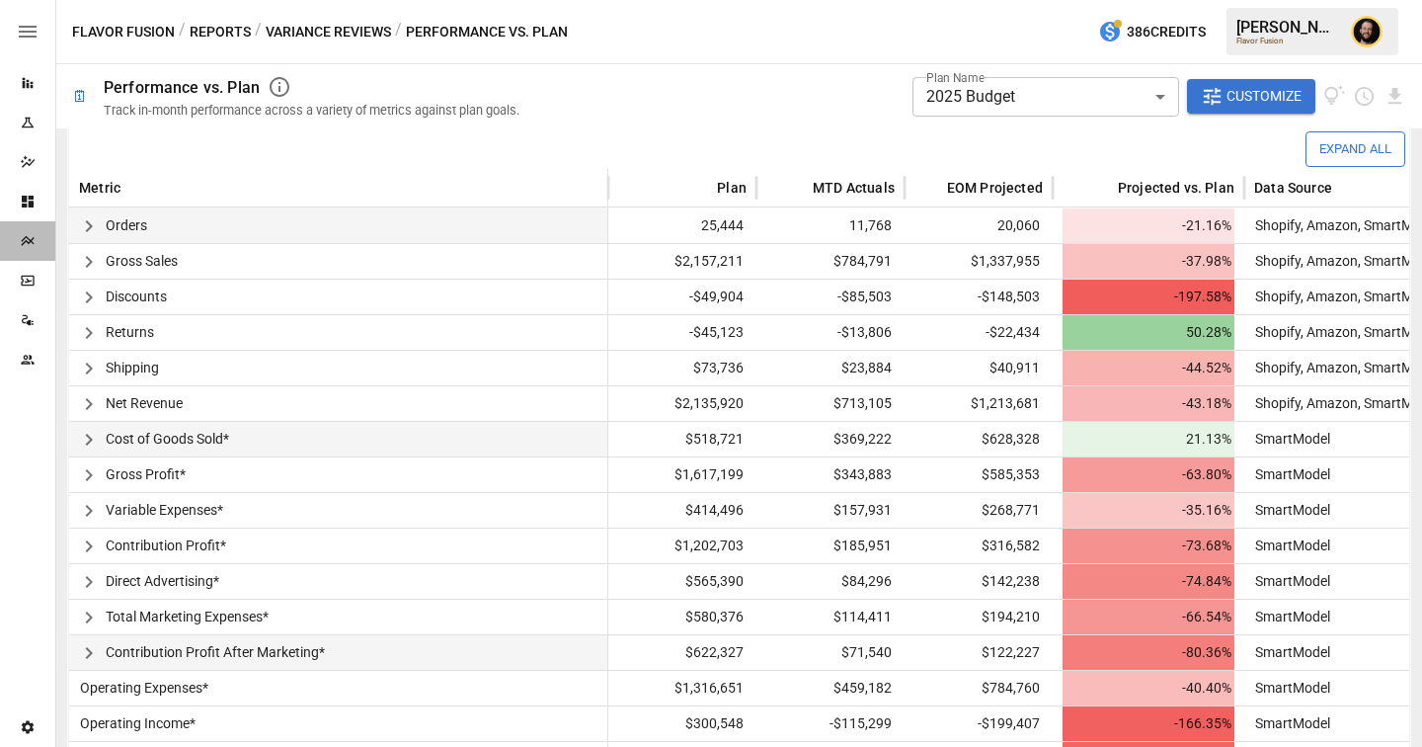
click at [25, 245] on icon "Plans" at bounding box center [28, 241] width 16 height 16
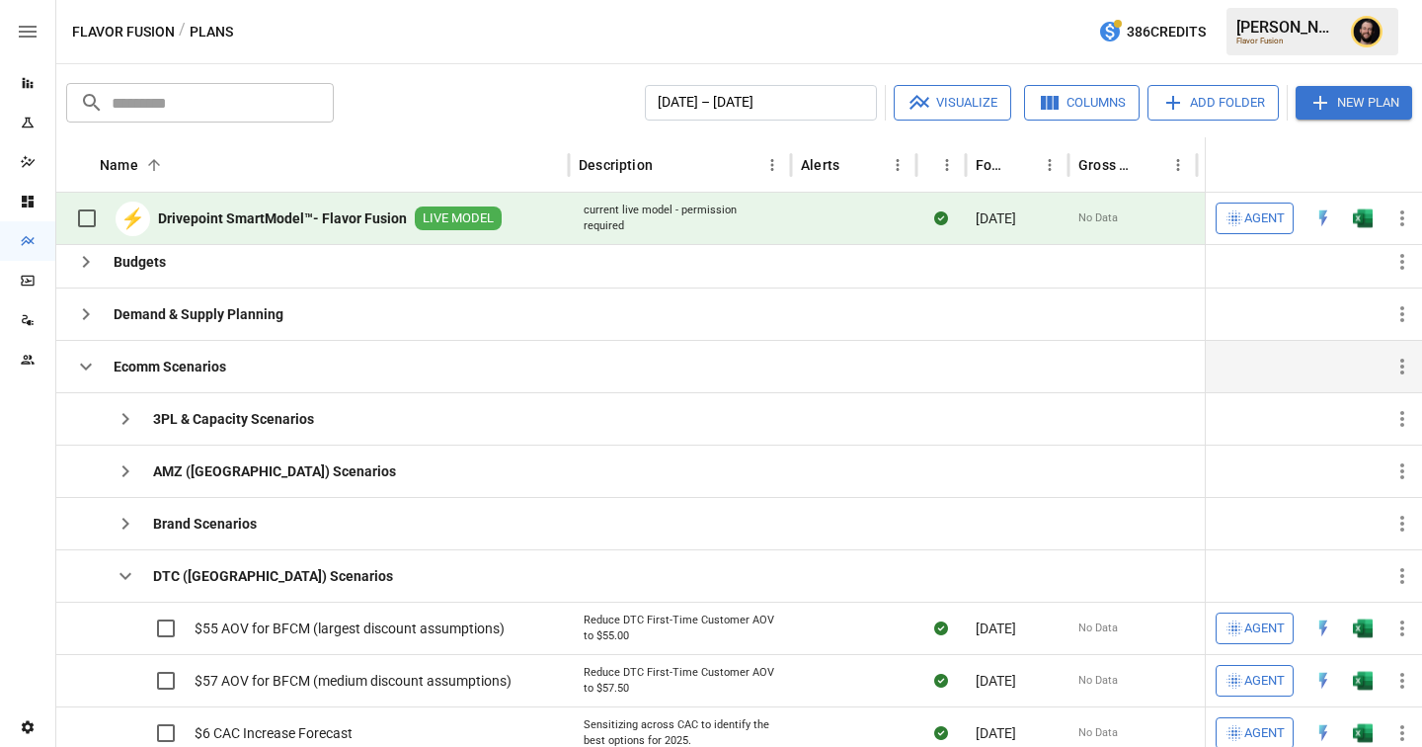
scroll to position [108, 0]
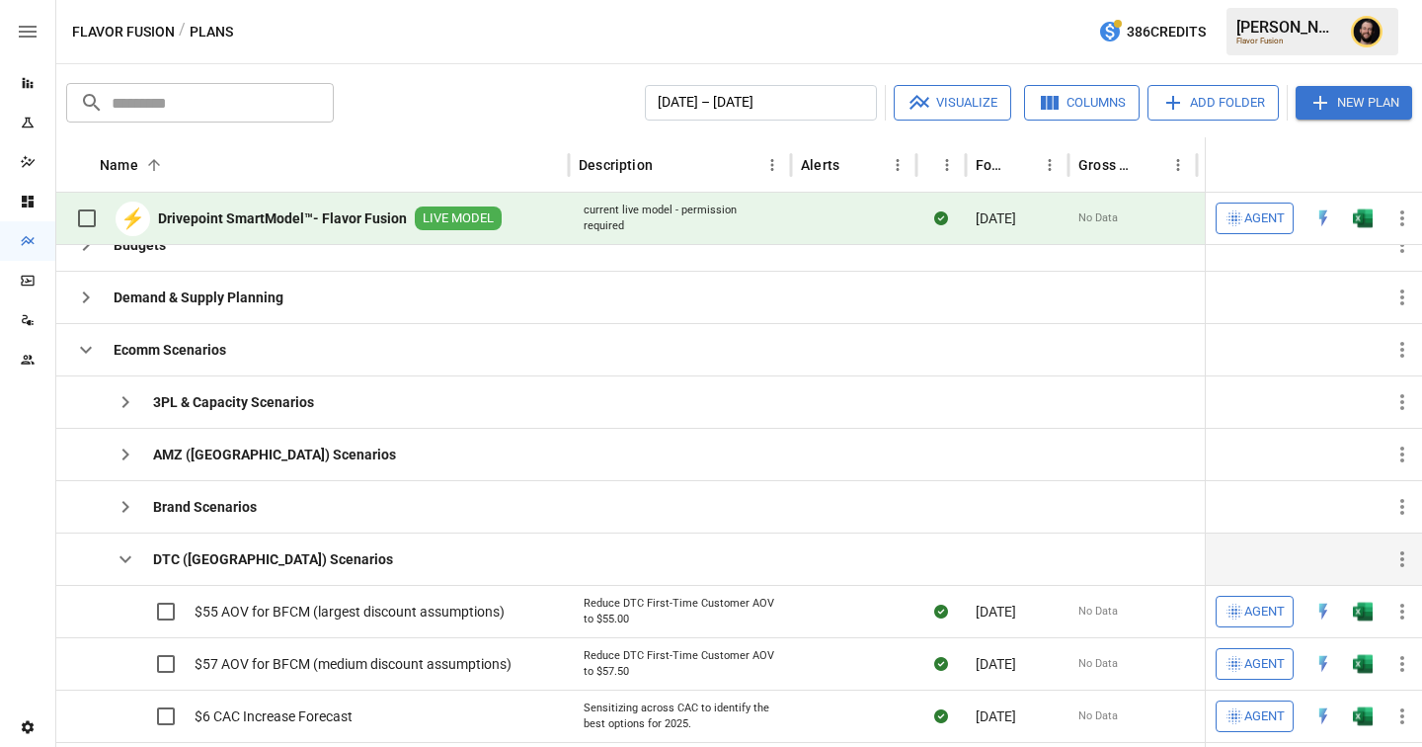
click at [126, 569] on icon "button" at bounding box center [126, 559] width 24 height 24
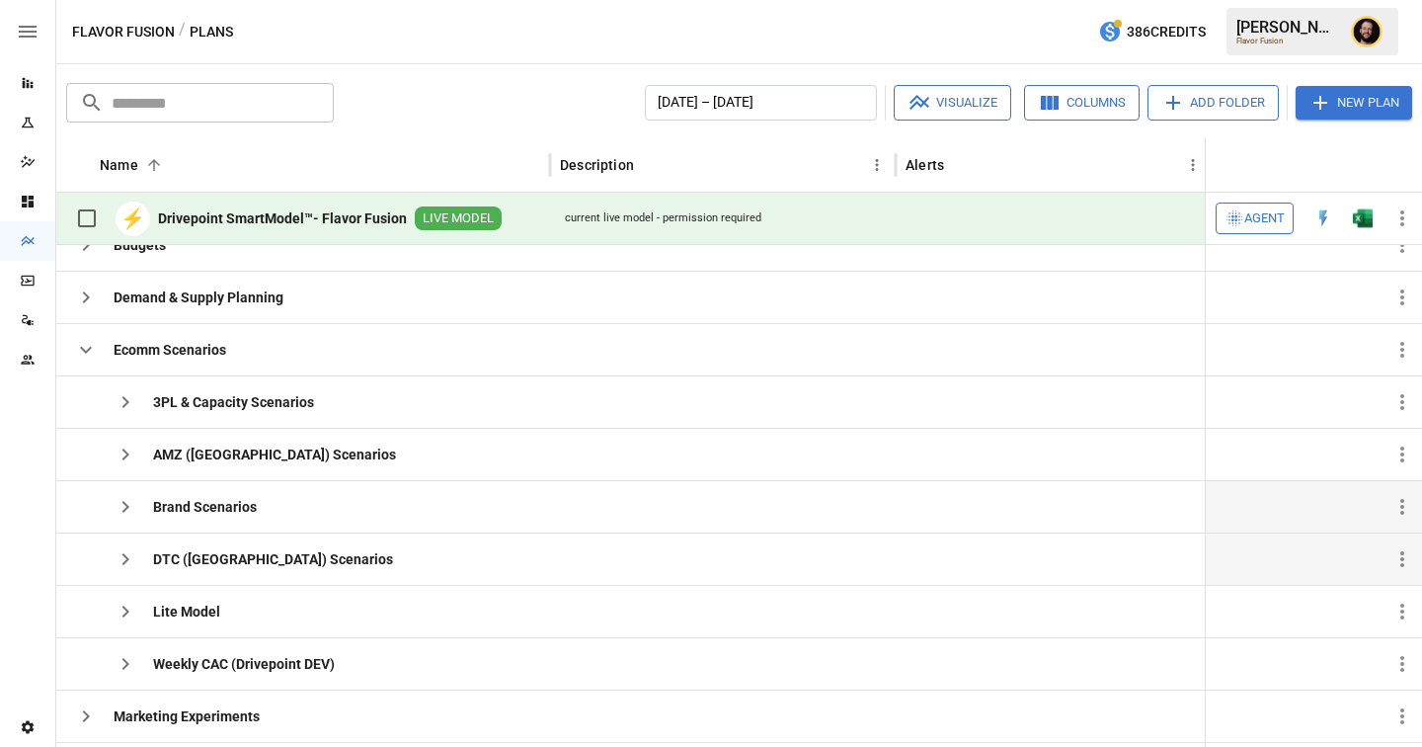
scroll to position [146, 0]
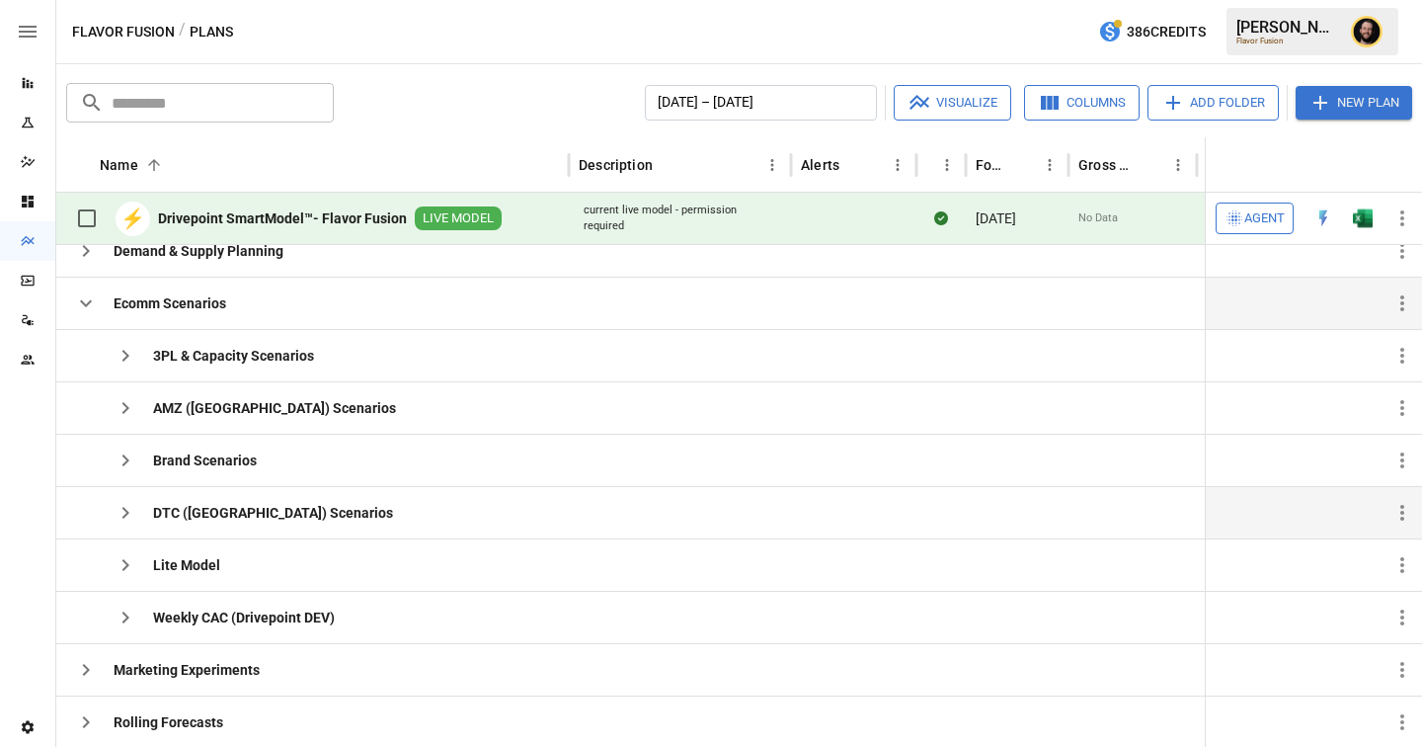
click at [88, 314] on icon "button" at bounding box center [86, 303] width 24 height 24
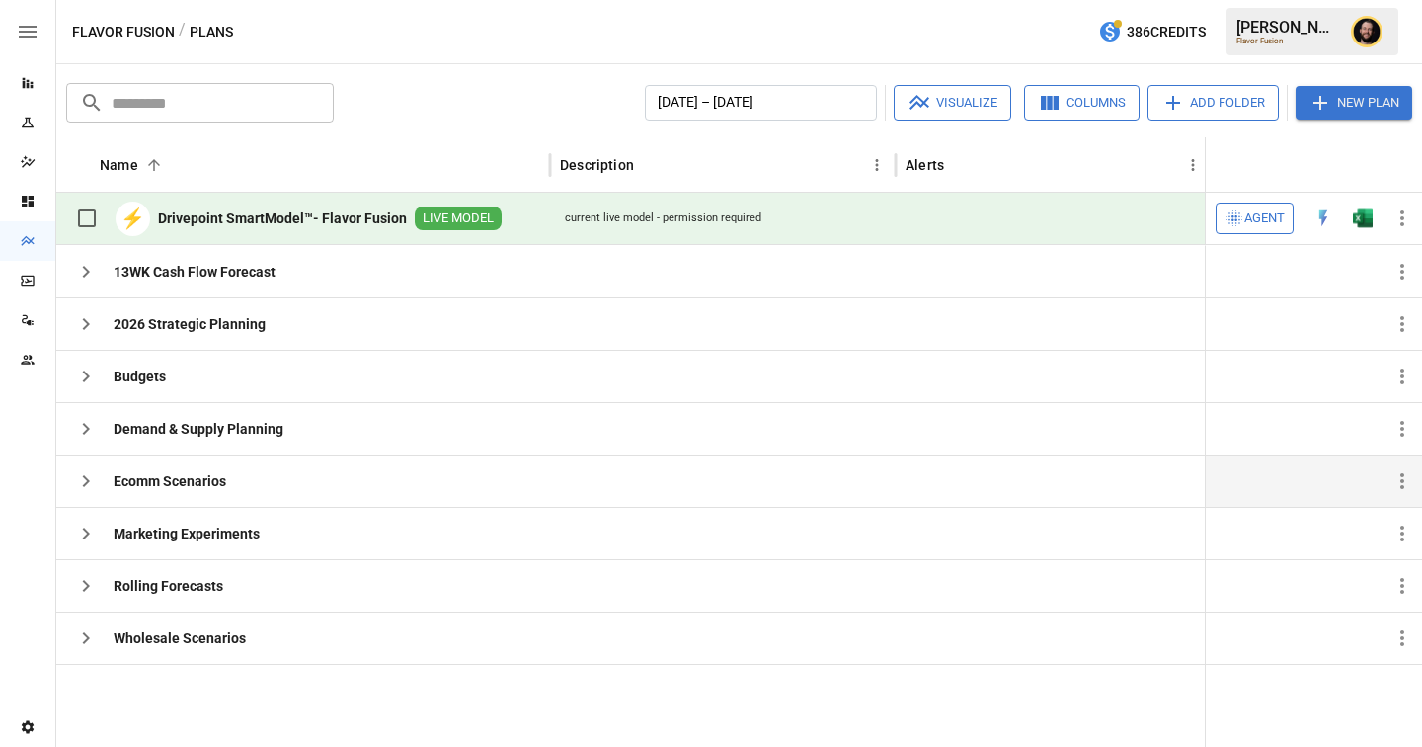
scroll to position [0, 0]
click at [88, 322] on icon "button" at bounding box center [86, 324] width 7 height 12
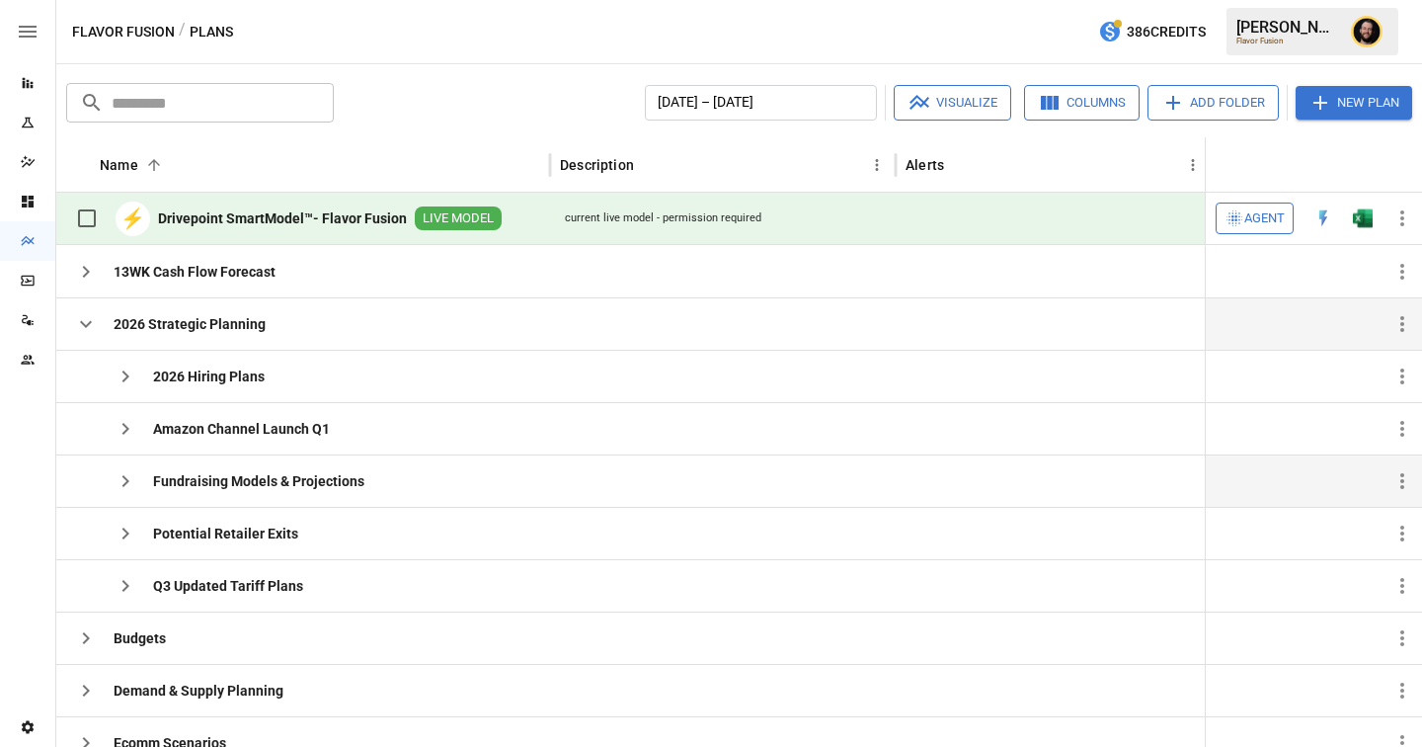
click at [123, 477] on icon "button" at bounding box center [125, 481] width 7 height 12
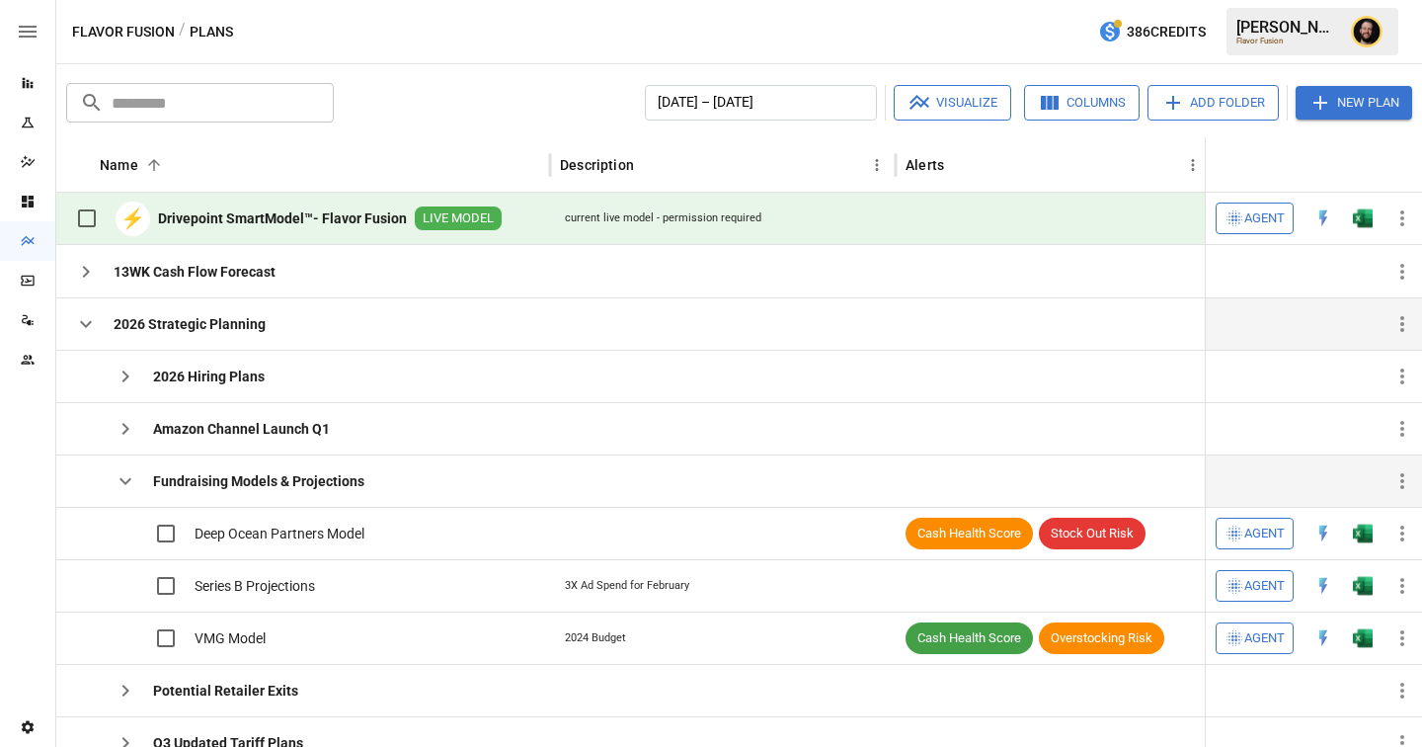
click at [121, 475] on icon "button" at bounding box center [126, 481] width 24 height 24
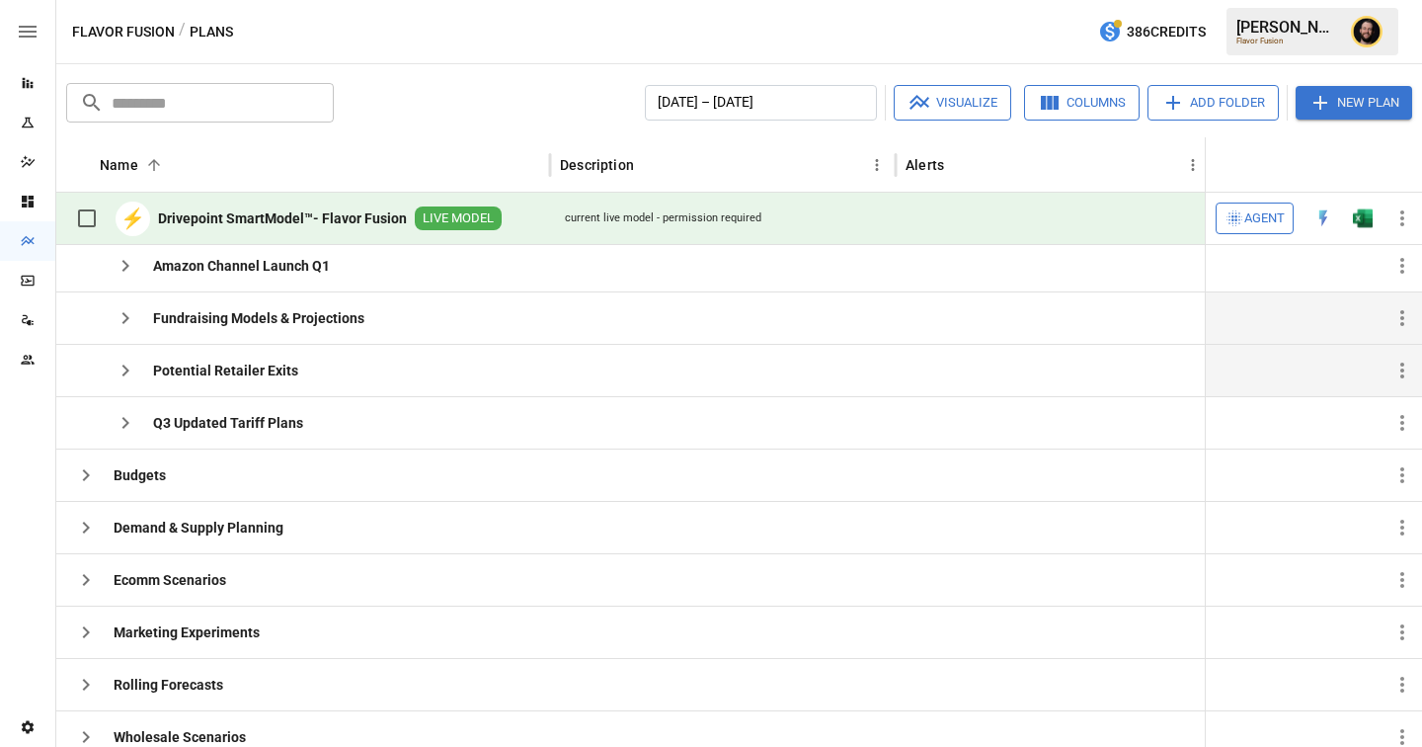
scroll to position [147, 0]
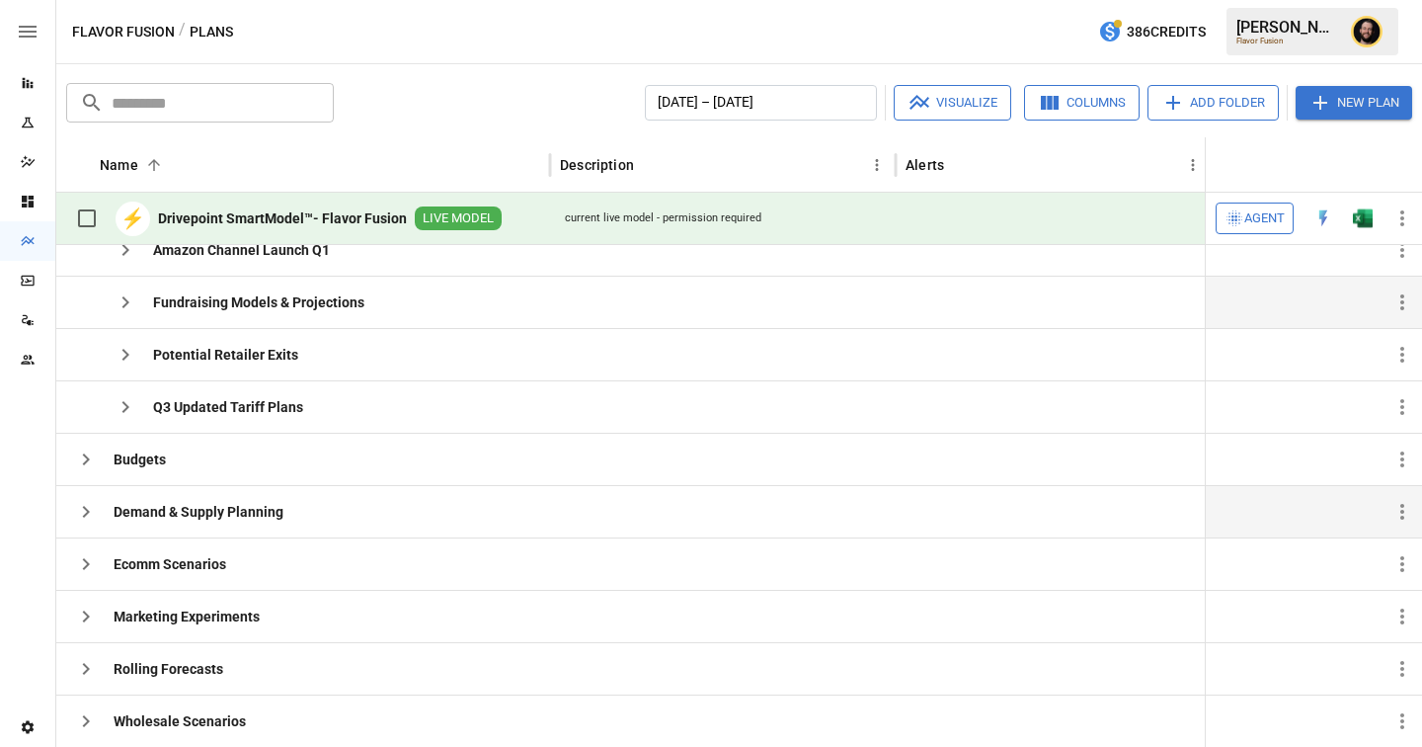
click at [90, 513] on icon "button" at bounding box center [86, 512] width 24 height 24
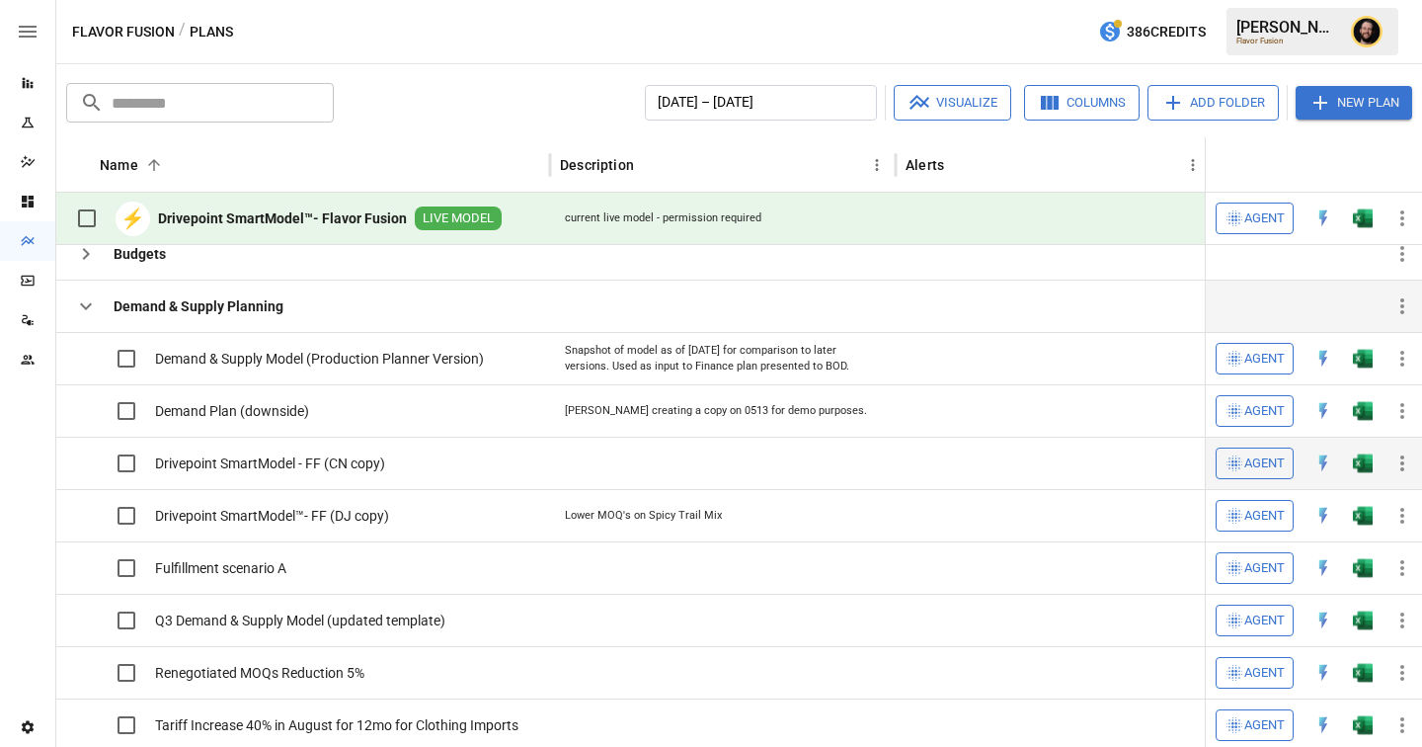
scroll to position [381, 0]
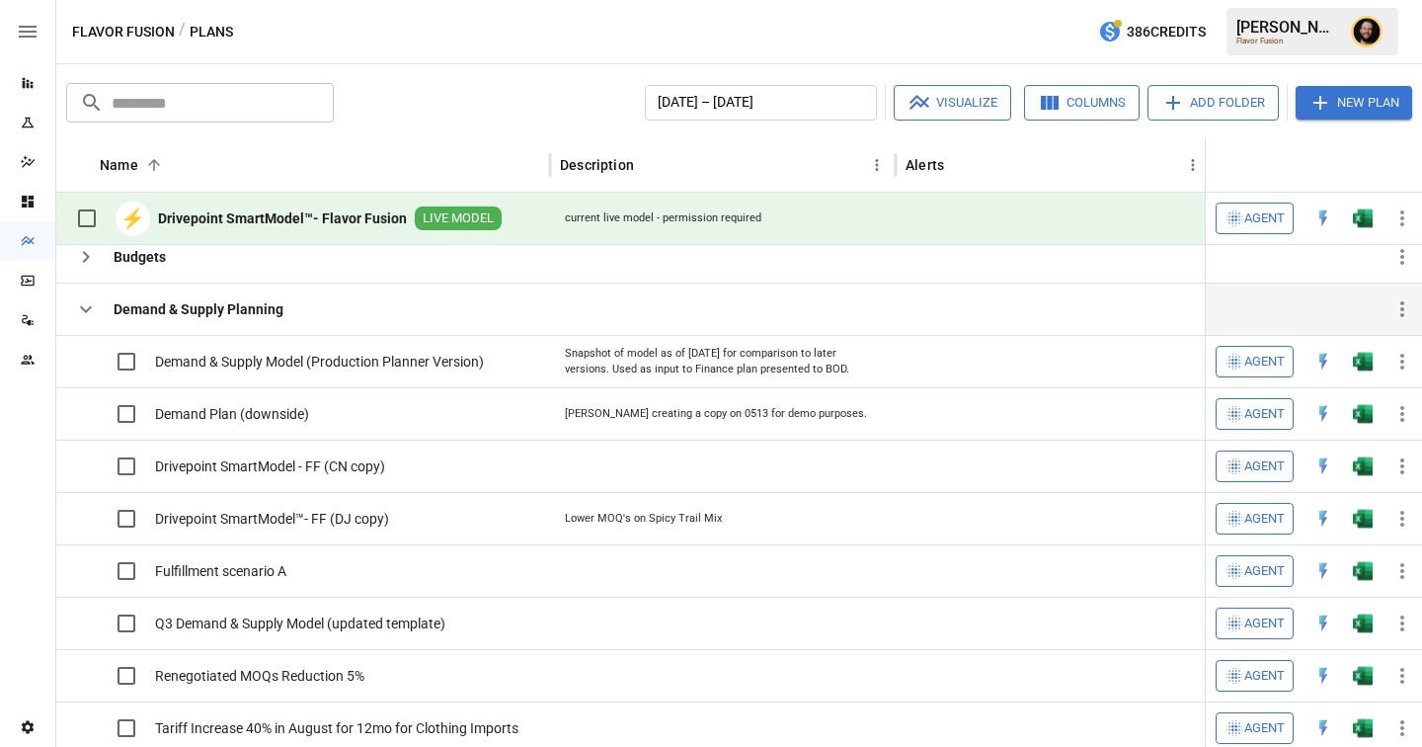
click at [24, 79] on icon "Reports" at bounding box center [28, 83] width 11 height 11
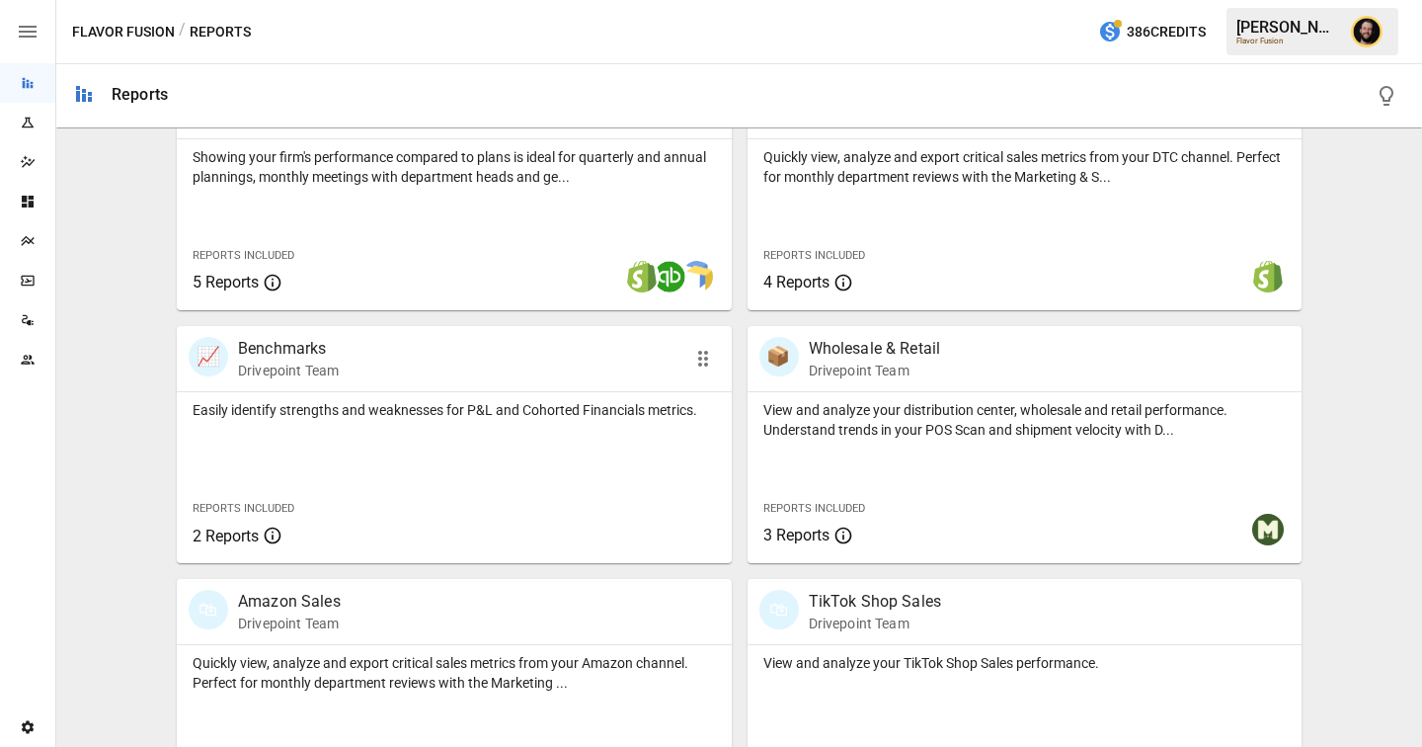
scroll to position [994, 0]
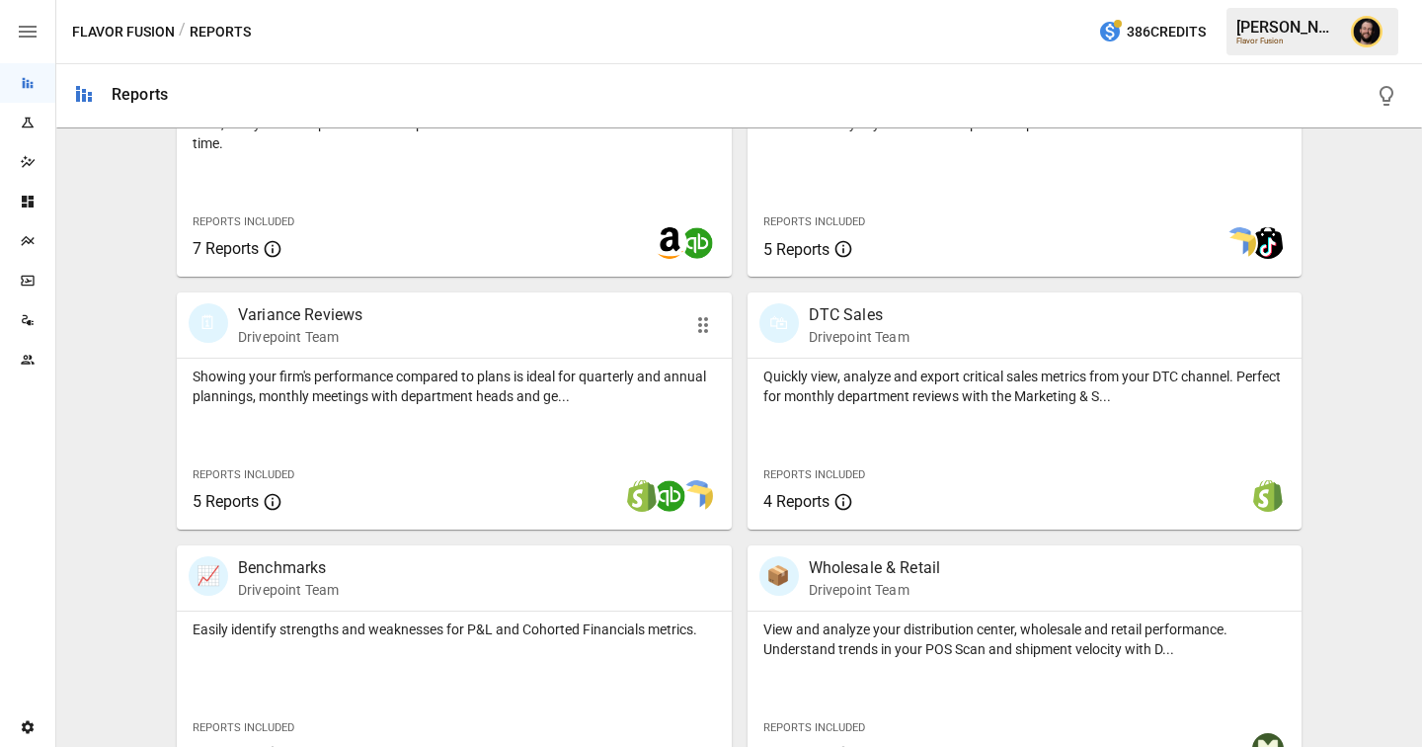
click at [360, 395] on p "Showing your firm's performance compared to plans is ideal for quarterly and an…" at bounding box center [455, 386] width 524 height 40
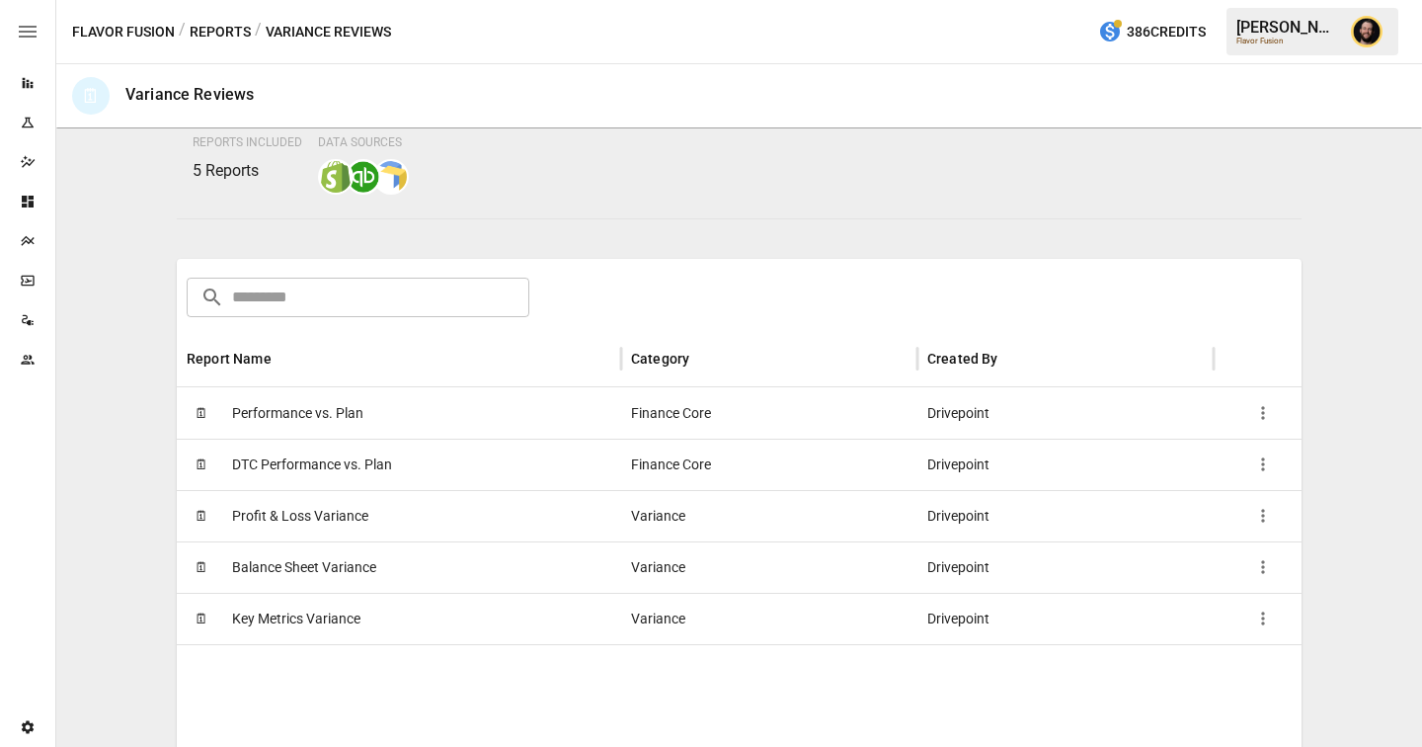
scroll to position [244, 0]
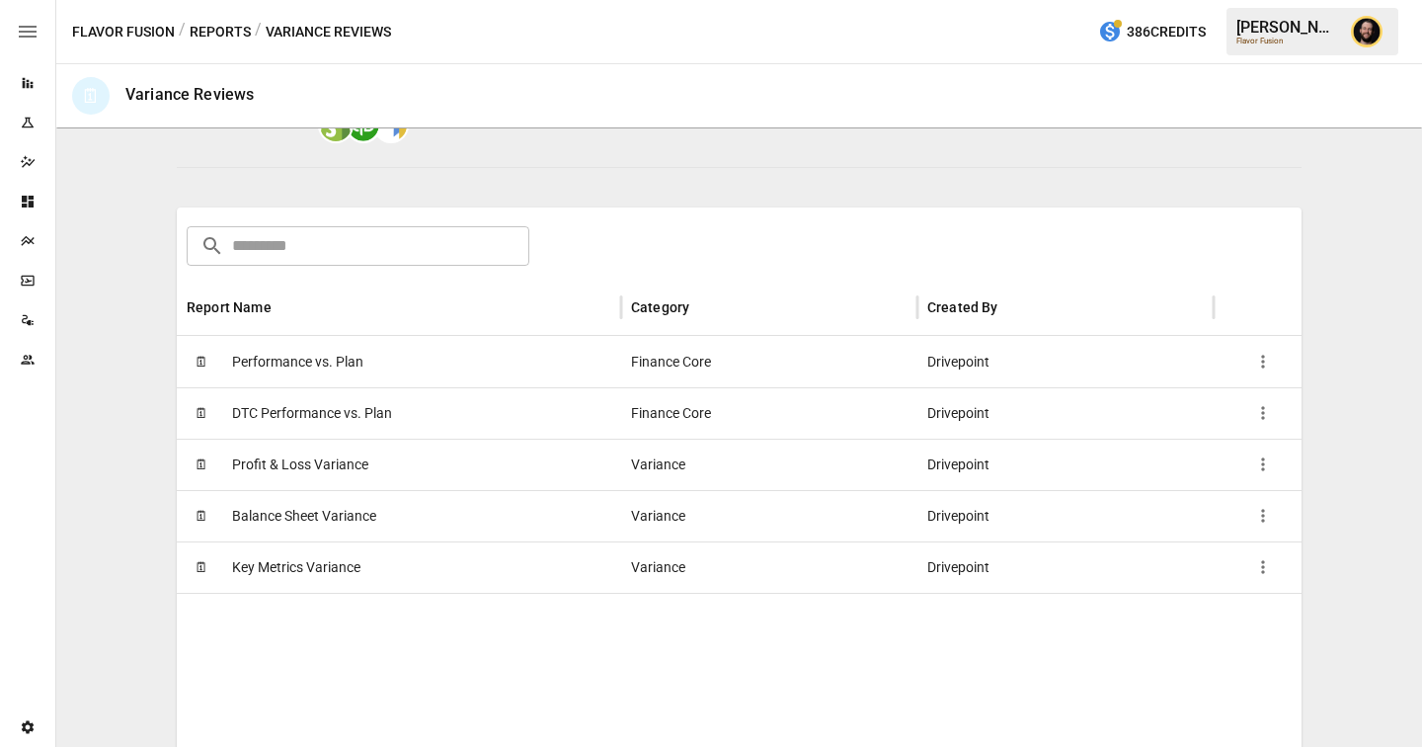
click at [411, 511] on div "🗓 Balance Sheet Variance" at bounding box center [399, 515] width 444 height 51
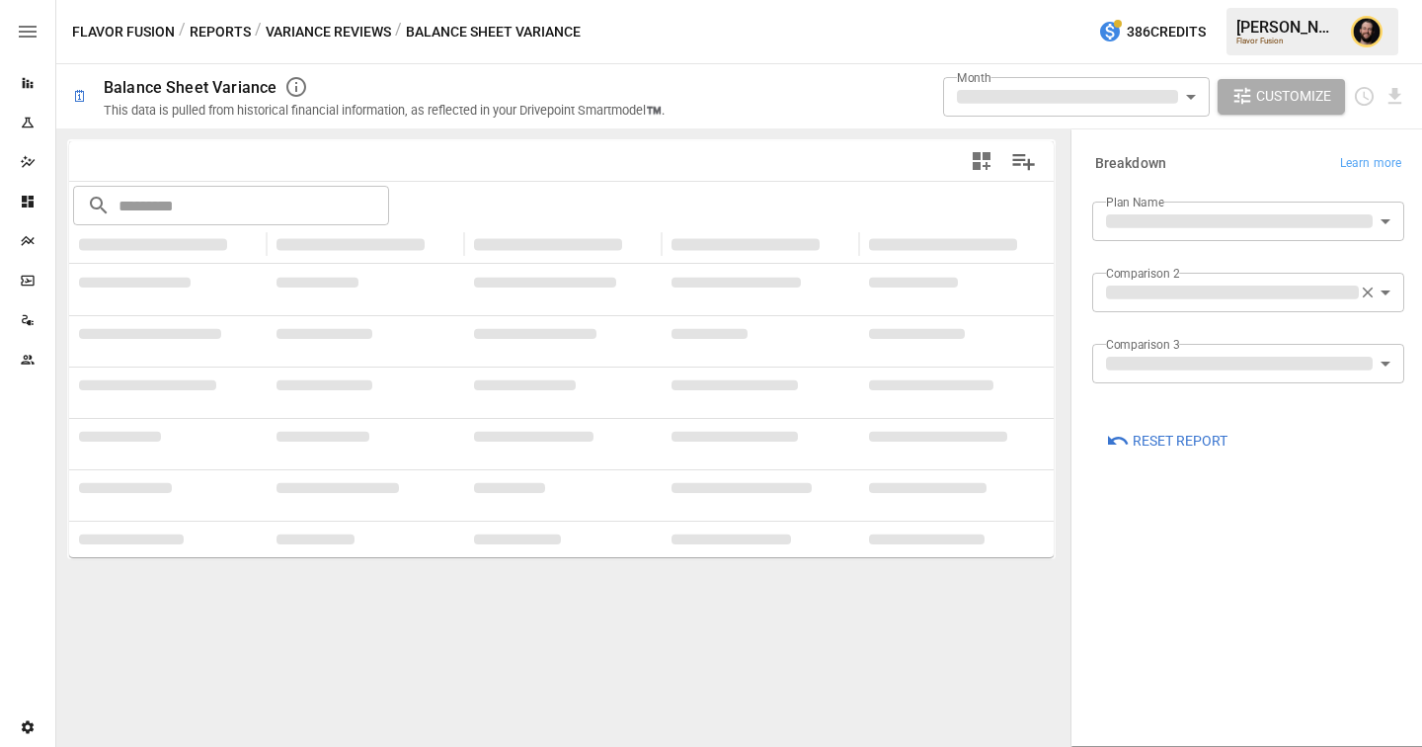
click at [1172, 0] on body "**********" at bounding box center [711, 0] width 1422 height 0
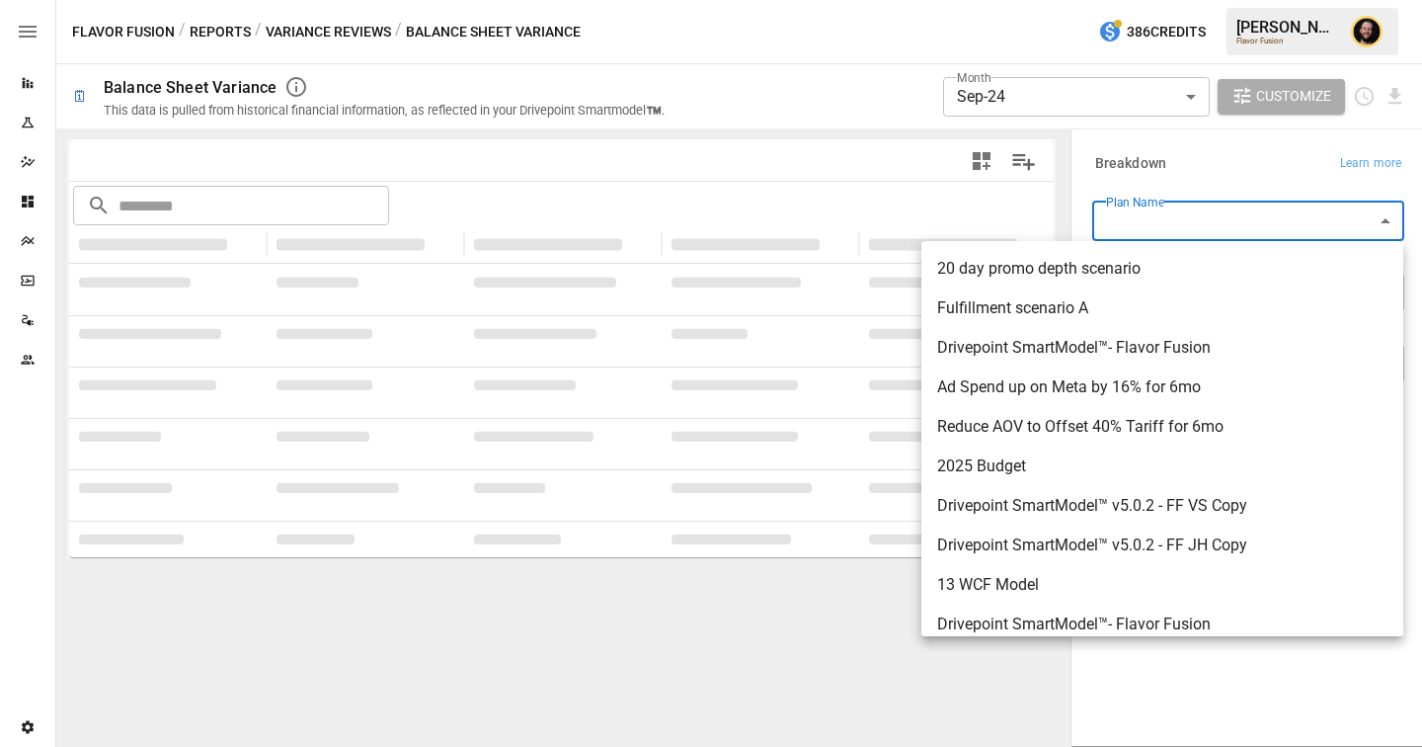
click at [1213, 166] on div at bounding box center [711, 373] width 1422 height 747
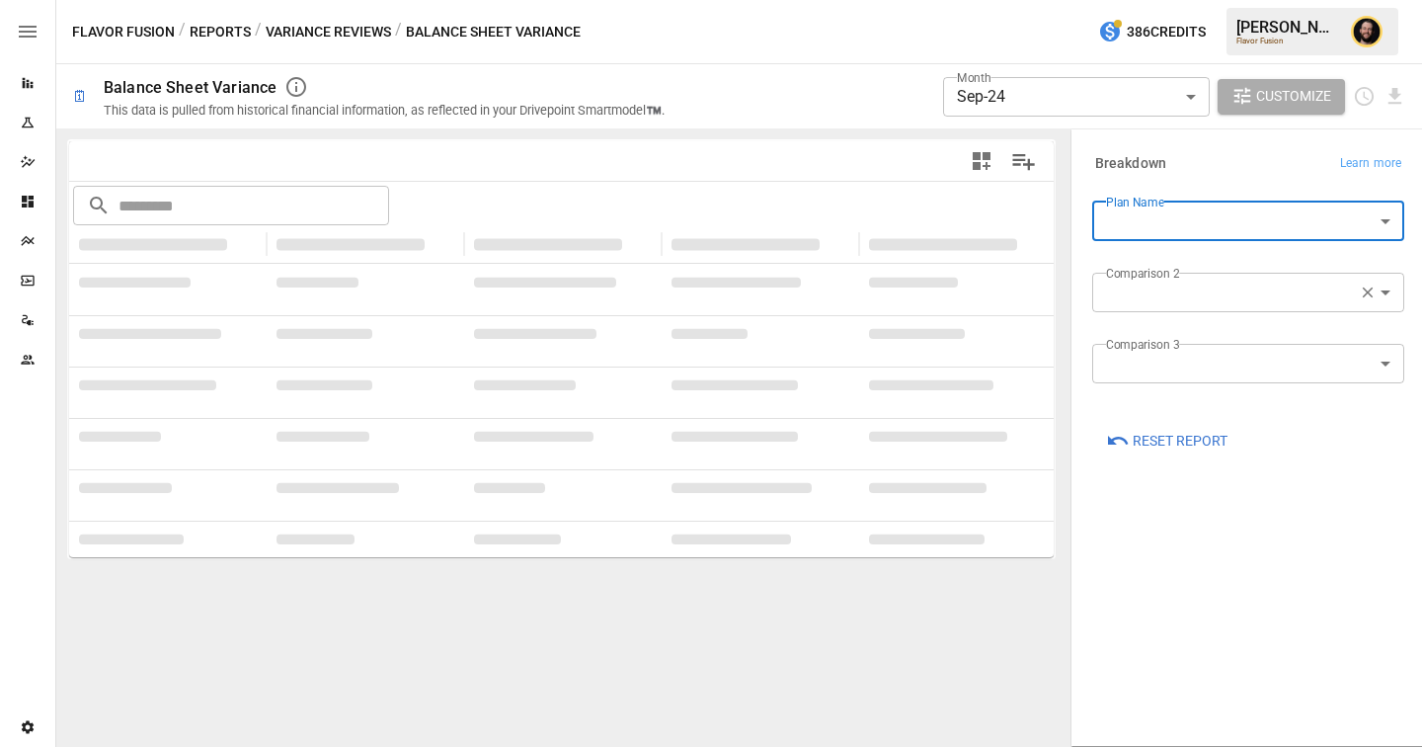
click at [1194, 0] on body "**********" at bounding box center [711, 0] width 1422 height 0
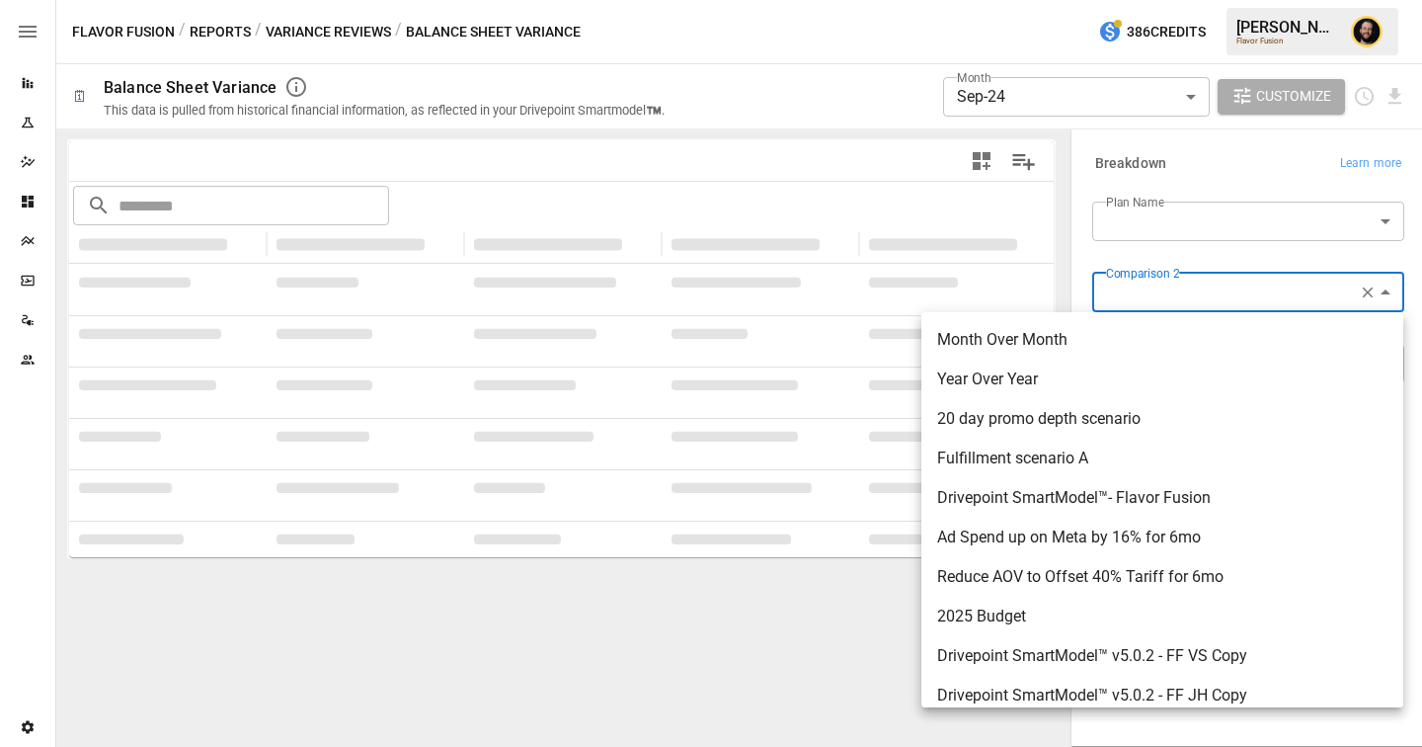
click at [1209, 164] on div at bounding box center [711, 373] width 1422 height 747
click at [1208, 0] on body "**********" at bounding box center [711, 0] width 1422 height 0
click at [1210, 157] on div at bounding box center [711, 373] width 1422 height 747
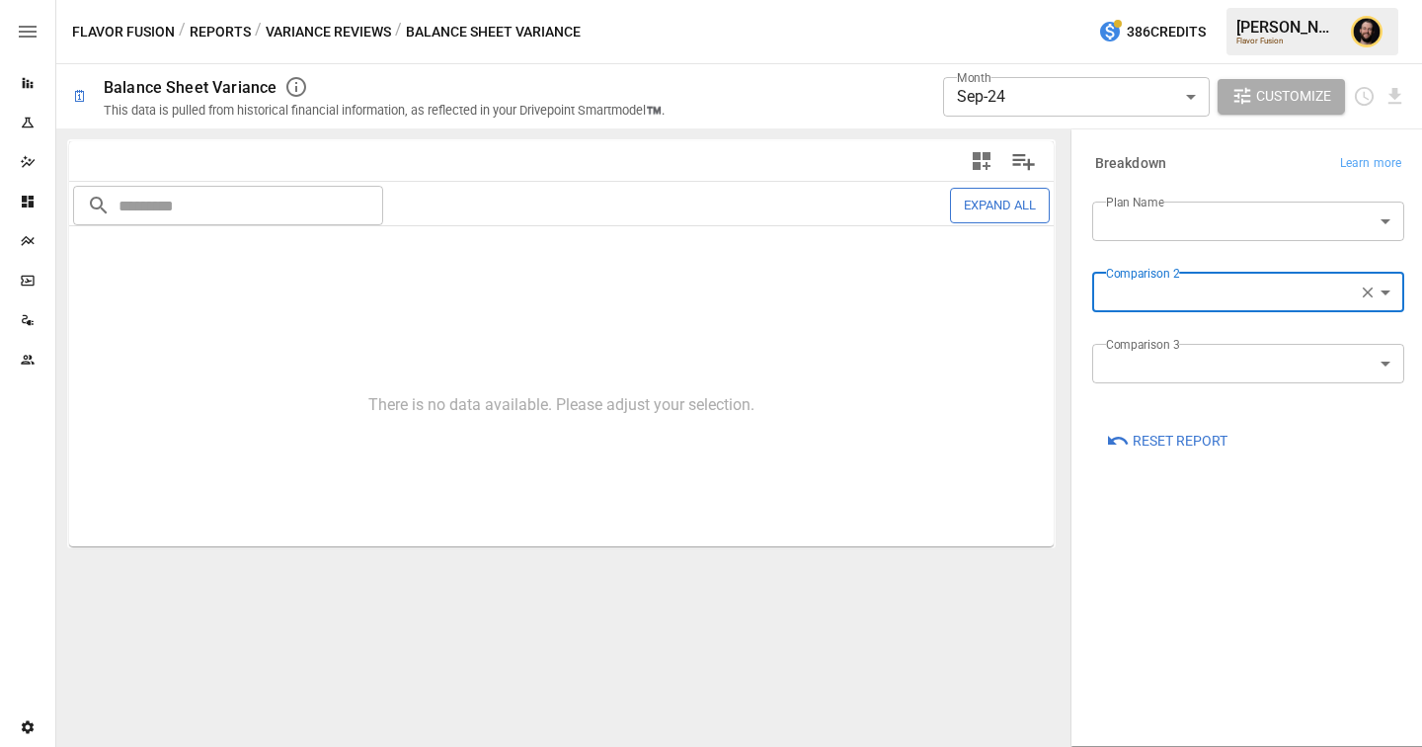
click at [1139, 0] on body "**********" at bounding box center [711, 0] width 1422 height 0
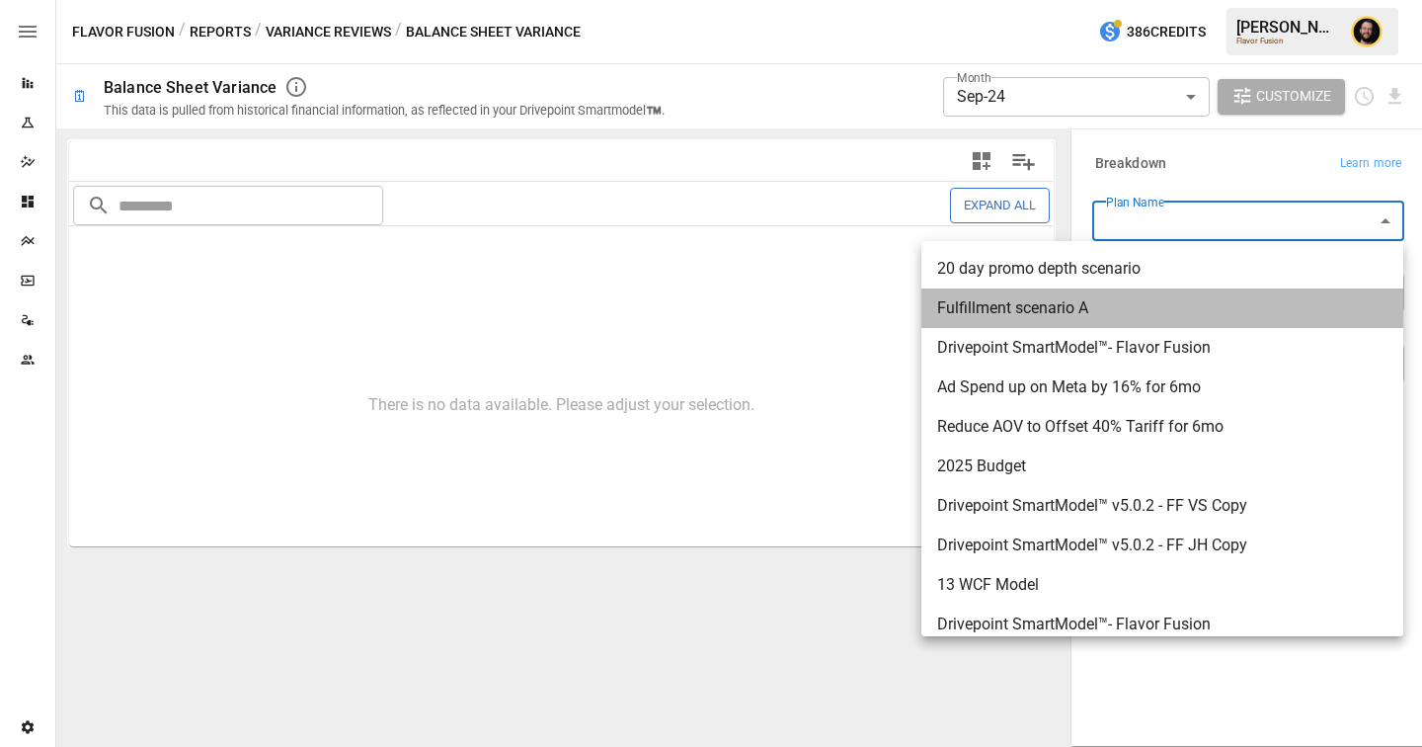
click at [1118, 298] on span "Fulfillment scenario A" at bounding box center [1162, 308] width 450 height 24
type input "**********"
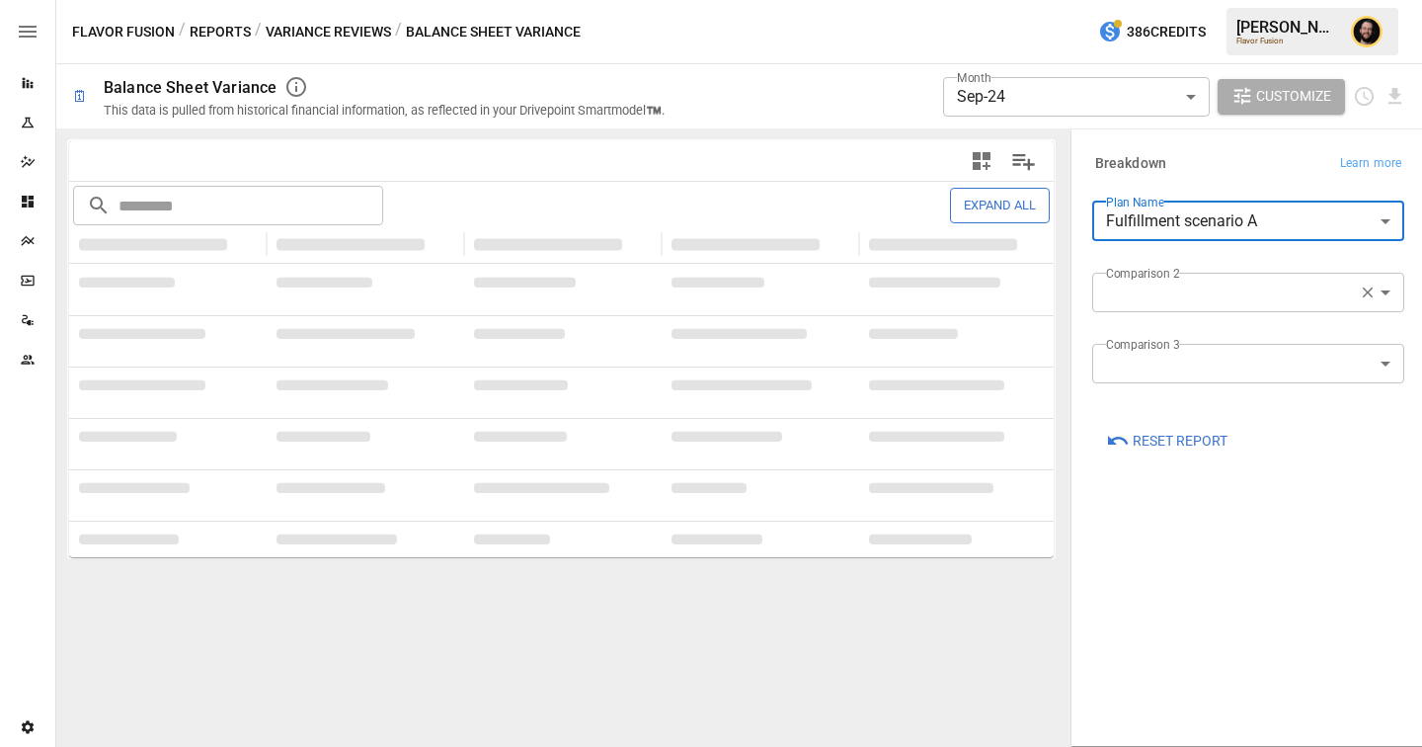
click at [1077, 0] on body "**********" at bounding box center [711, 0] width 1422 height 0
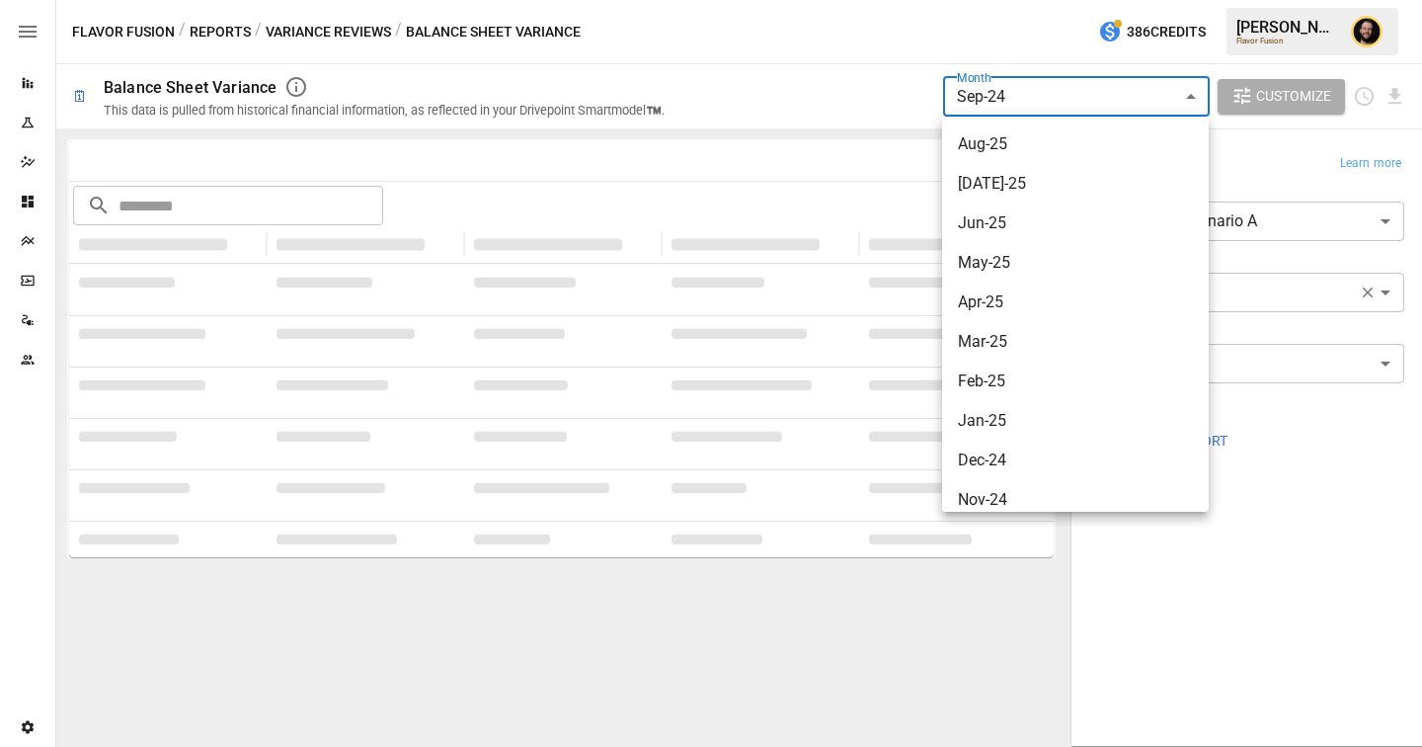
scroll to position [95, 0]
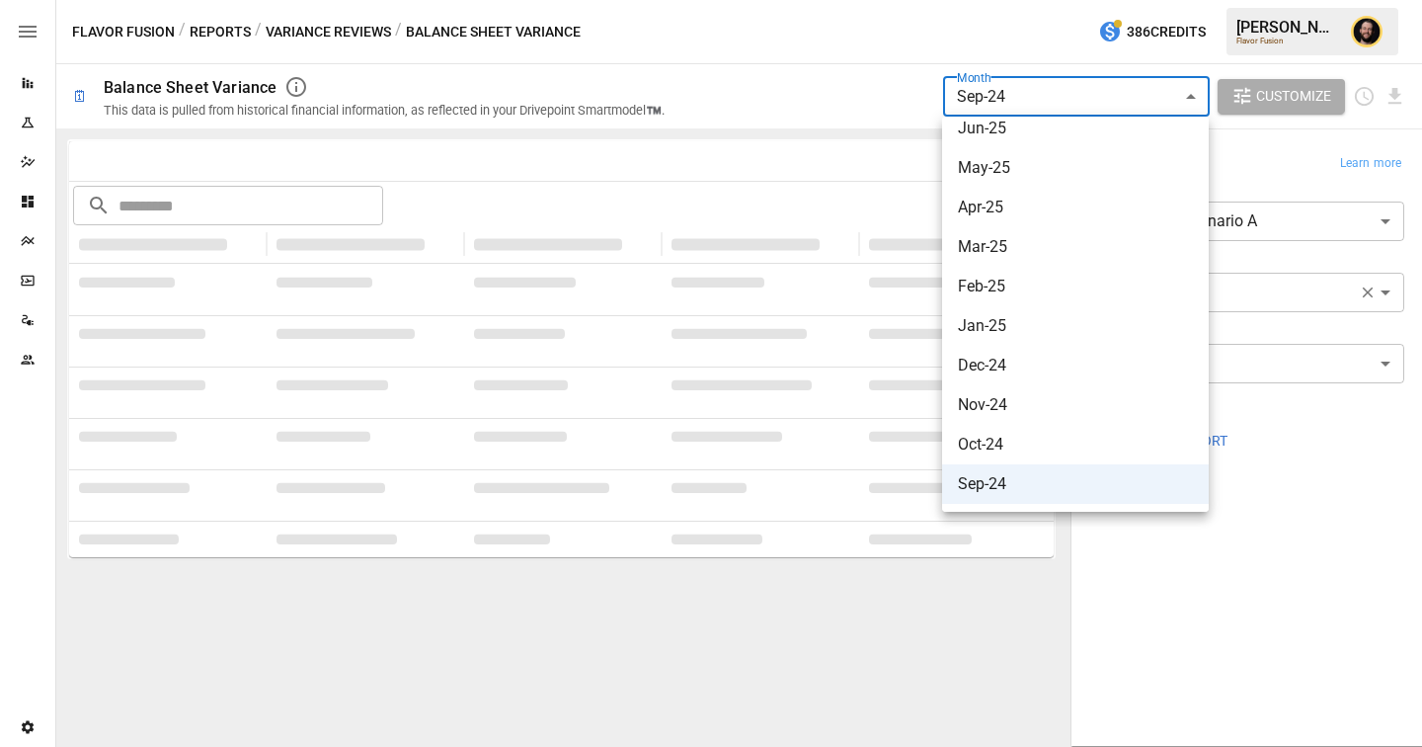
click at [1256, 154] on div at bounding box center [711, 373] width 1422 height 747
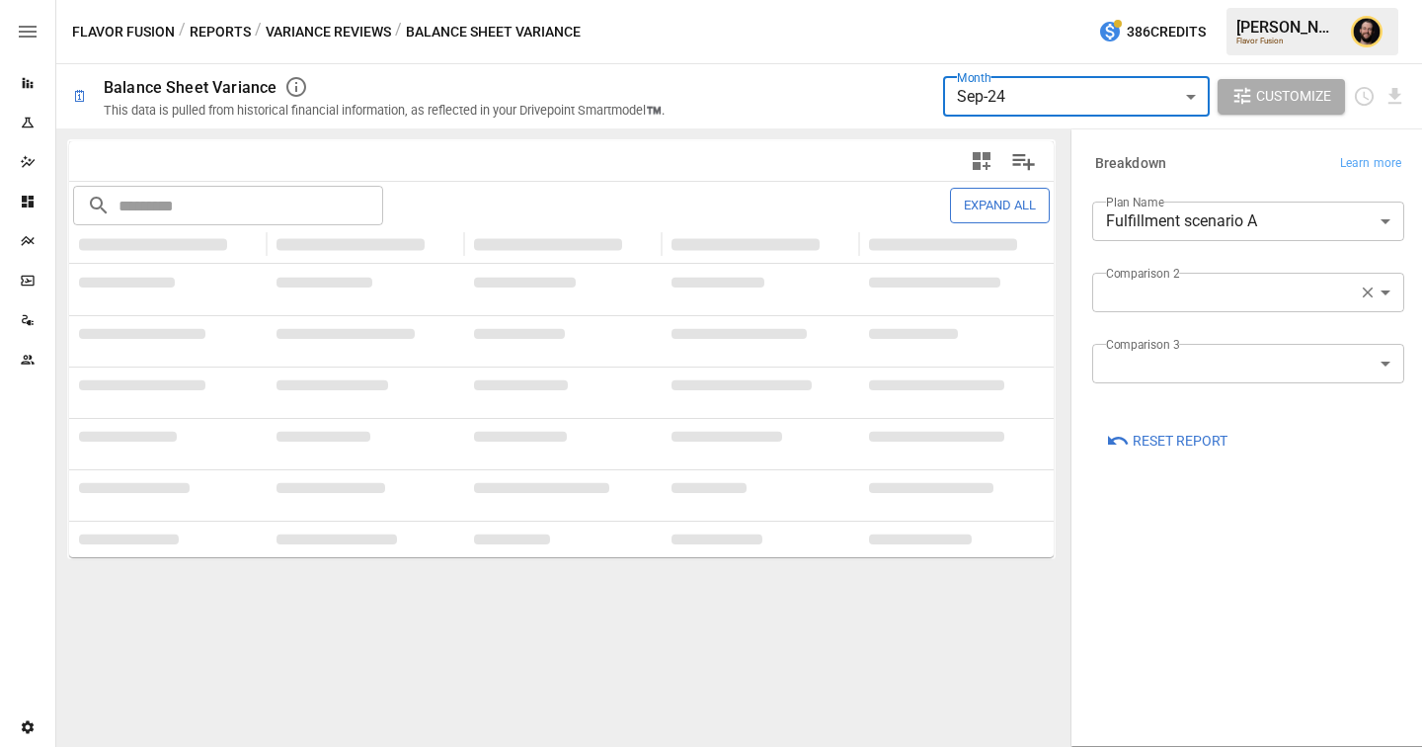
click at [1194, 0] on body "**********" at bounding box center [711, 0] width 1422 height 0
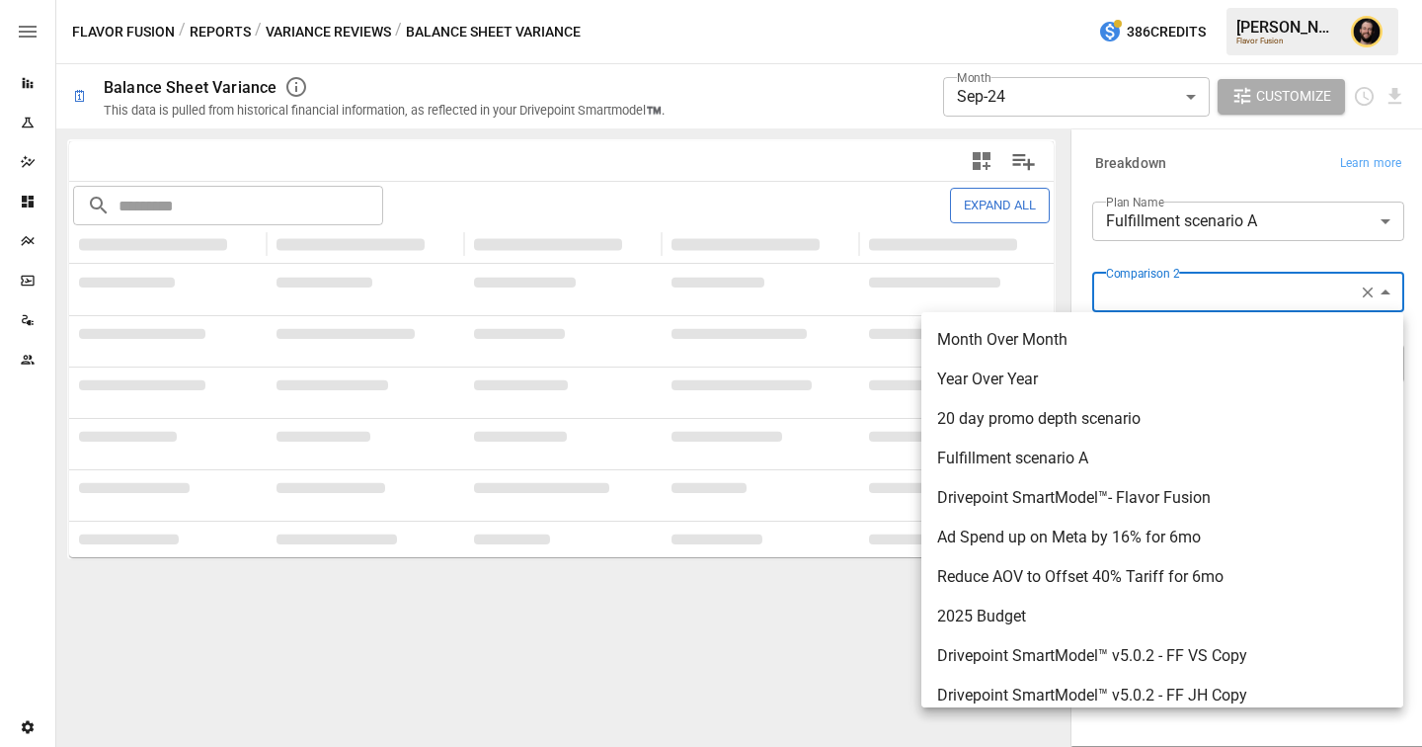
click at [1210, 149] on div at bounding box center [711, 373] width 1422 height 747
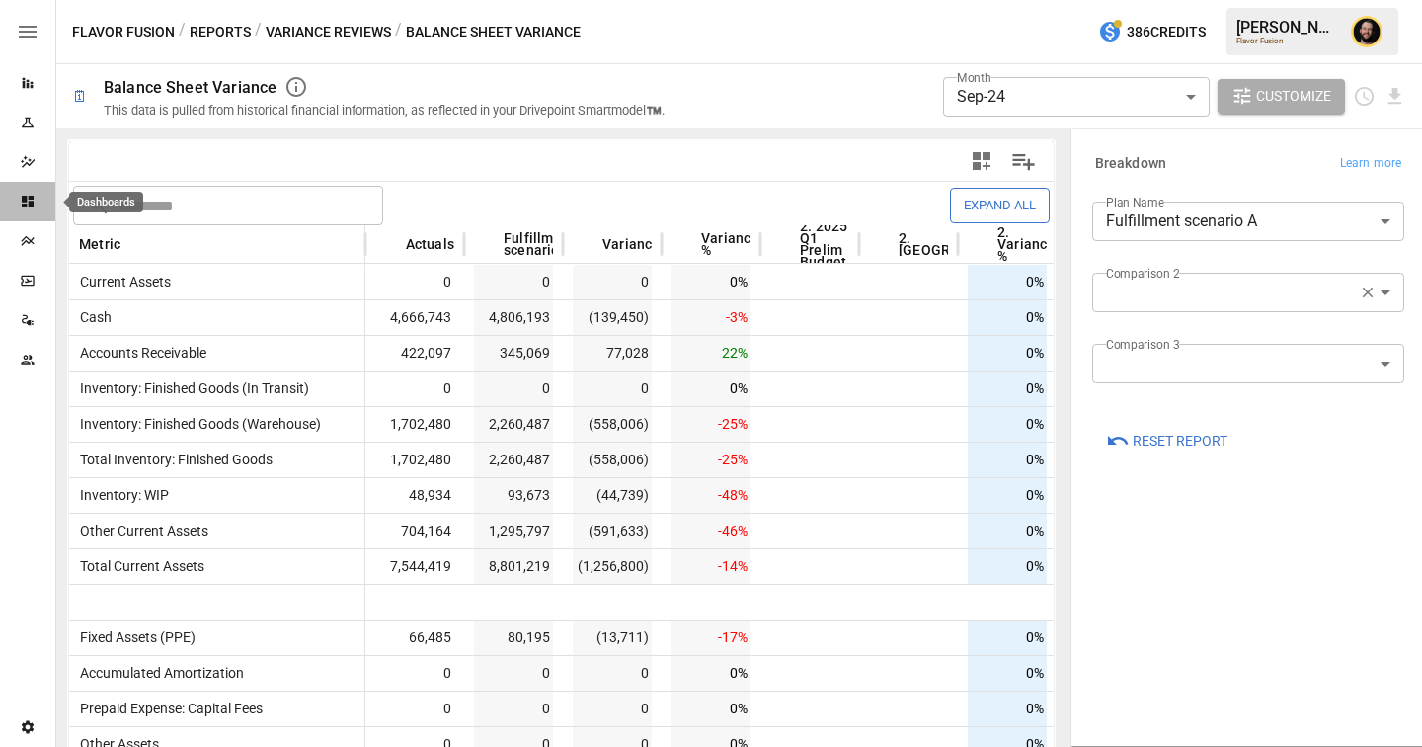
click at [32, 208] on icon "Dashboards" at bounding box center [28, 202] width 16 height 16
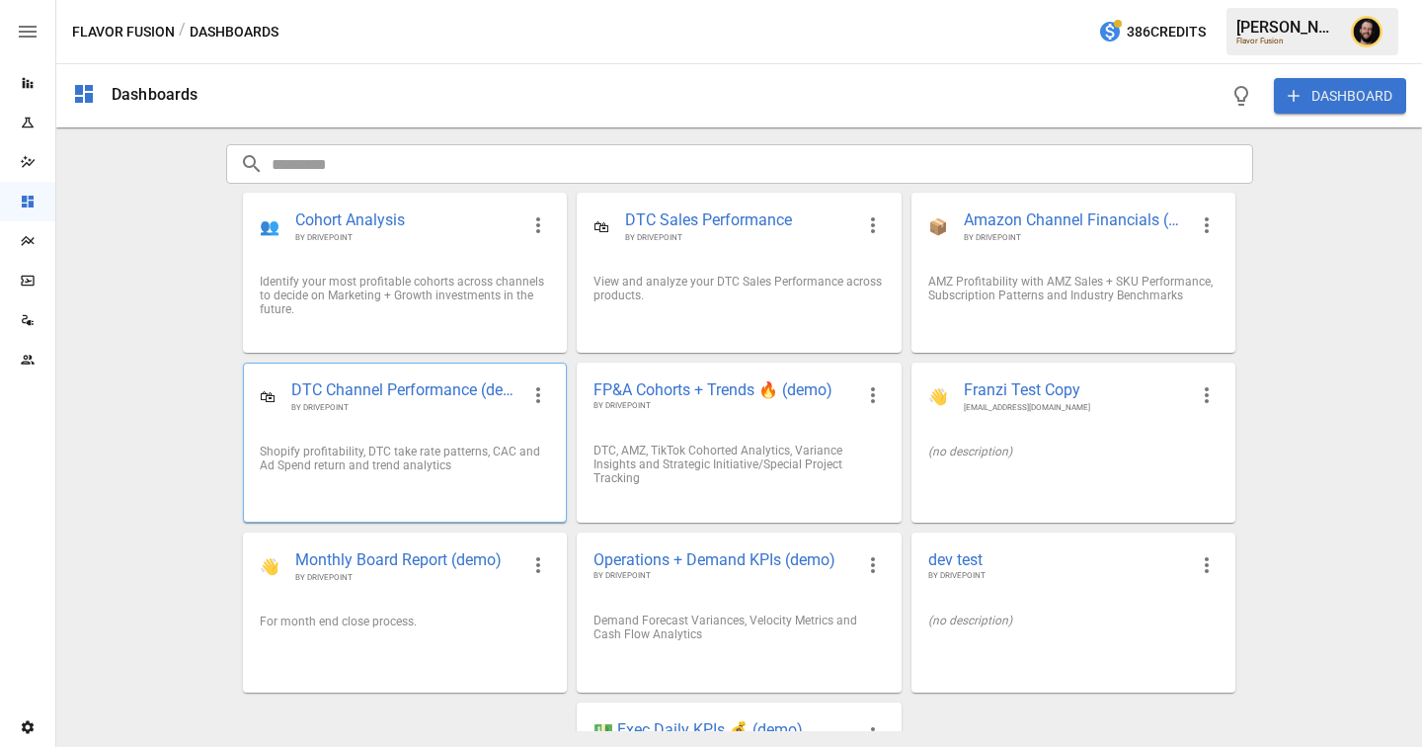
scroll to position [132, 0]
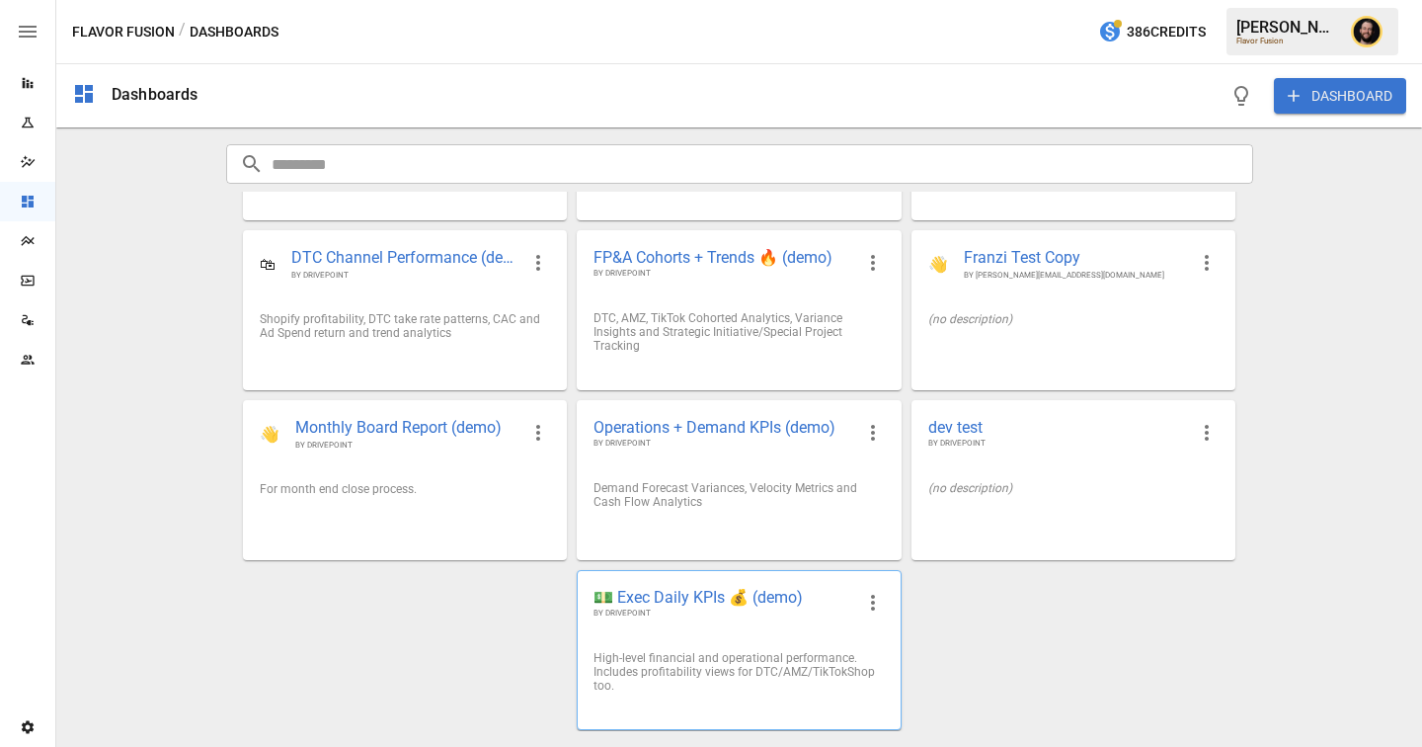
click at [786, 605] on span "💵 Exec Daily KPIs 💰 (demo)" at bounding box center [723, 597] width 259 height 21
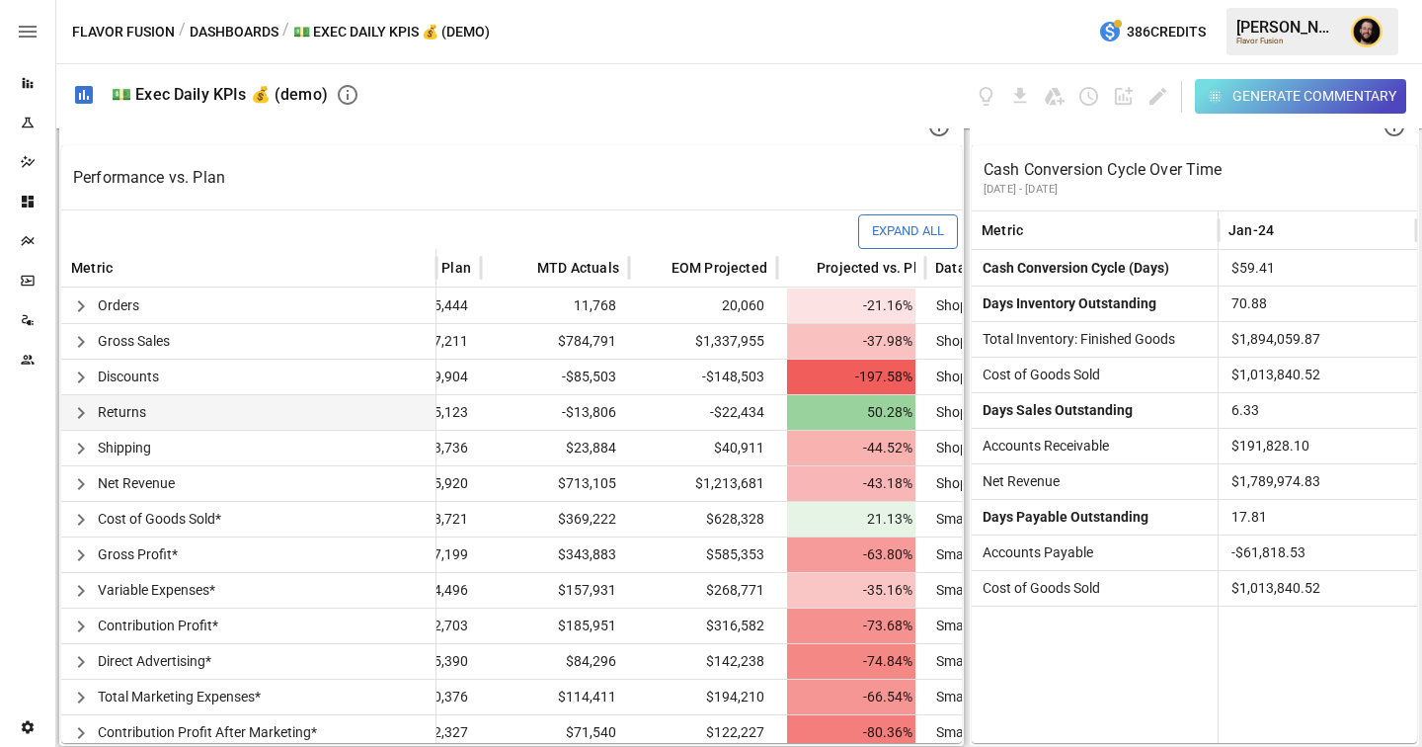
scroll to position [0, 99]
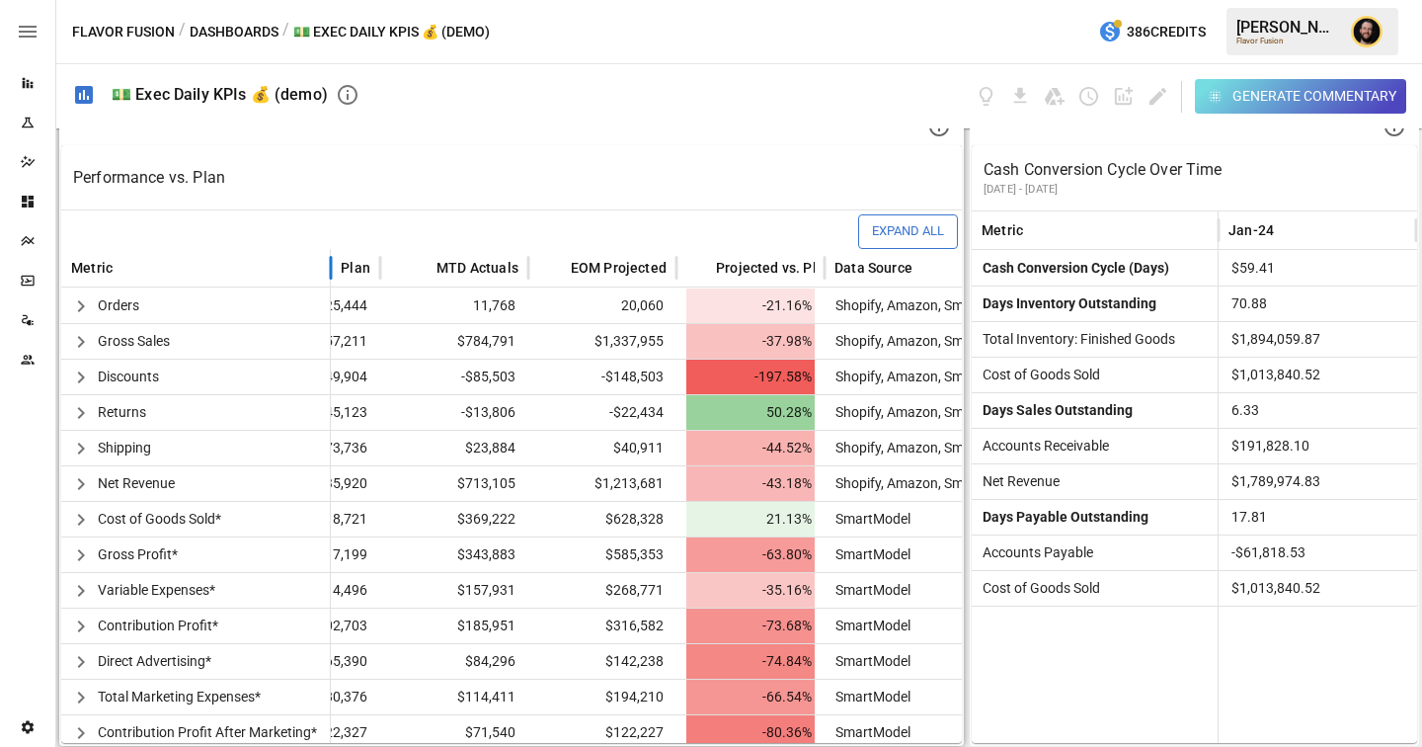
drag, startPoint x: 436, startPoint y: 276, endPoint x: 326, endPoint y: 277, distance: 109.6
click at [326, 277] on div at bounding box center [331, 268] width 10 height 39
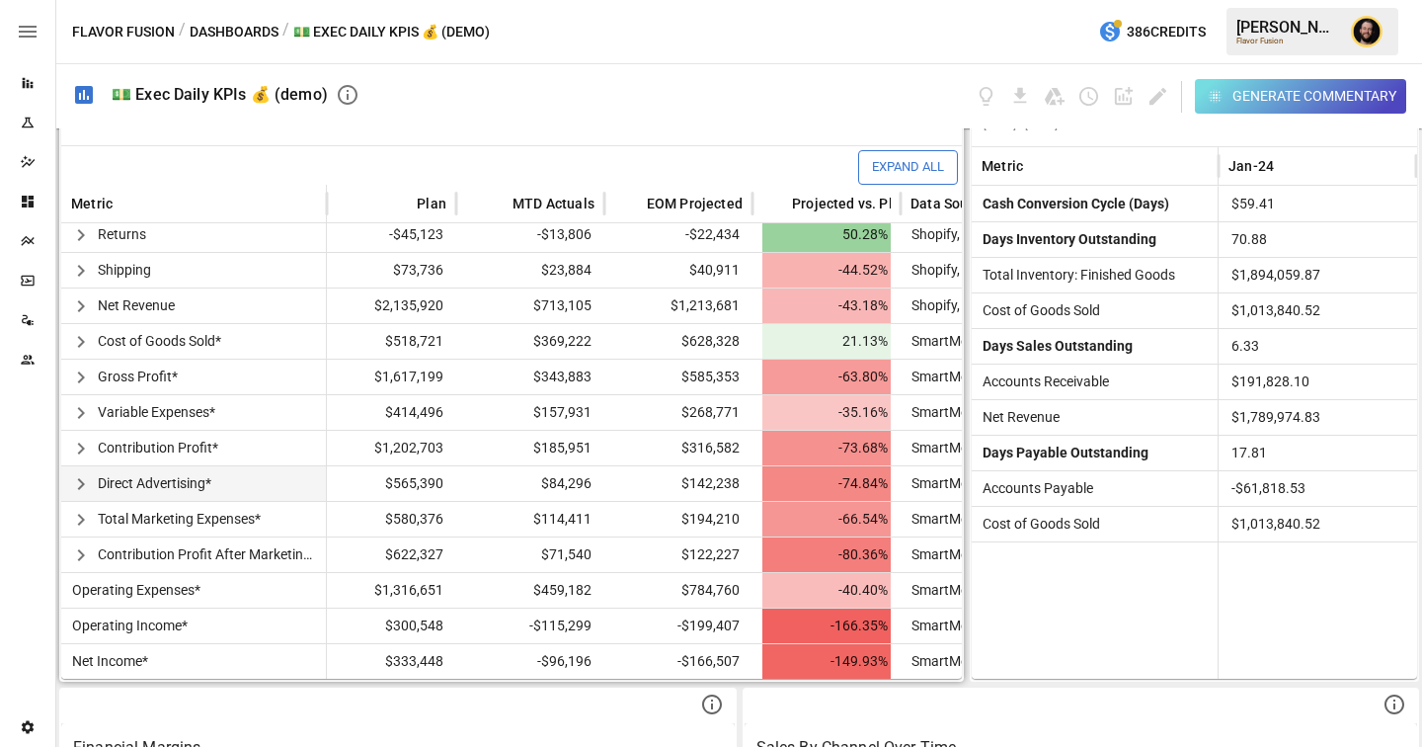
scroll to position [592, 0]
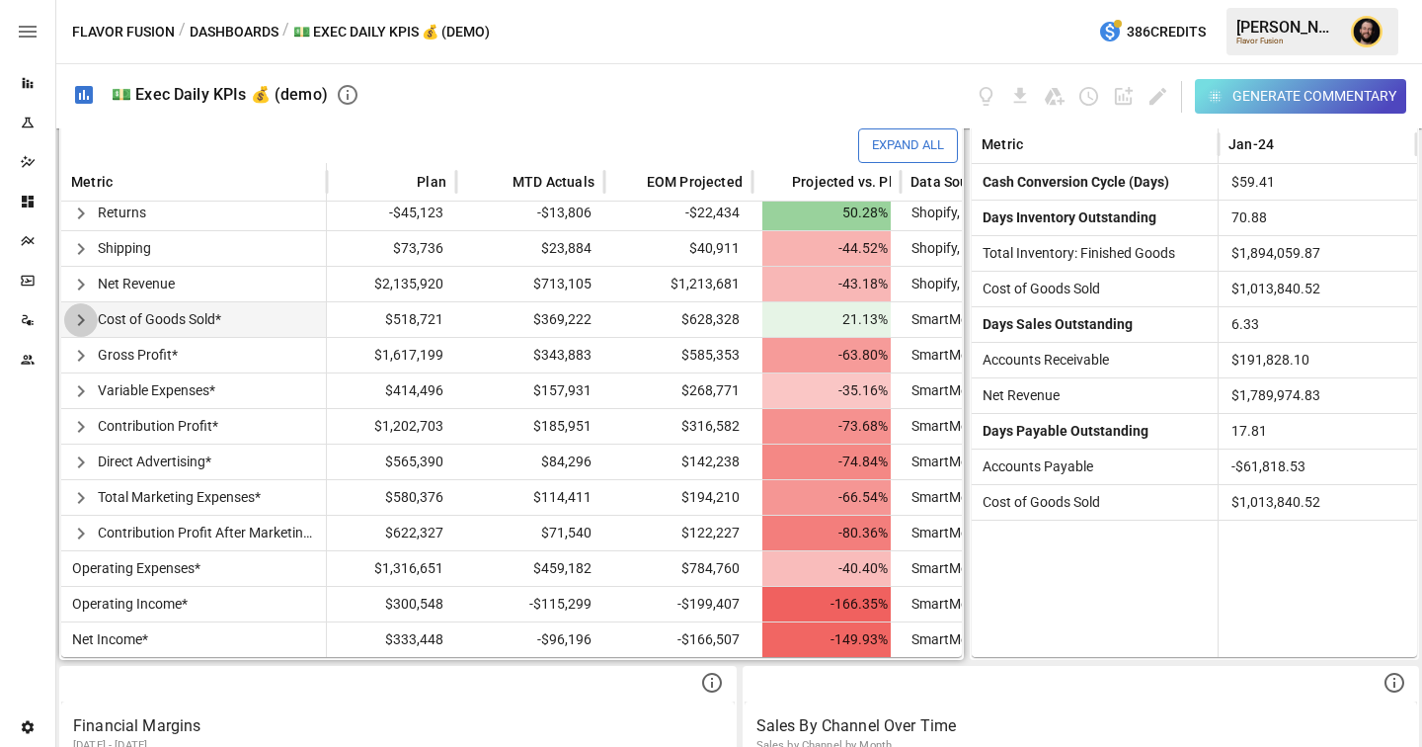
click at [80, 319] on icon "button" at bounding box center [81, 320] width 24 height 24
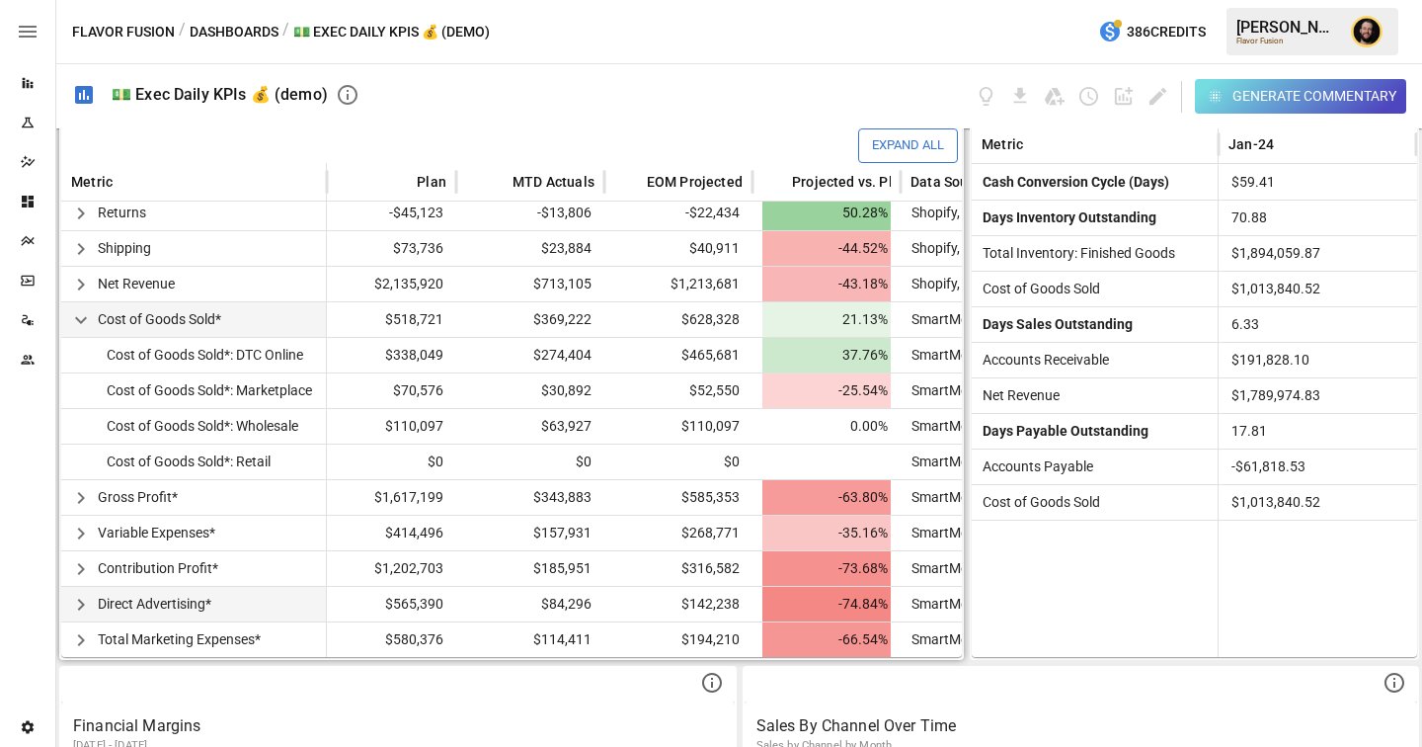
scroll to position [0, 19]
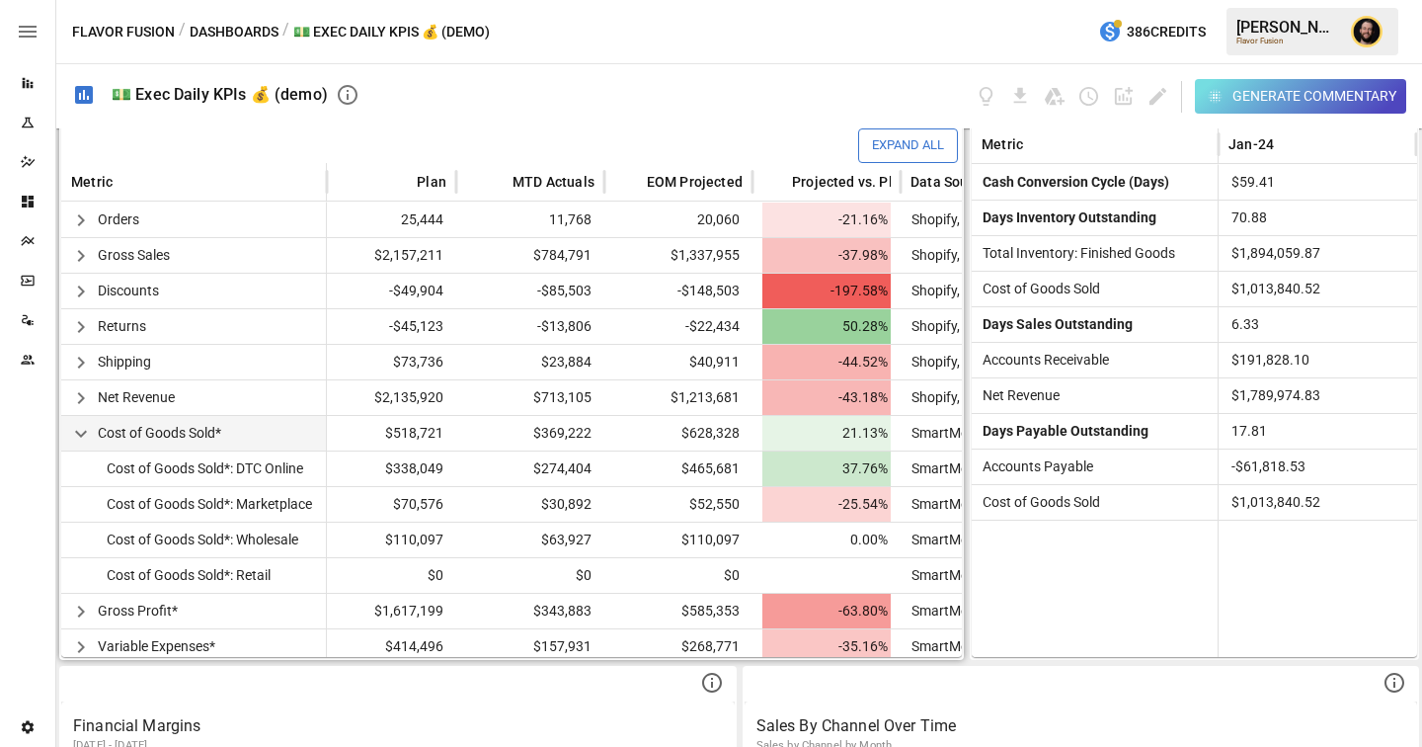
click at [1329, 98] on div "Generate Commentary" at bounding box center [1315, 96] width 164 height 25
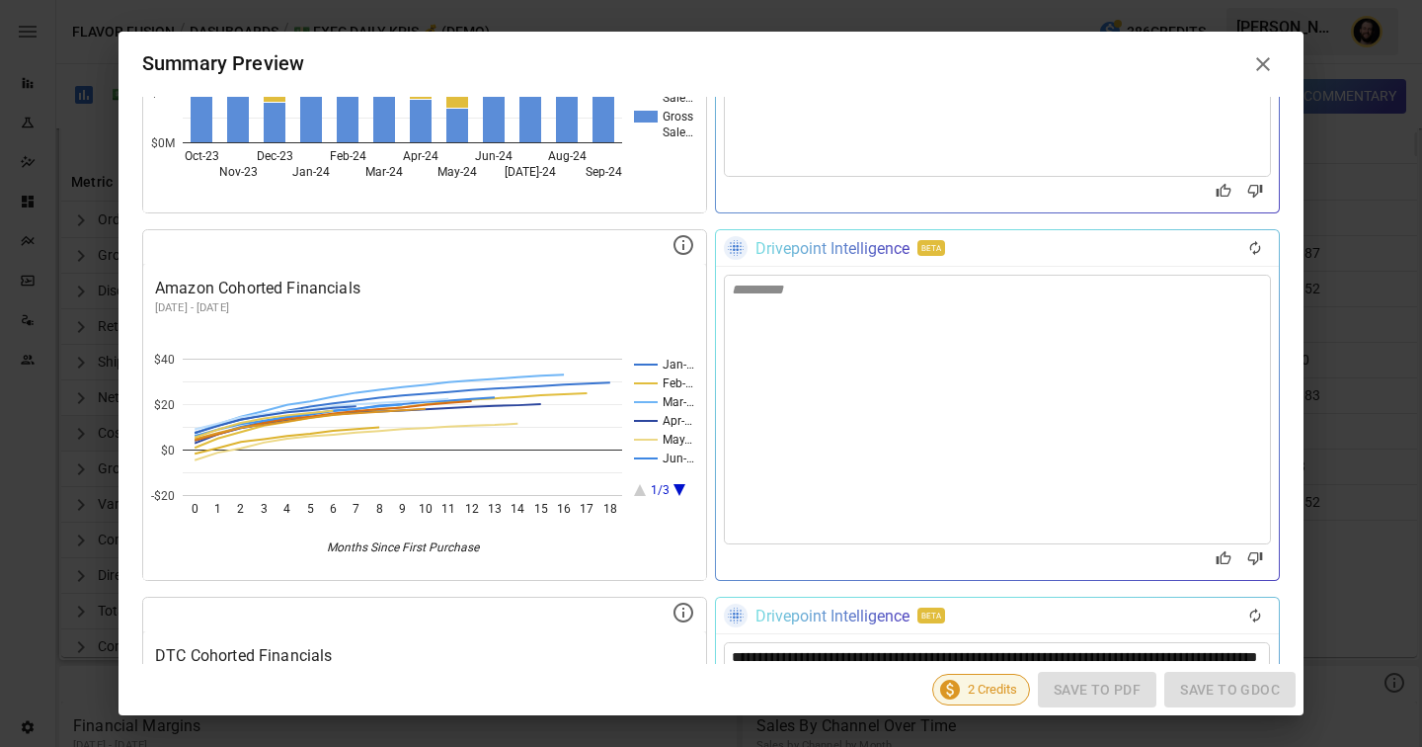
scroll to position [2640, 0]
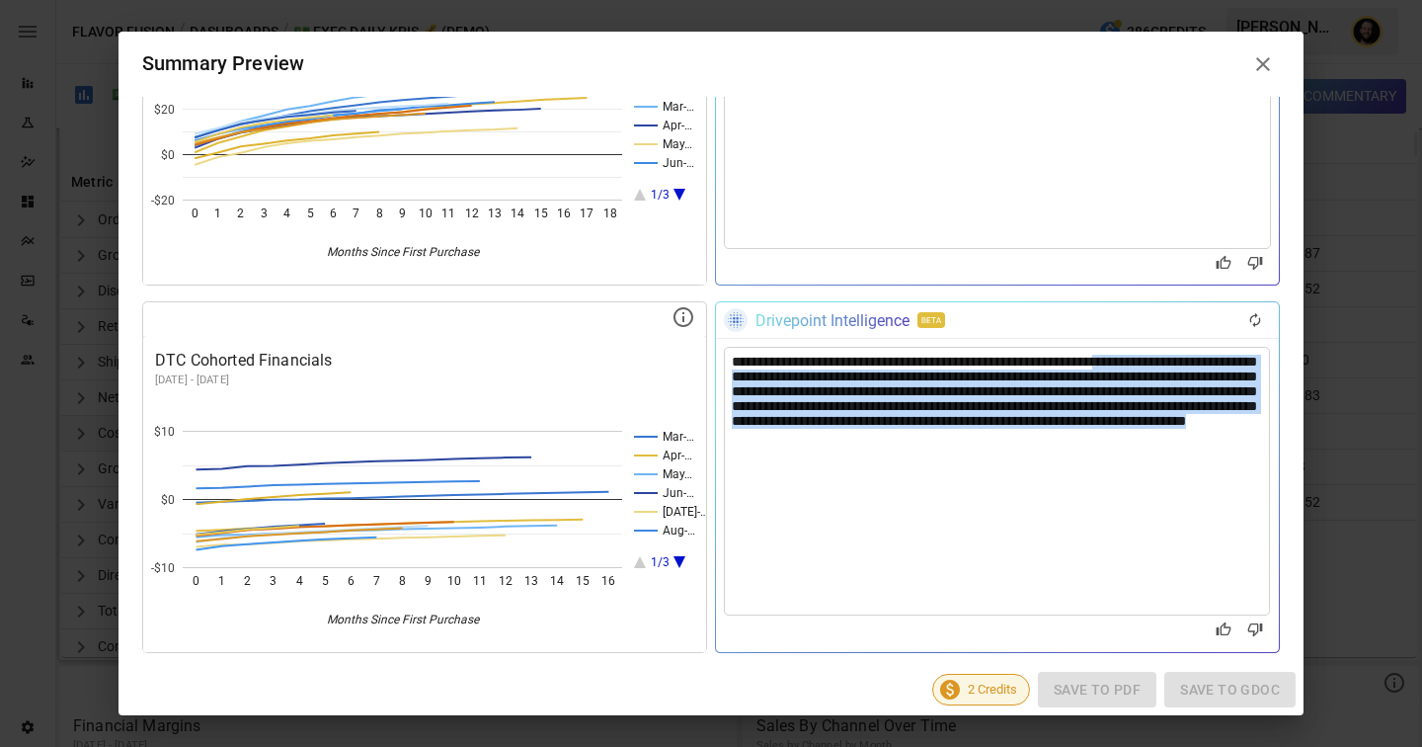
drag, startPoint x: 1184, startPoint y: 452, endPoint x: 738, endPoint y: 381, distance: 452.1
click at [738, 381] on div "**********" at bounding box center [997, 481] width 546 height 269
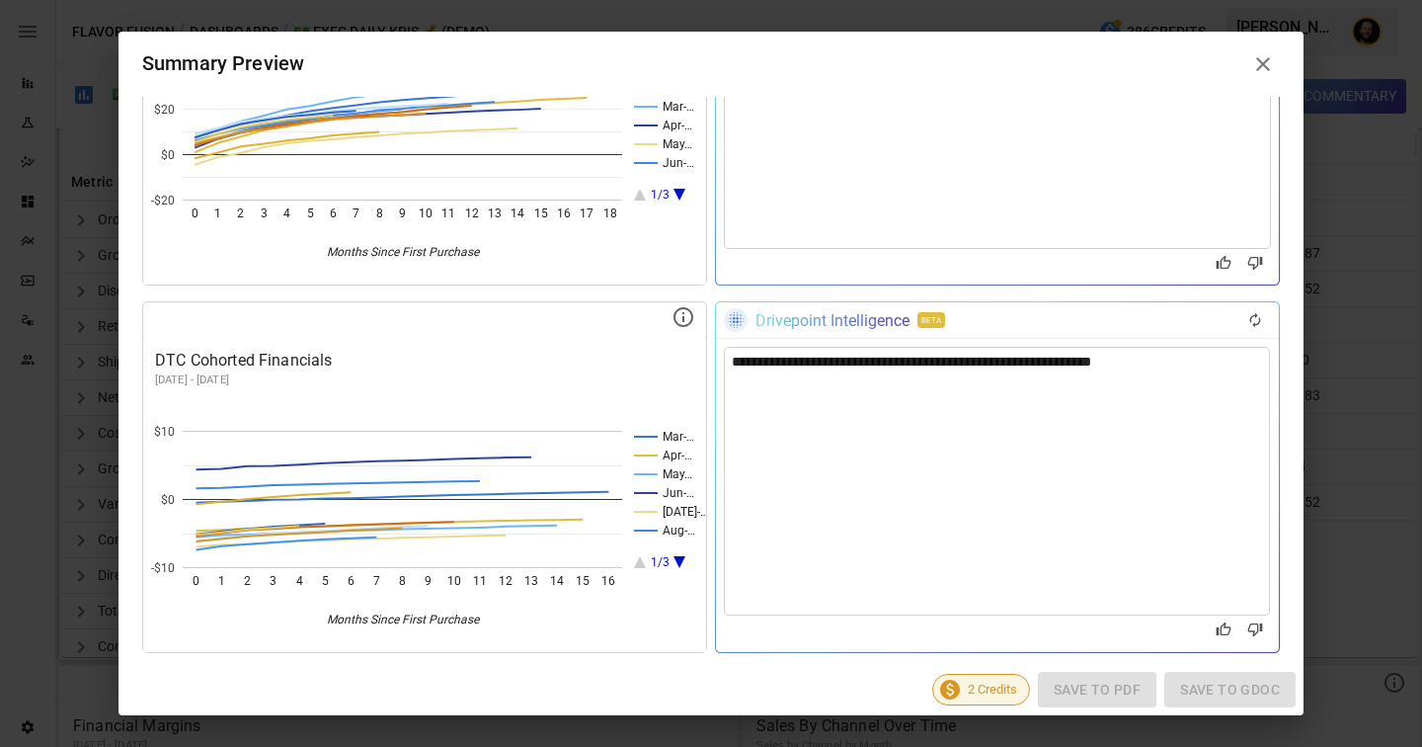
click at [857, 362] on div "**********" at bounding box center [997, 481] width 546 height 269
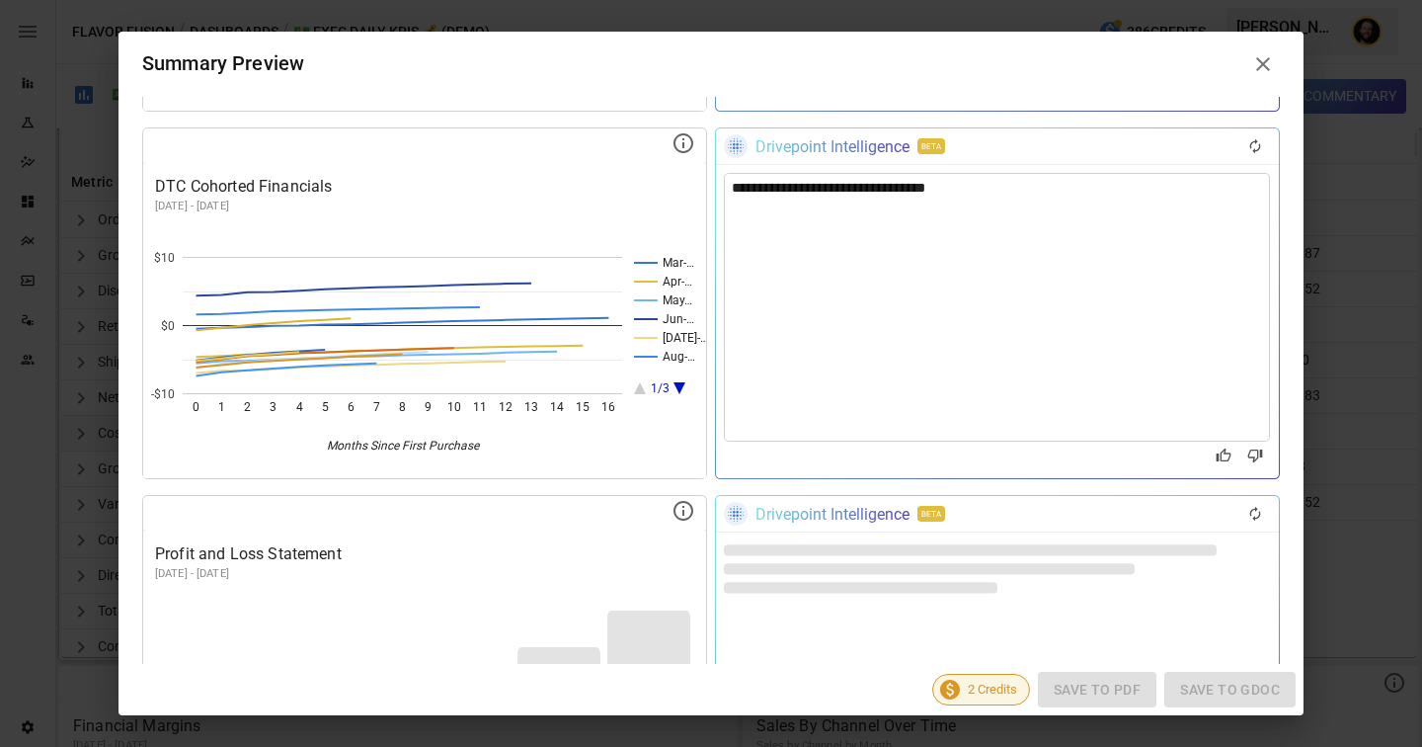
scroll to position [3079, 0]
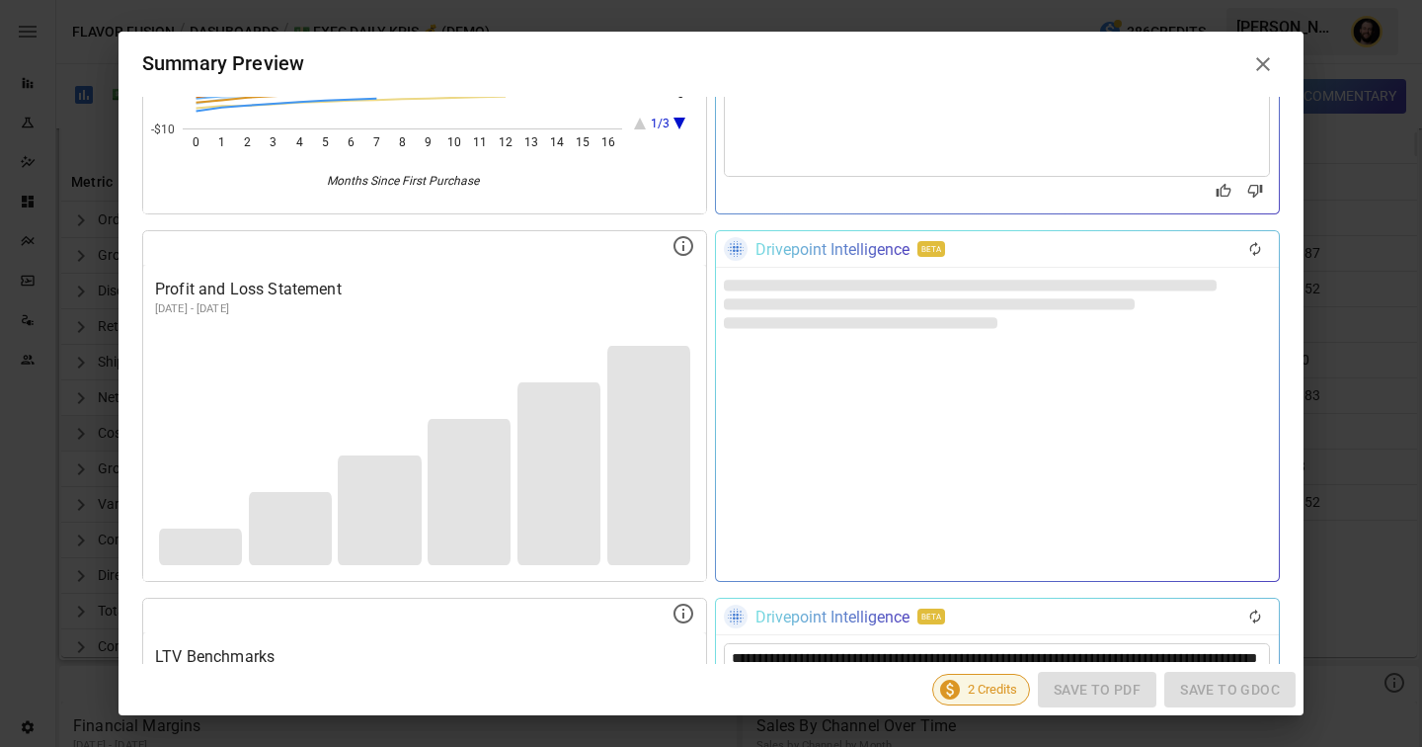
click at [928, 423] on div at bounding box center [997, 424] width 547 height 297
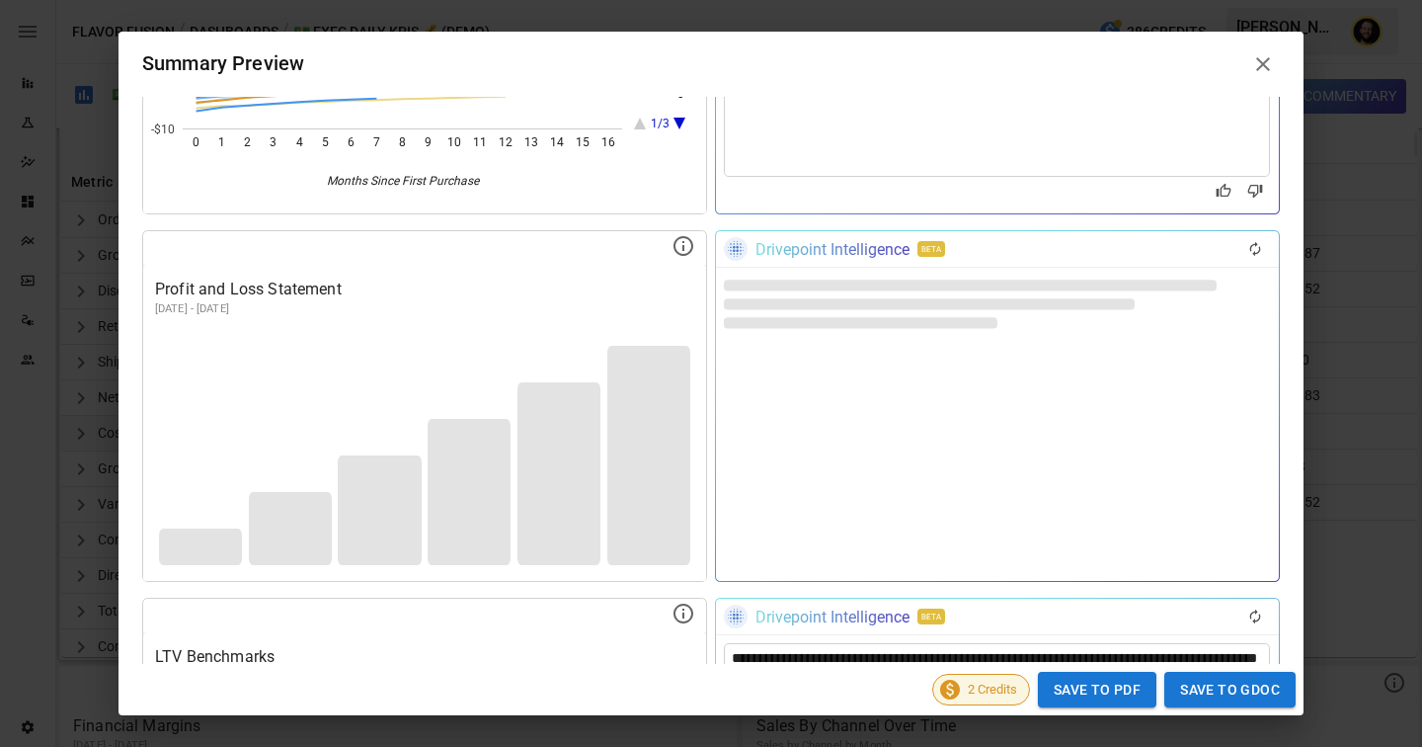
click at [1263, 67] on icon at bounding box center [1263, 64] width 24 height 24
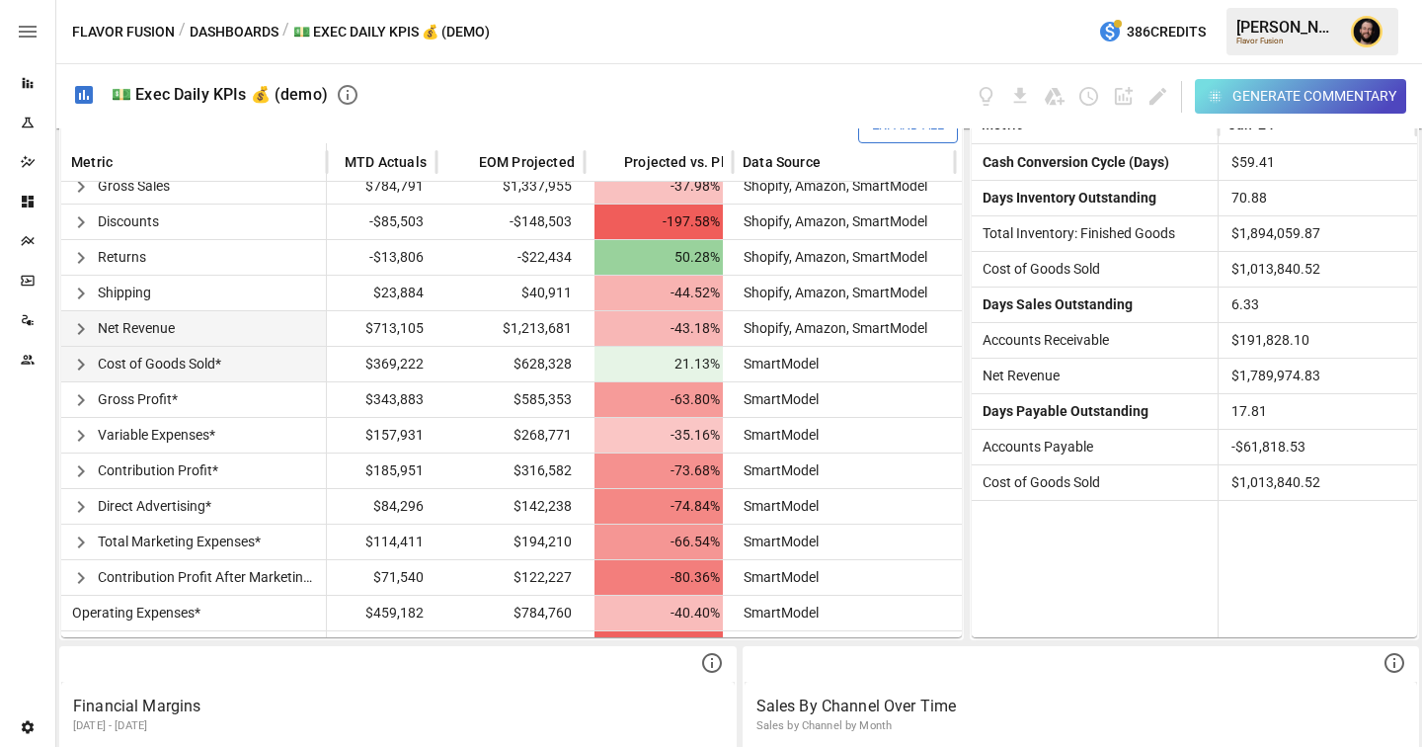
scroll to position [24, 187]
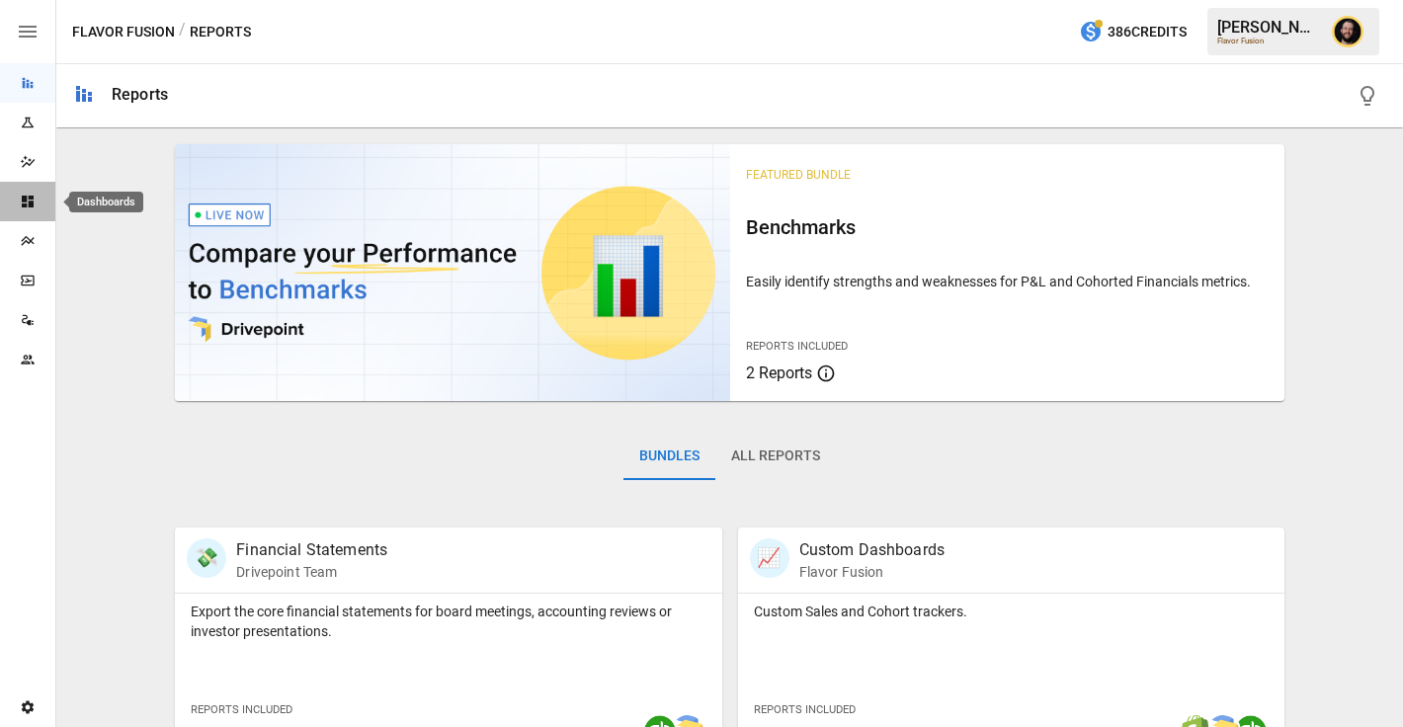
click at [24, 208] on icon "Dashboards" at bounding box center [28, 202] width 16 height 16
